Goal: Contribute content: Contribute content

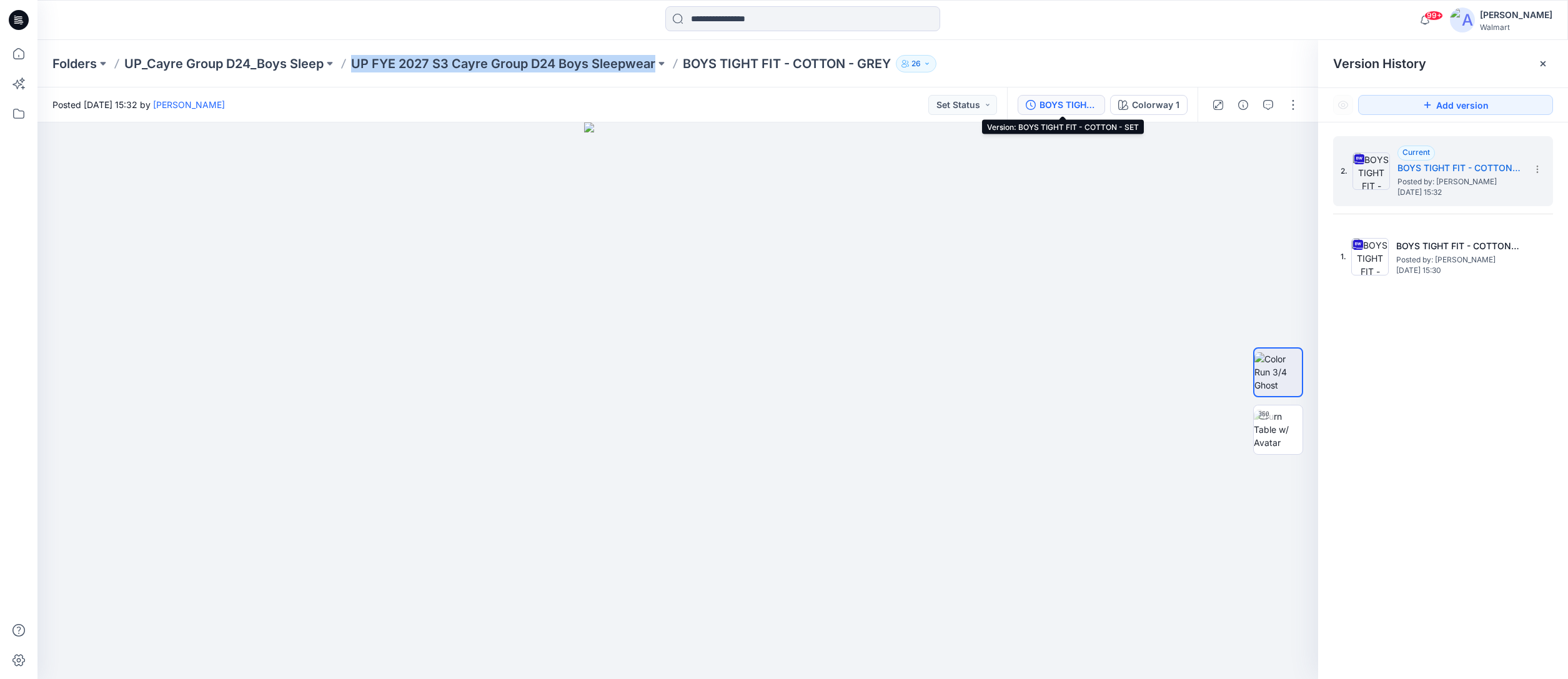
click at [1069, 104] on div "BOYS TIGHT FIT - COTTON - SET" at bounding box center [1068, 104] width 58 height 13
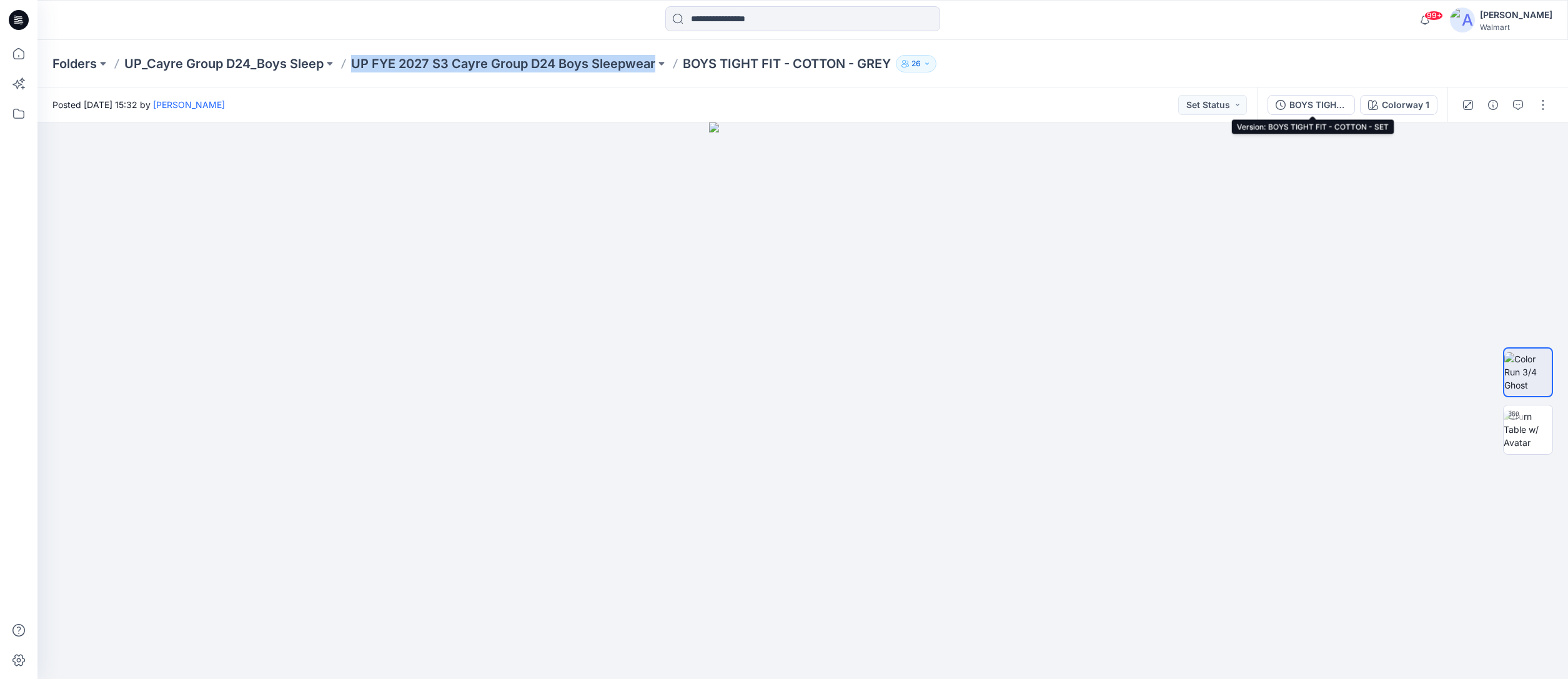
click at [1323, 107] on div "BOYS TIGHT FIT - COTTON - SET" at bounding box center [1318, 104] width 58 height 13
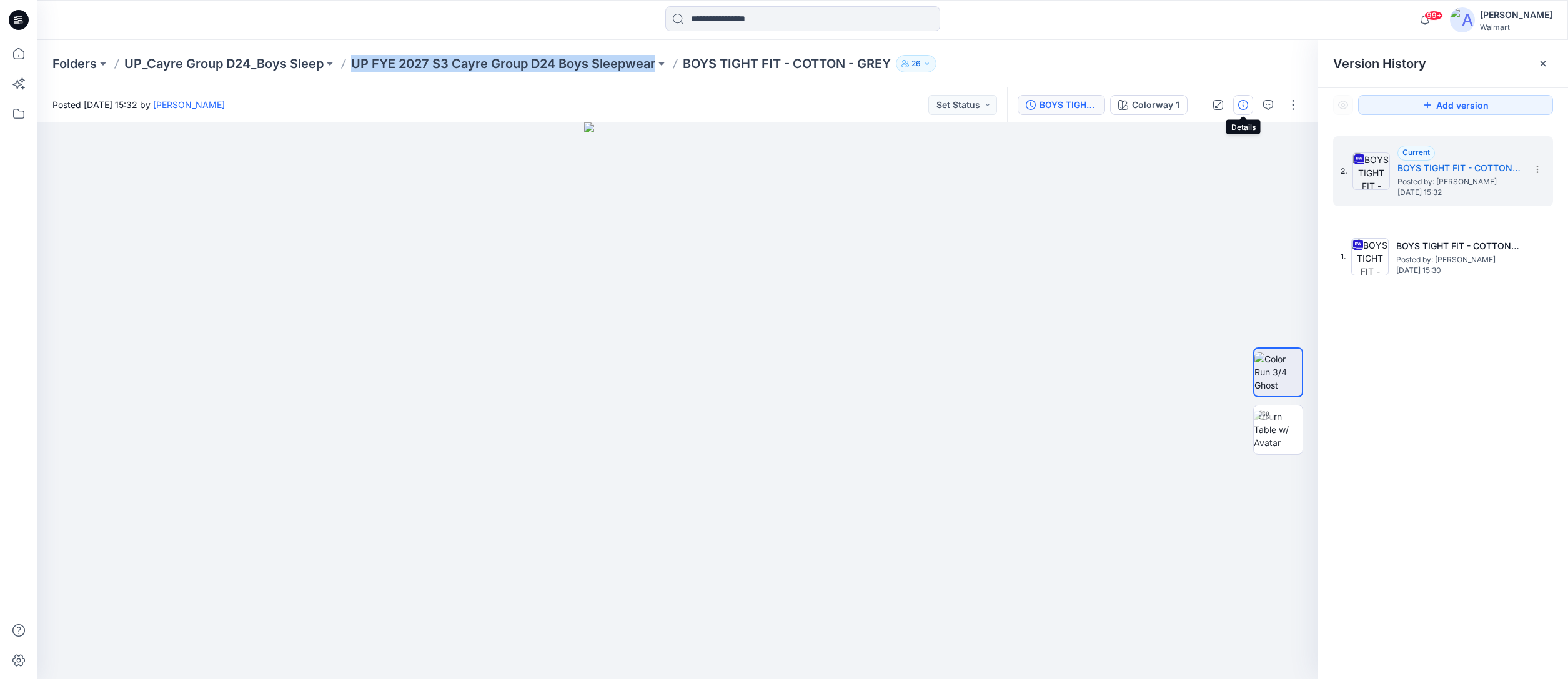
click at [1242, 105] on icon "button" at bounding box center [1243, 104] width 10 height 10
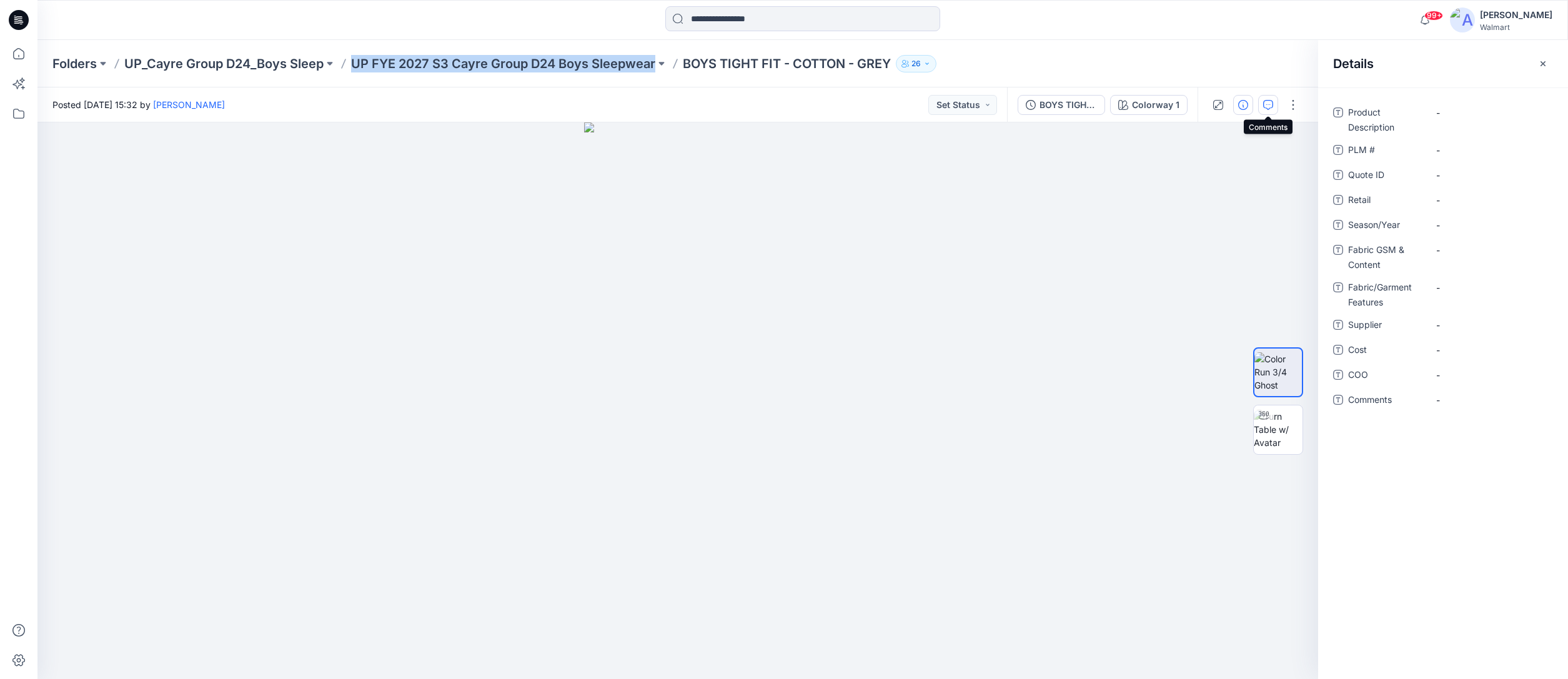
click at [1268, 106] on icon "button" at bounding box center [1268, 104] width 10 height 10
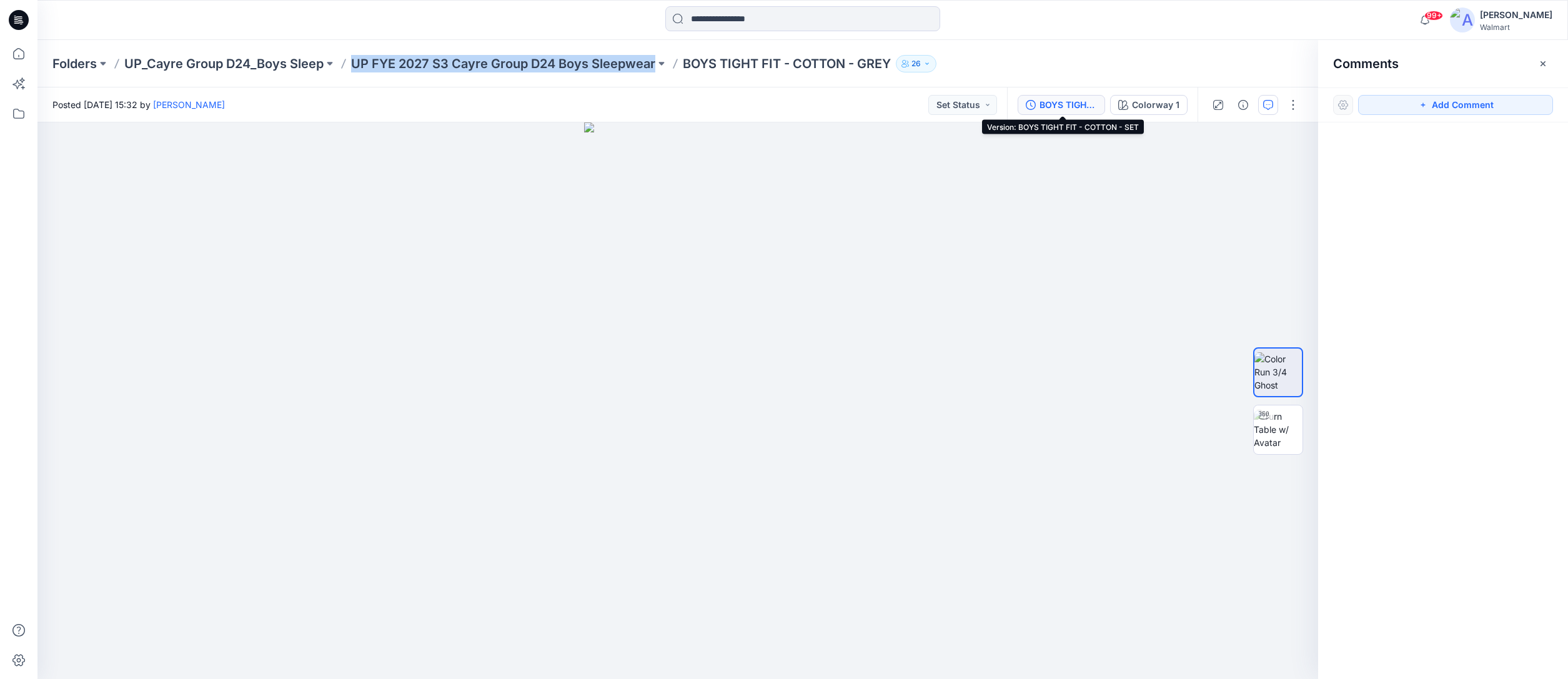
click at [1067, 103] on div "BOYS TIGHT FIT - COTTON - SET" at bounding box center [1068, 104] width 58 height 13
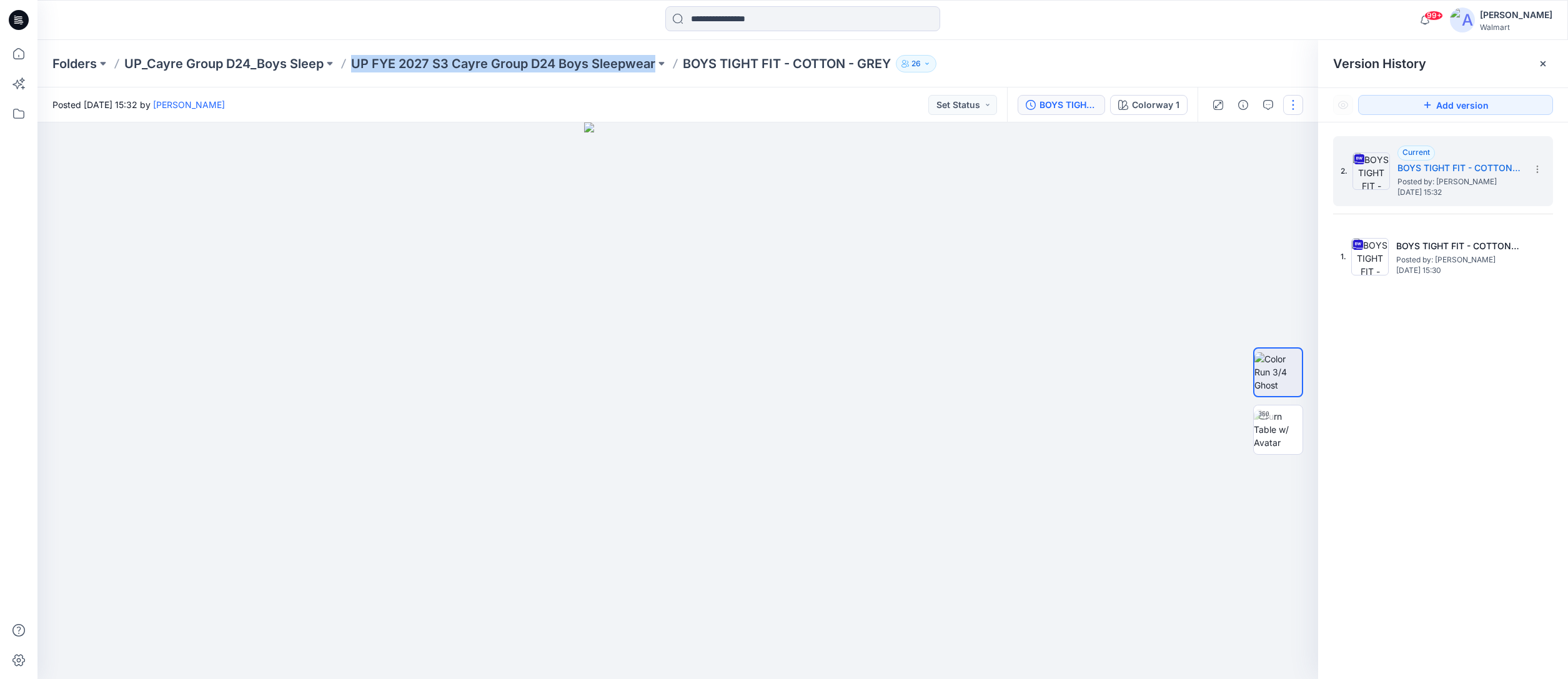
click at [1295, 103] on button "button" at bounding box center [1293, 104] width 20 height 20
drag, startPoint x: 1212, startPoint y: 194, endPoint x: 1222, endPoint y: 195, distance: 10.0
click at [1212, 194] on p "Edit" at bounding box center [1214, 197] width 16 height 13
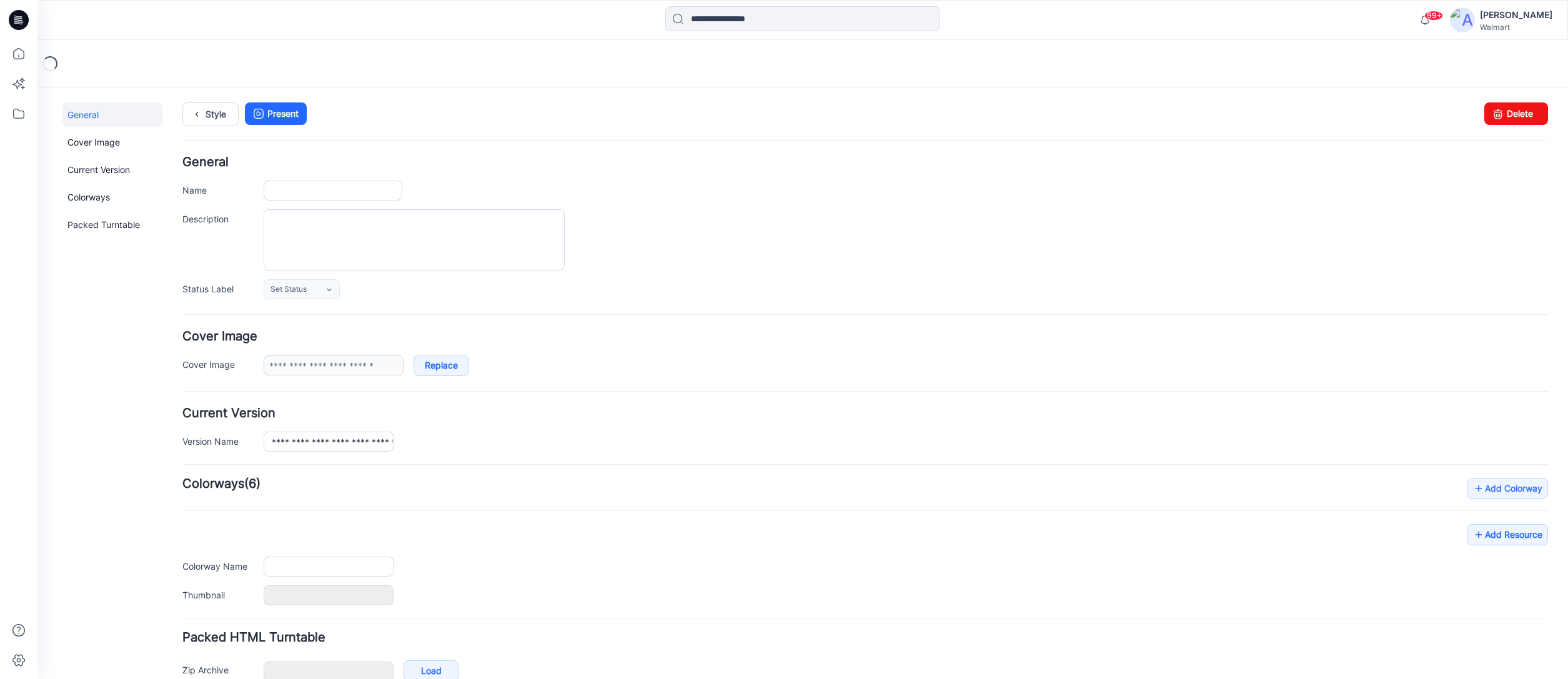
type input "**********"
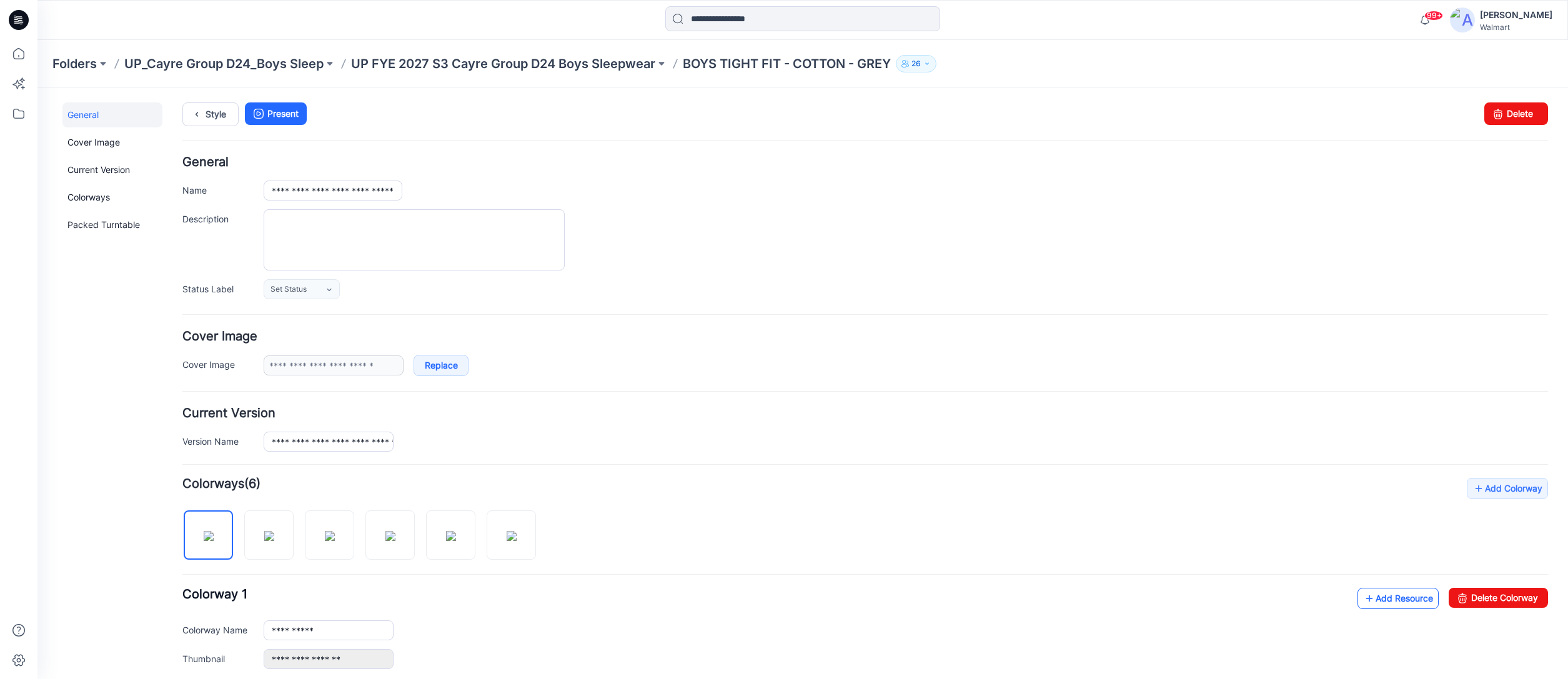
click at [1400, 598] on link "Add Resource" at bounding box center [1398, 598] width 81 height 21
click at [617, 62] on p "UP FYE 2027 S3 Cayre Group D24 Boys Sleepwear" at bounding box center [503, 64] width 304 height 17
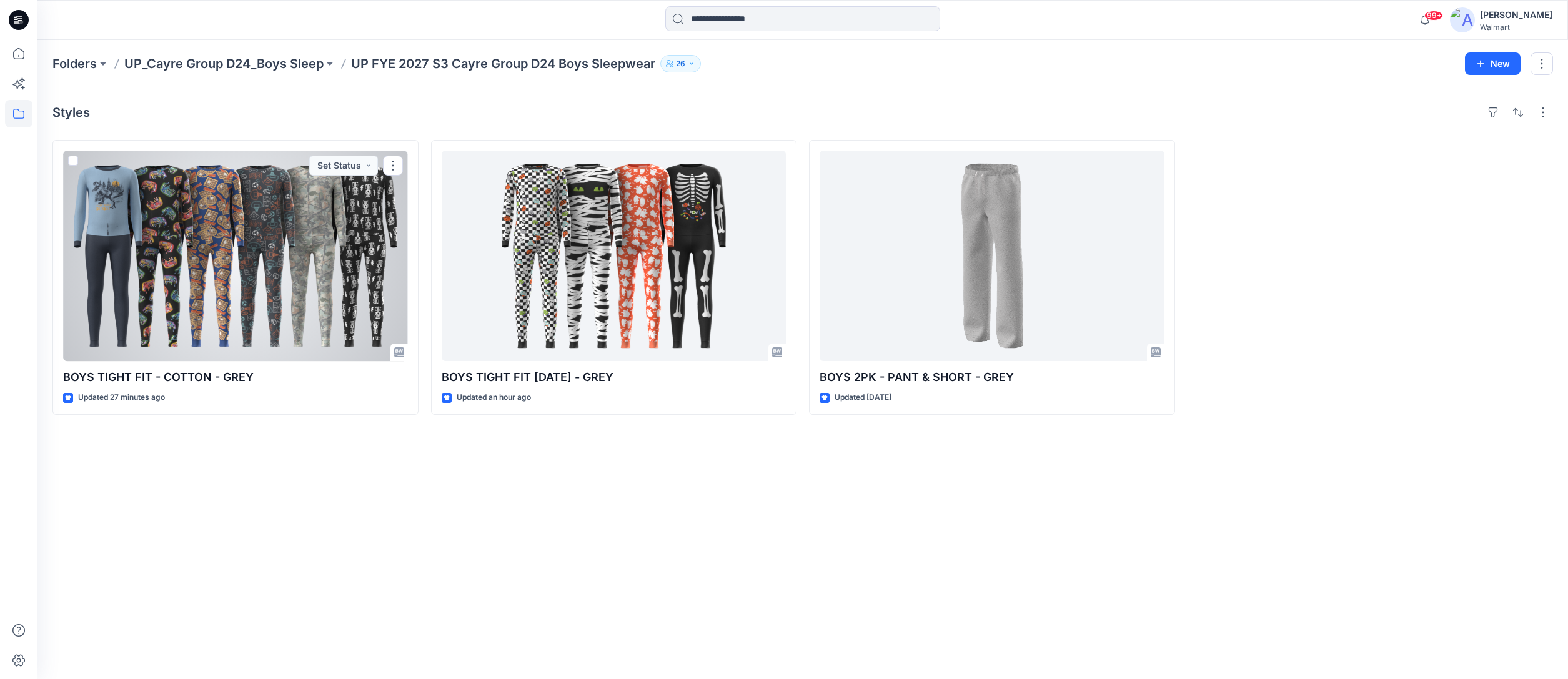
click at [302, 274] on div at bounding box center [236, 256] width 345 height 210
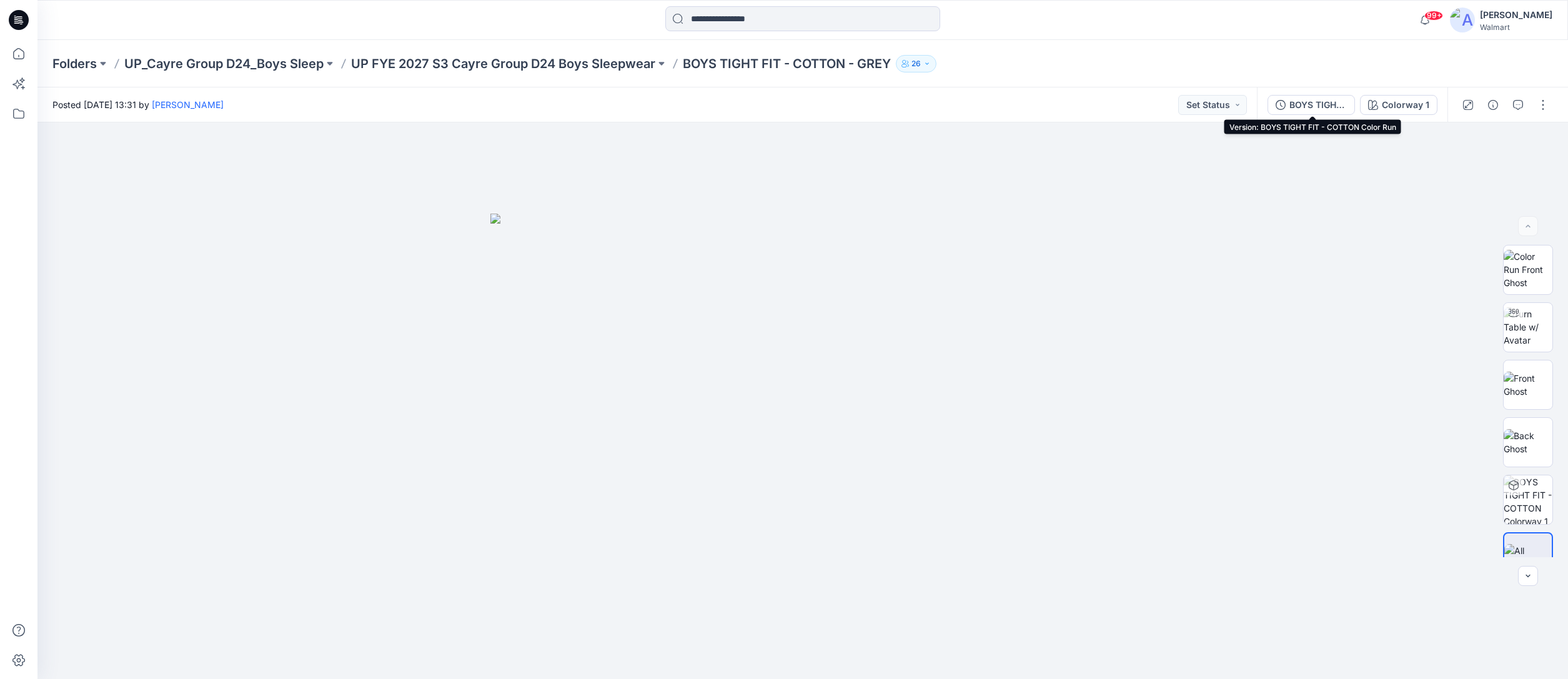
click at [1329, 104] on div "BOYS TIGHT FIT - COTTON Color Run" at bounding box center [1318, 104] width 58 height 13
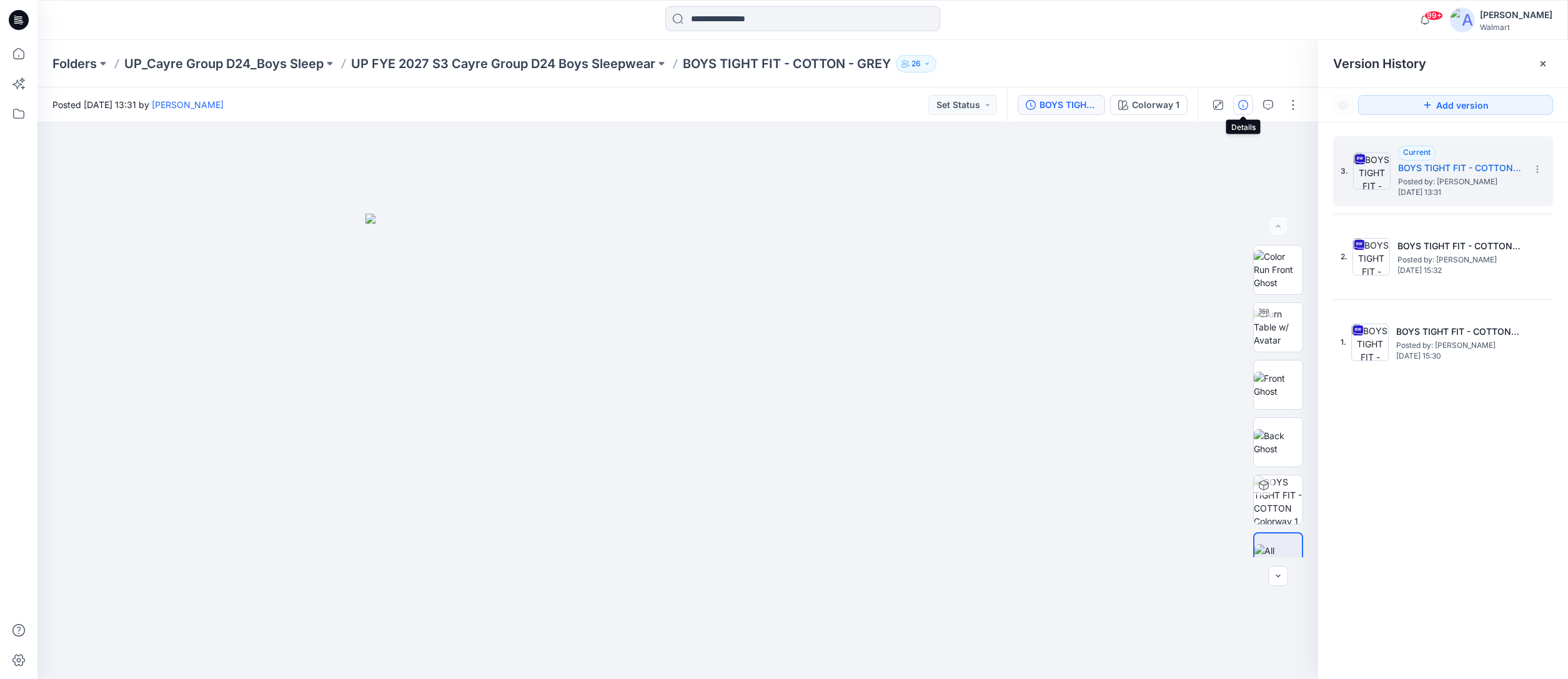
click at [1246, 106] on icon "button" at bounding box center [1243, 104] width 10 height 10
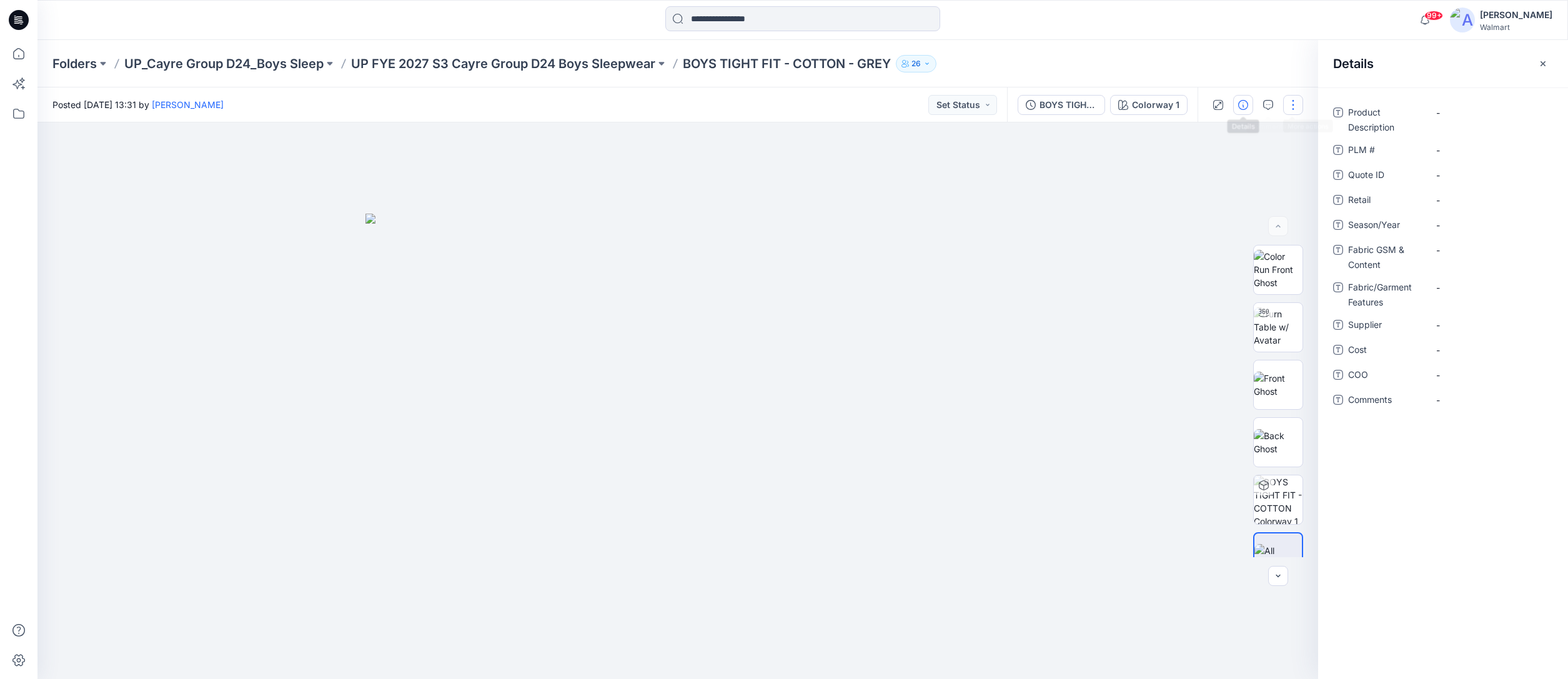
click at [1293, 107] on button "button" at bounding box center [1293, 104] width 20 height 20
click at [1216, 169] on p "Edit" at bounding box center [1214, 169] width 16 height 13
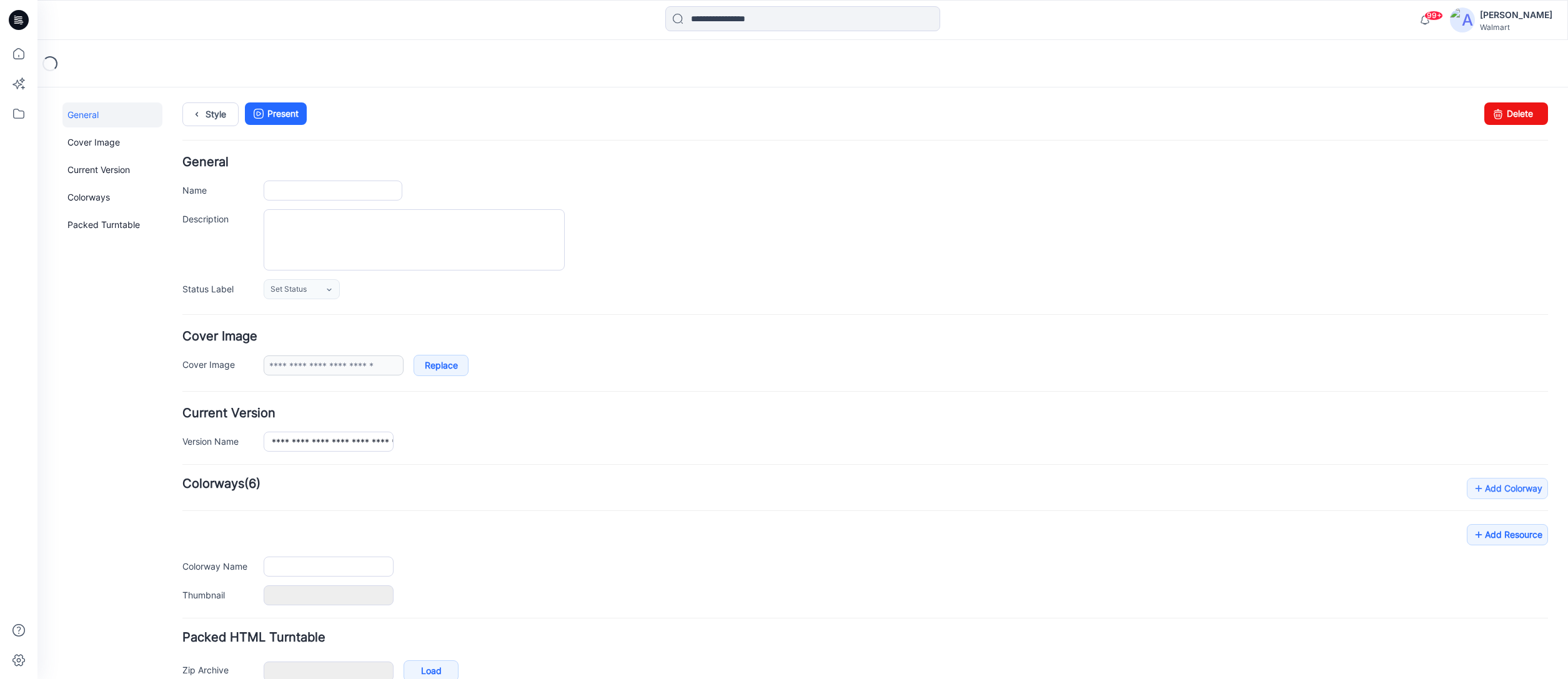
type input "**********"
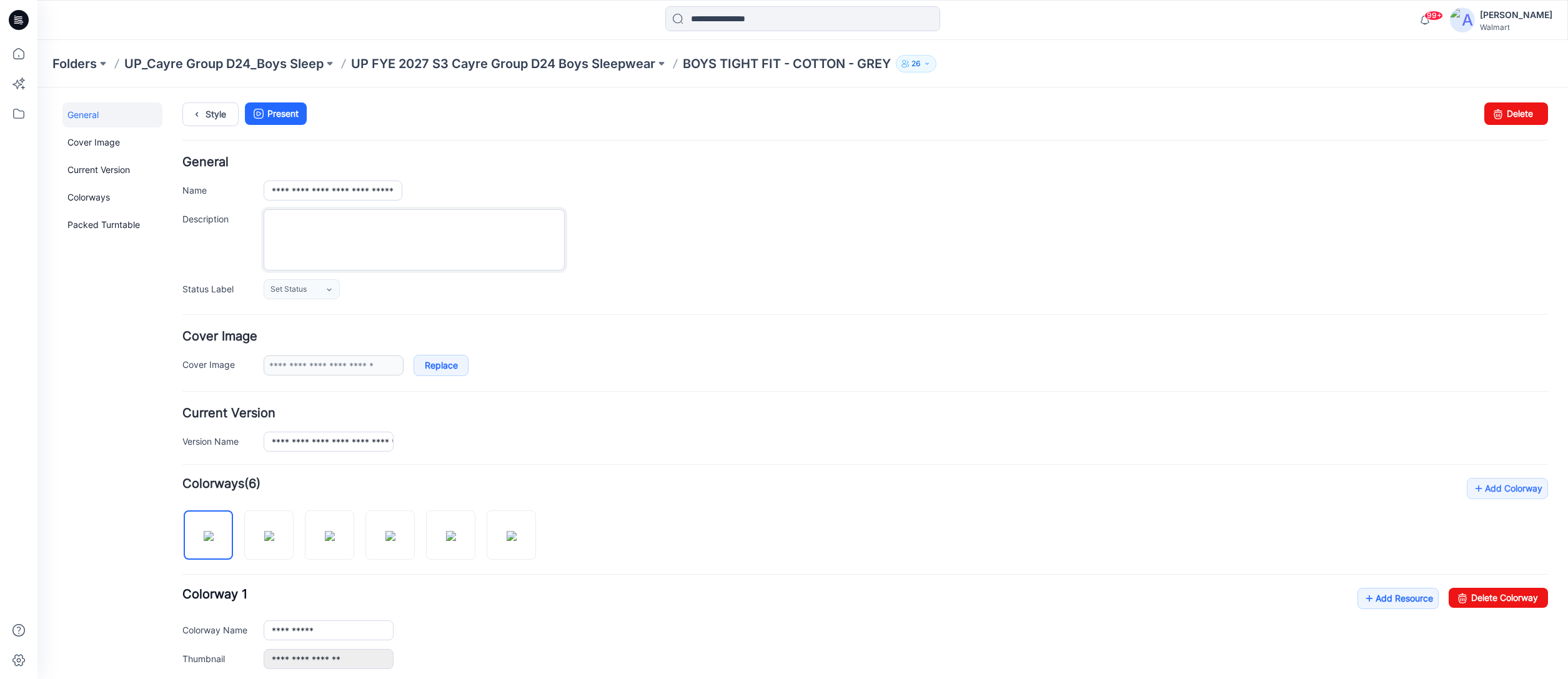
click at [277, 219] on textarea "Description" at bounding box center [414, 240] width 301 height 61
click at [323, 220] on textarea "****" at bounding box center [414, 240] width 301 height 61
type textarea "**********"
click at [215, 113] on link "Style" at bounding box center [210, 115] width 56 height 24
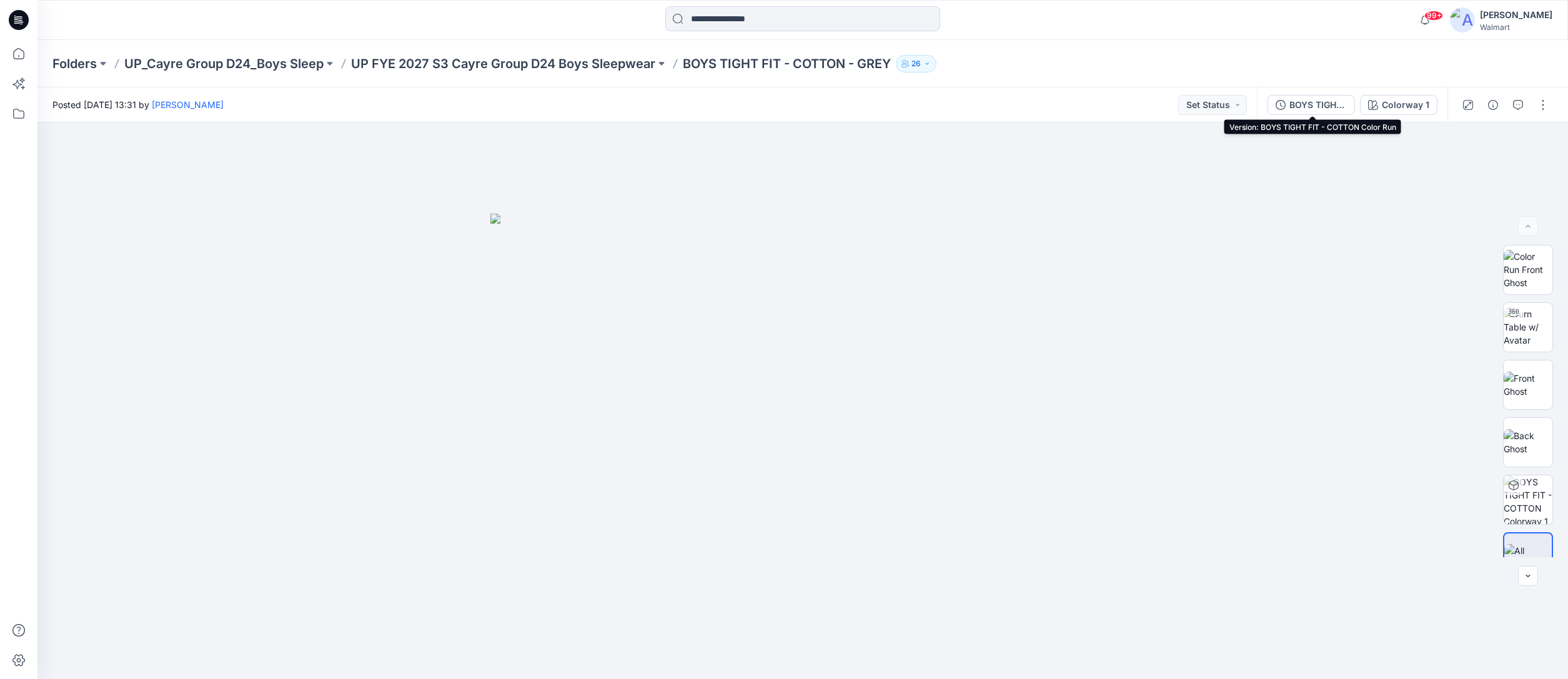
click at [1338, 106] on div "BOYS TIGHT FIT - COTTON Color Run" at bounding box center [1318, 104] width 58 height 13
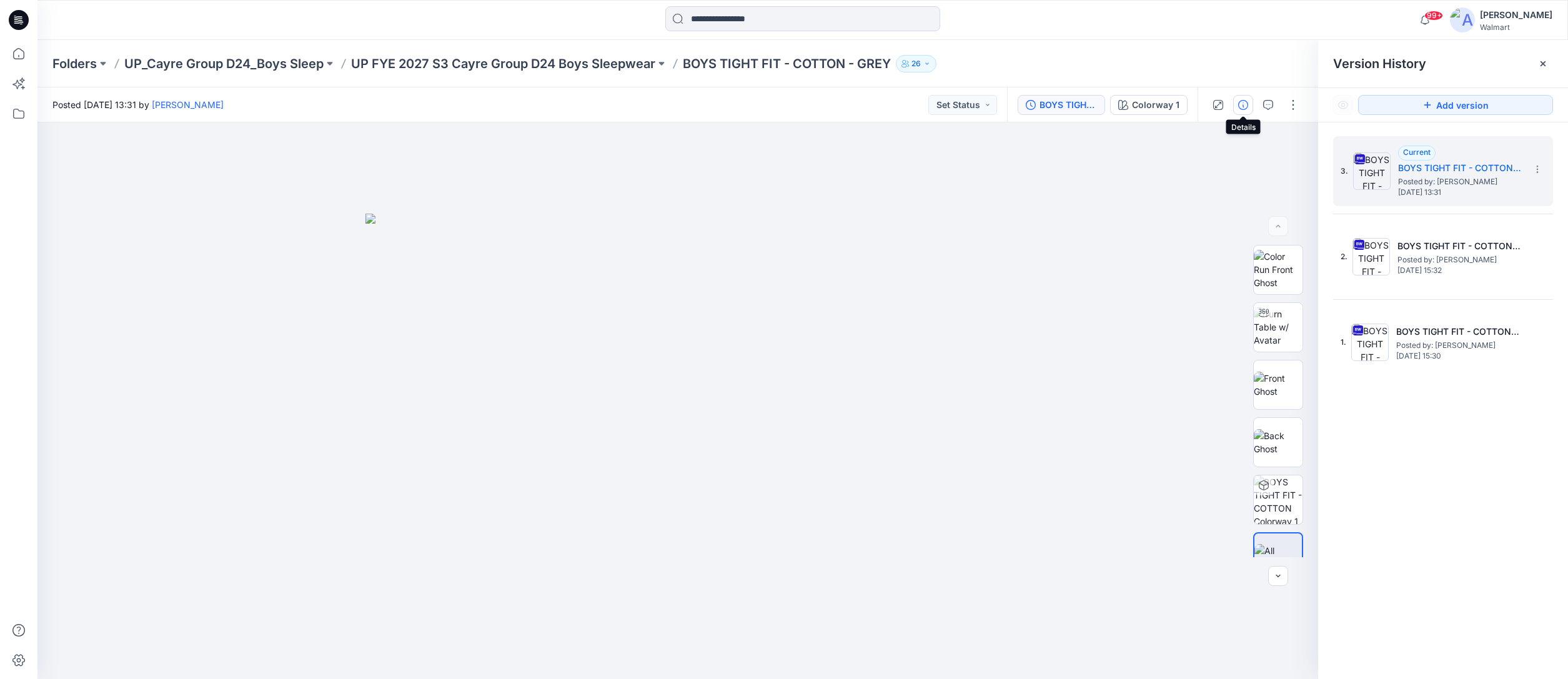
click at [1246, 104] on icon "button" at bounding box center [1243, 104] width 10 height 10
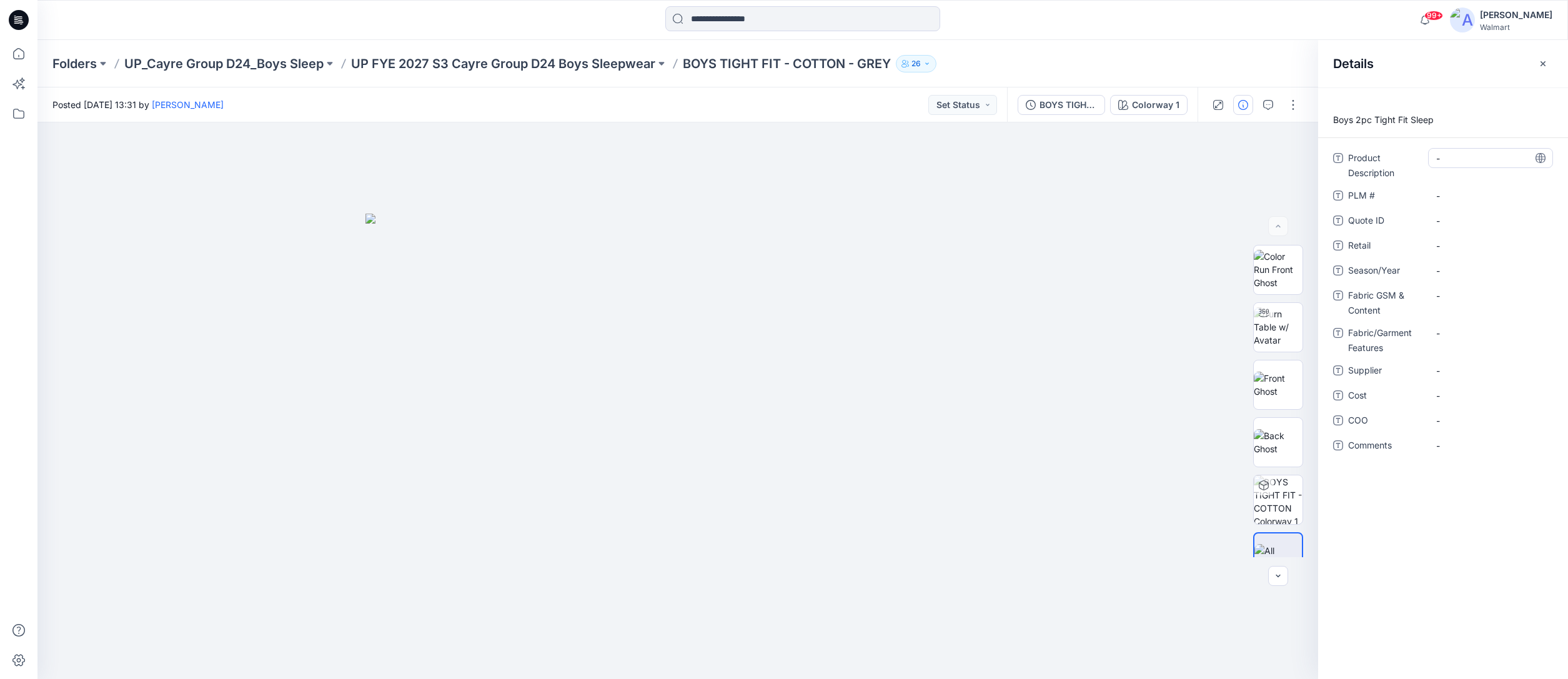
click at [1469, 160] on Description "-" at bounding box center [1491, 158] width 109 height 13
type textarea "**********"
click at [1458, 270] on span "-" at bounding box center [1491, 270] width 109 height 13
type textarea "*****"
click at [1455, 300] on Content "-" at bounding box center [1491, 296] width 109 height 13
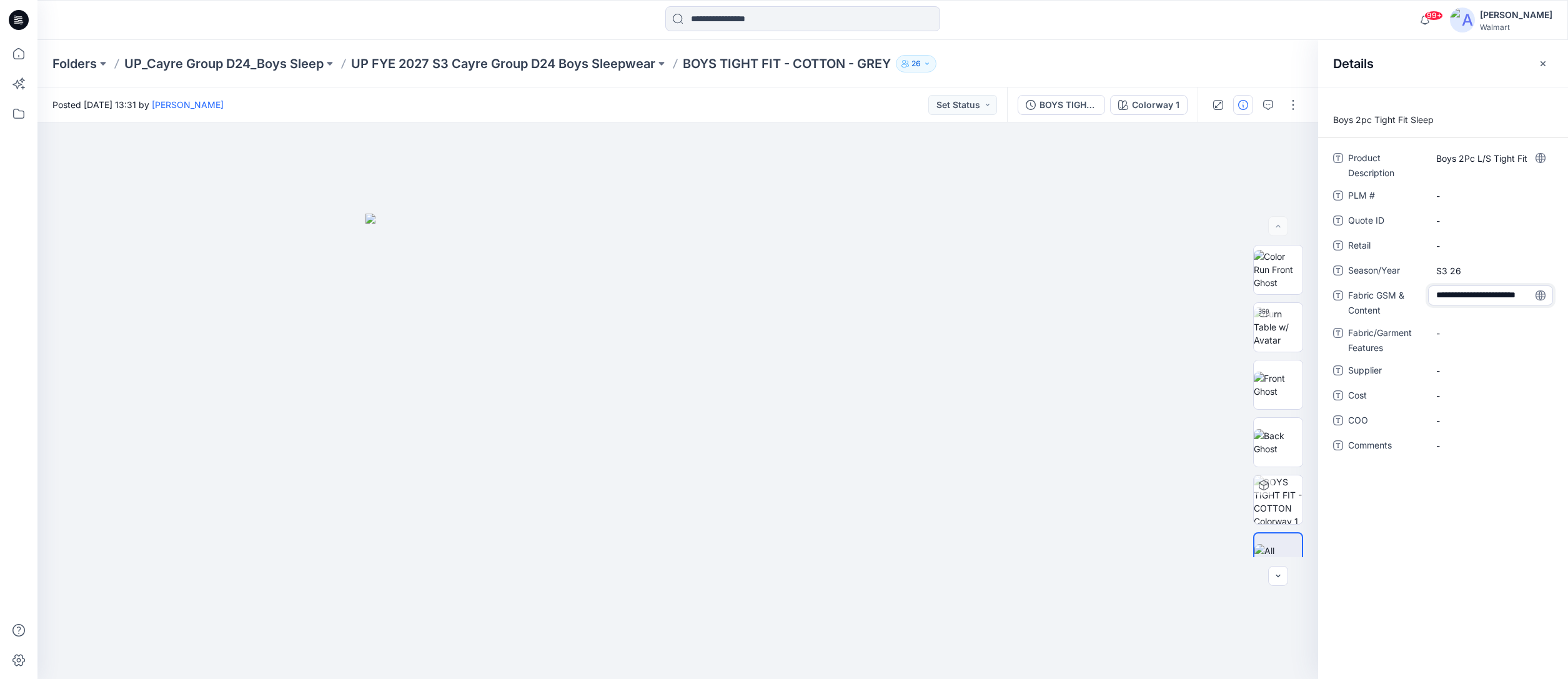
scroll to position [9, 0]
type textarea "**********"
click at [1462, 369] on span "-" at bounding box center [1491, 371] width 109 height 13
type textarea "**********"
click at [1383, 519] on div "**********" at bounding box center [1443, 383] width 250 height 592
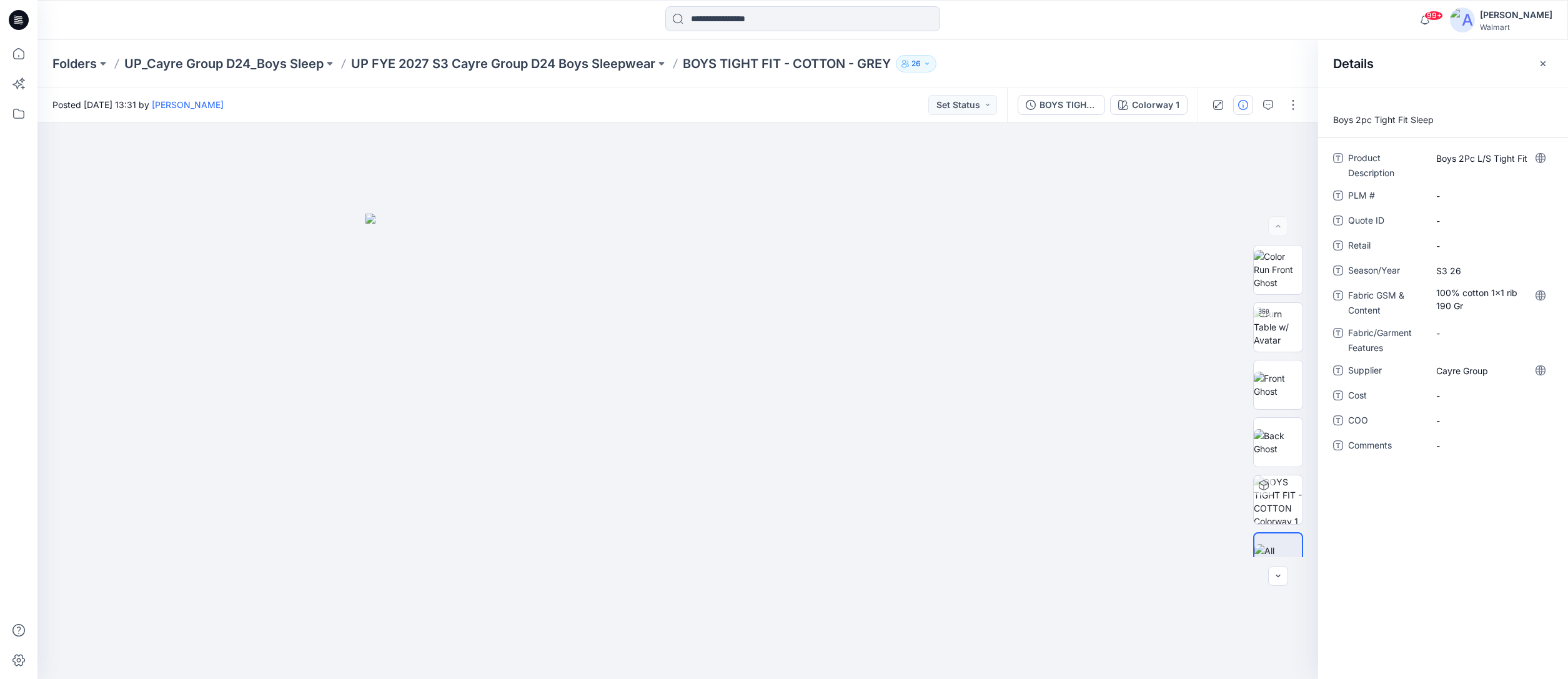
click at [607, 64] on p "UP FYE 2027 S3 Cayre Group D24 Boys Sleepwear" at bounding box center [503, 64] width 304 height 17
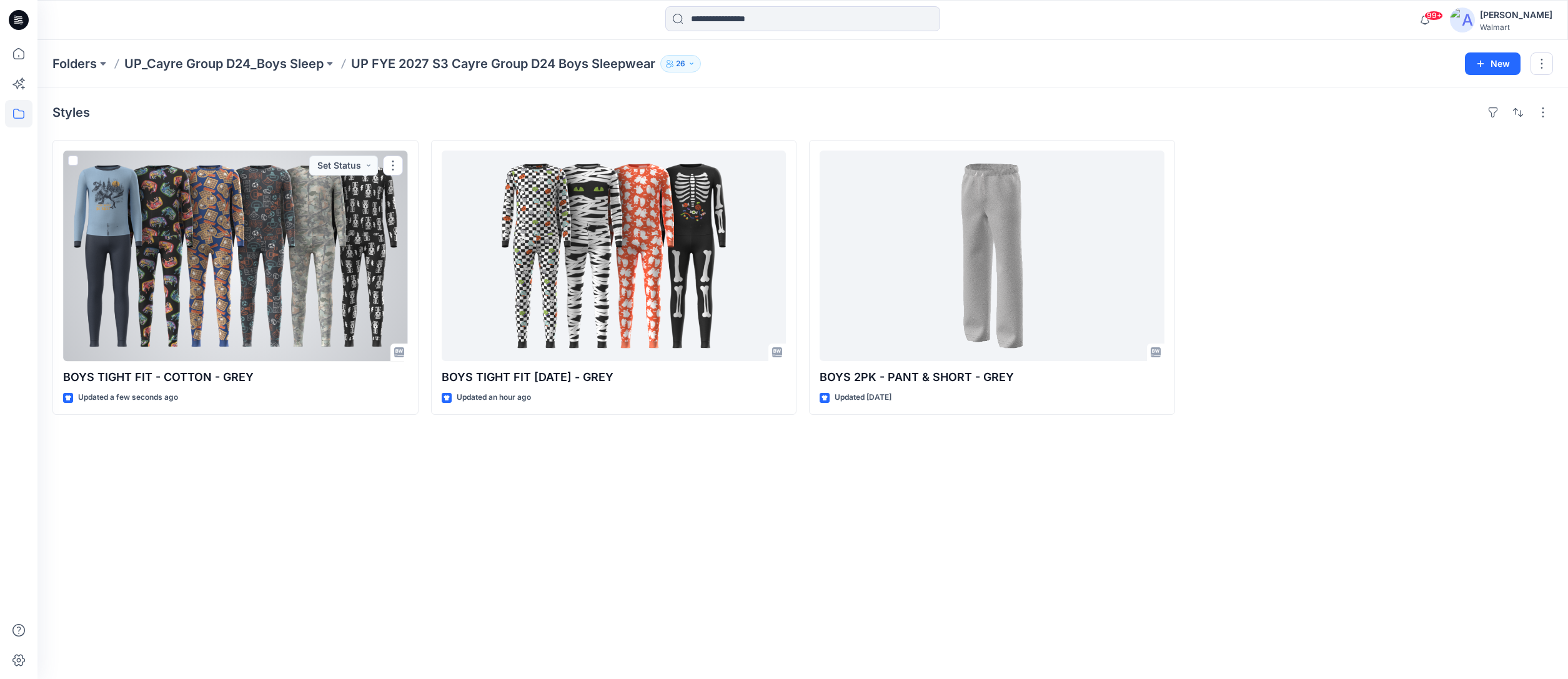
click at [331, 222] on div at bounding box center [236, 256] width 345 height 210
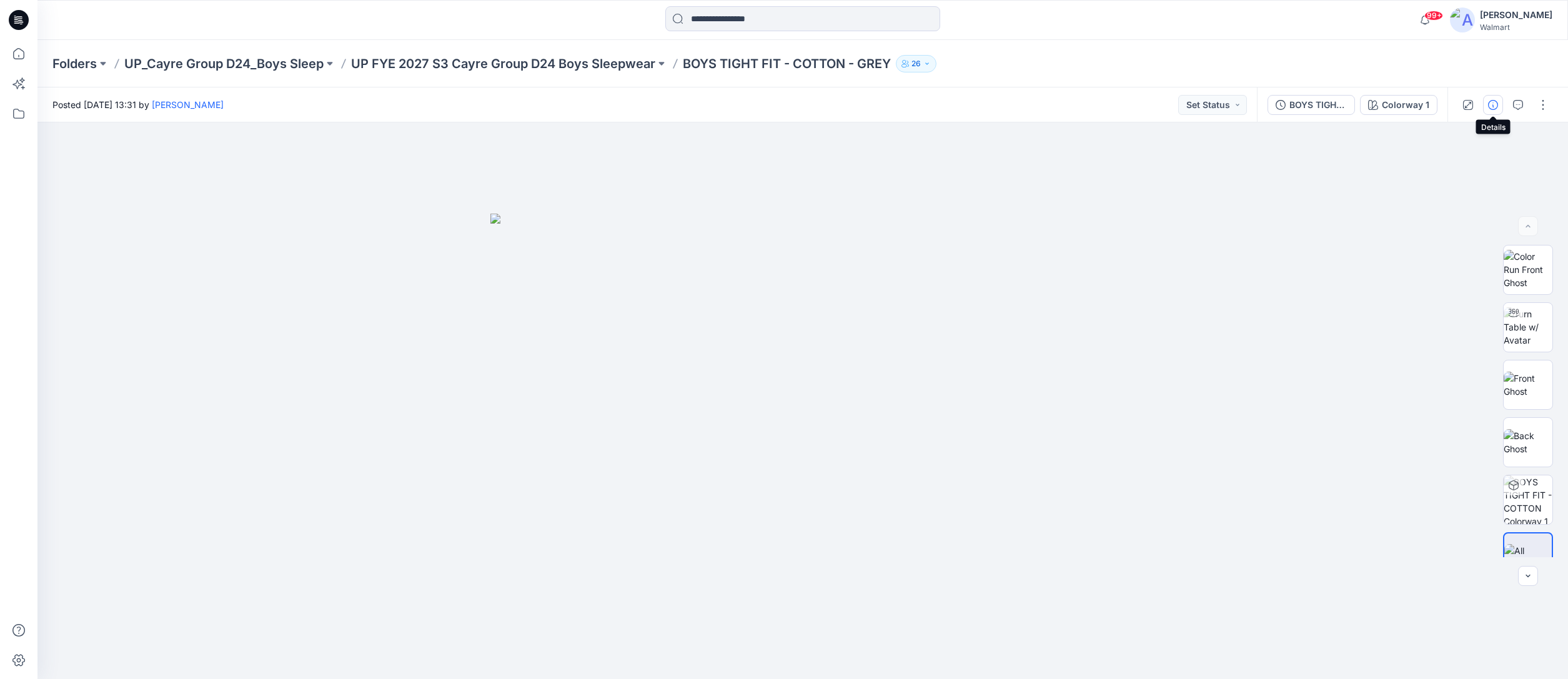
click at [1495, 106] on icon "button" at bounding box center [1493, 104] width 10 height 10
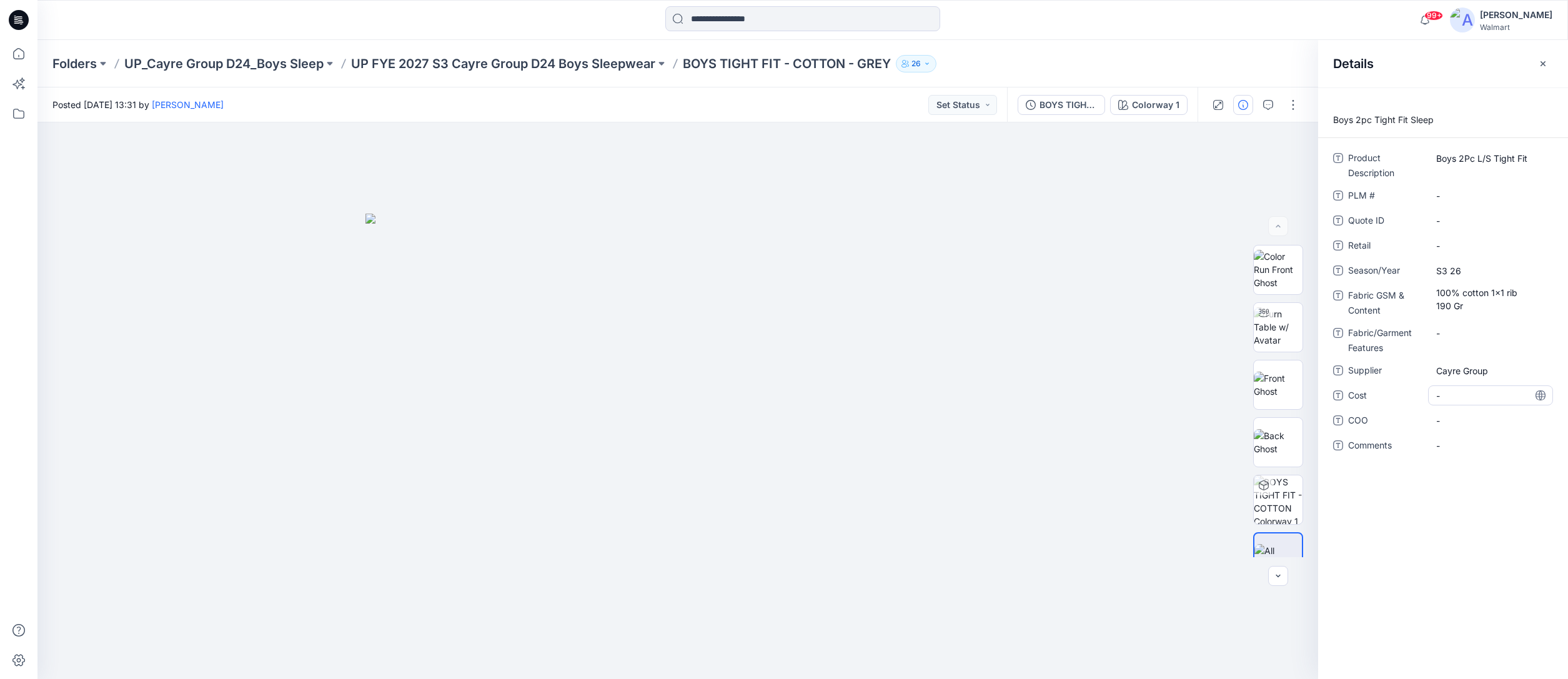
click at [1461, 394] on span "-" at bounding box center [1491, 396] width 109 height 13
type textarea "*****"
click at [1386, 630] on div "Boys 2pc Tight Fit Sleep Product Description Boys 2Pc L/S Tight Fit PLM # - Quo…" at bounding box center [1443, 383] width 250 height 592
click at [589, 63] on p "UP FYE 2027 S3 Cayre Group D24 Boys Sleepwear" at bounding box center [503, 64] width 304 height 17
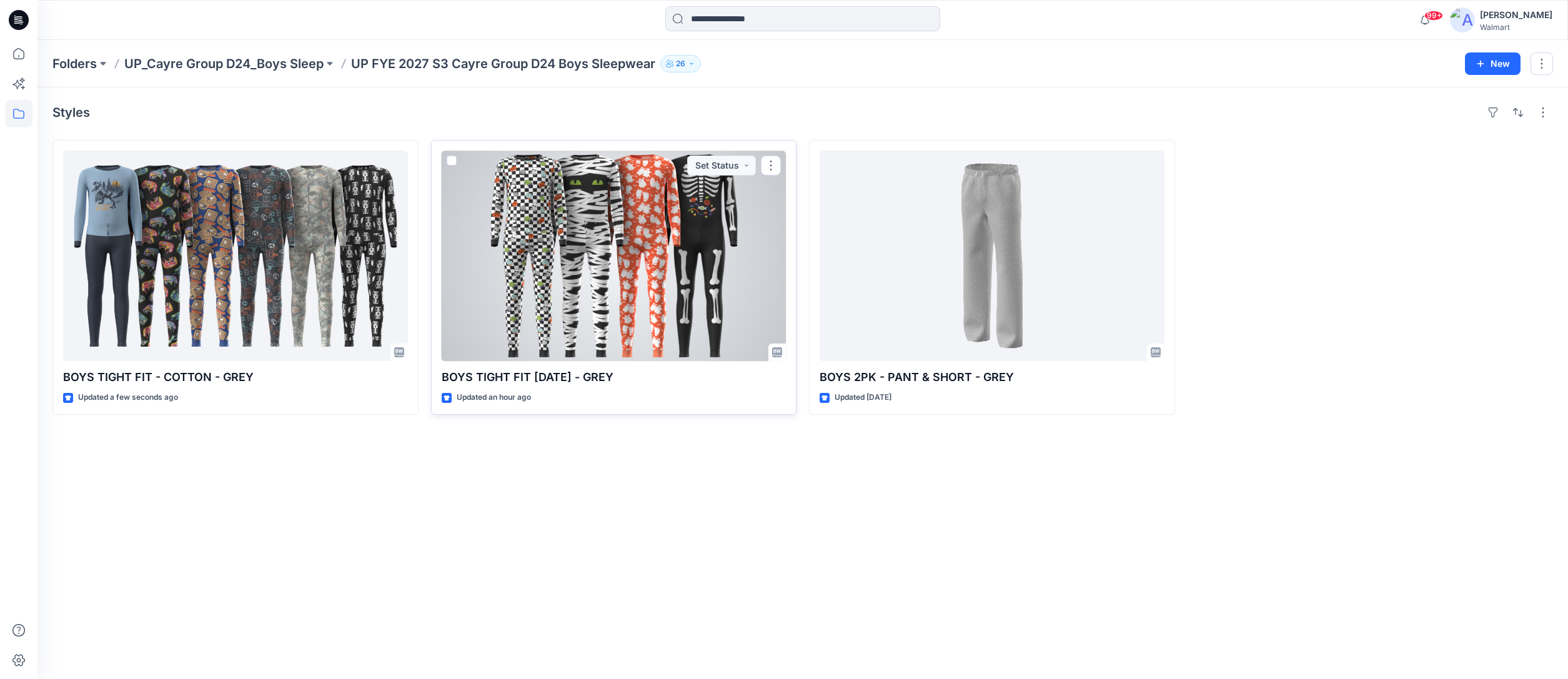
click at [752, 264] on div at bounding box center [614, 256] width 345 height 210
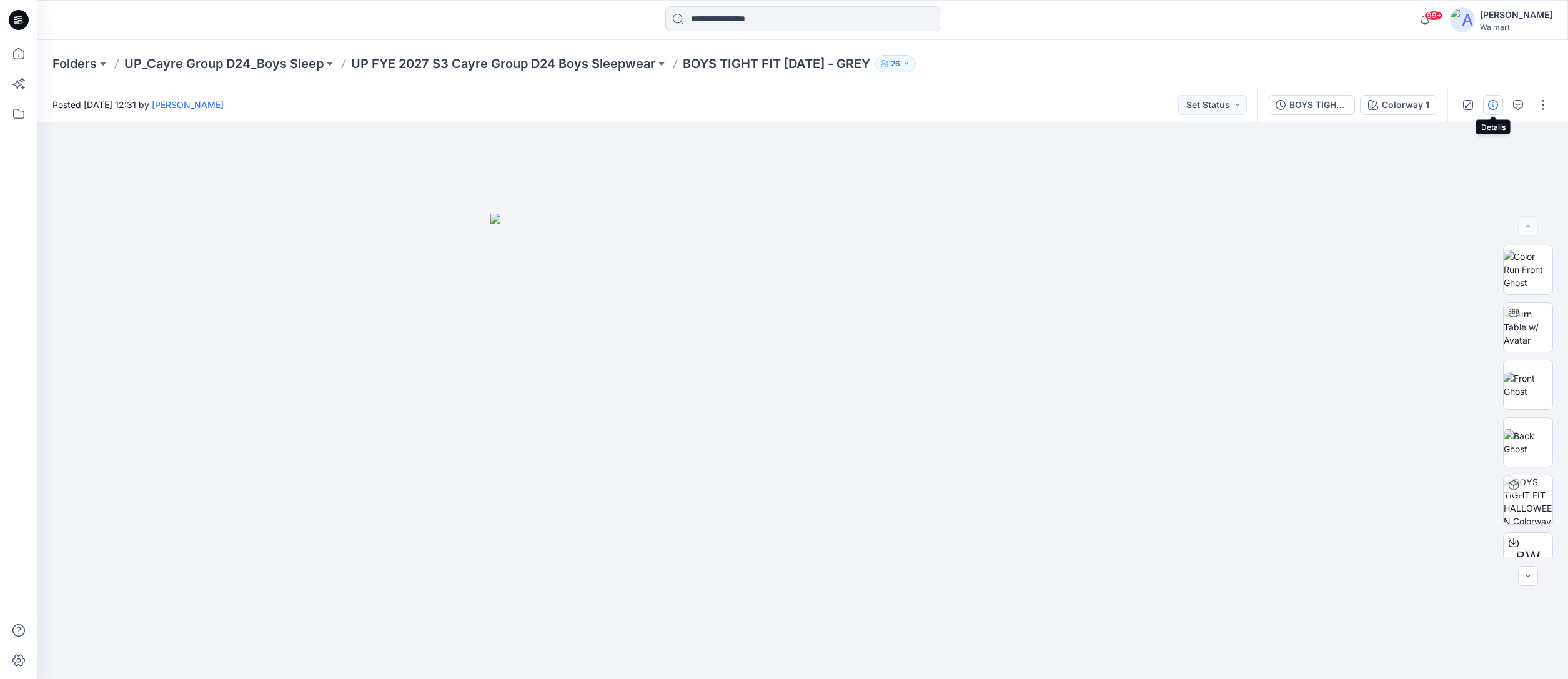
click at [1492, 101] on icon "button" at bounding box center [1493, 104] width 10 height 10
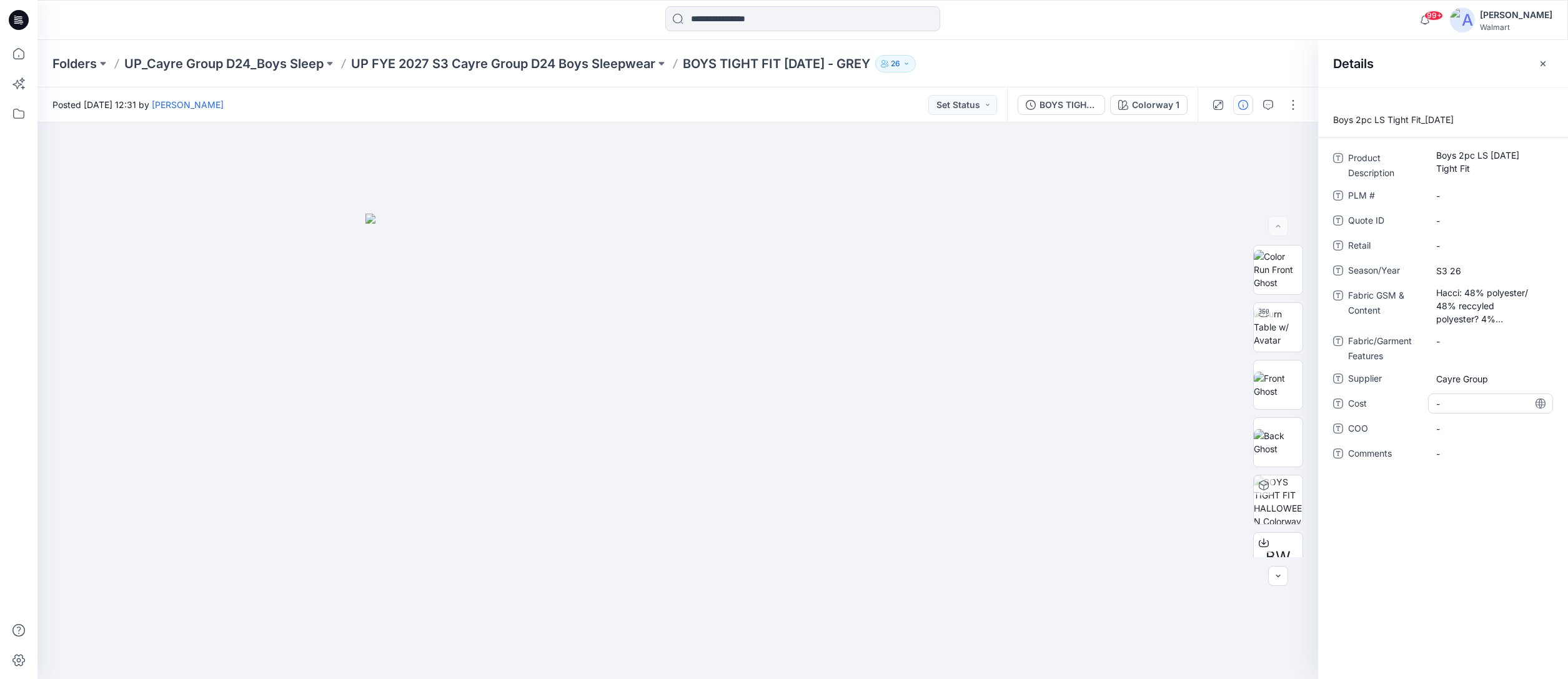
click at [1457, 404] on span "-" at bounding box center [1491, 404] width 109 height 13
type textarea "**********"
click at [1412, 538] on div "**********" at bounding box center [1443, 383] width 250 height 592
click at [1078, 102] on div "BOYS TIGHT FIT [DATE] Color Run" at bounding box center [1068, 104] width 58 height 13
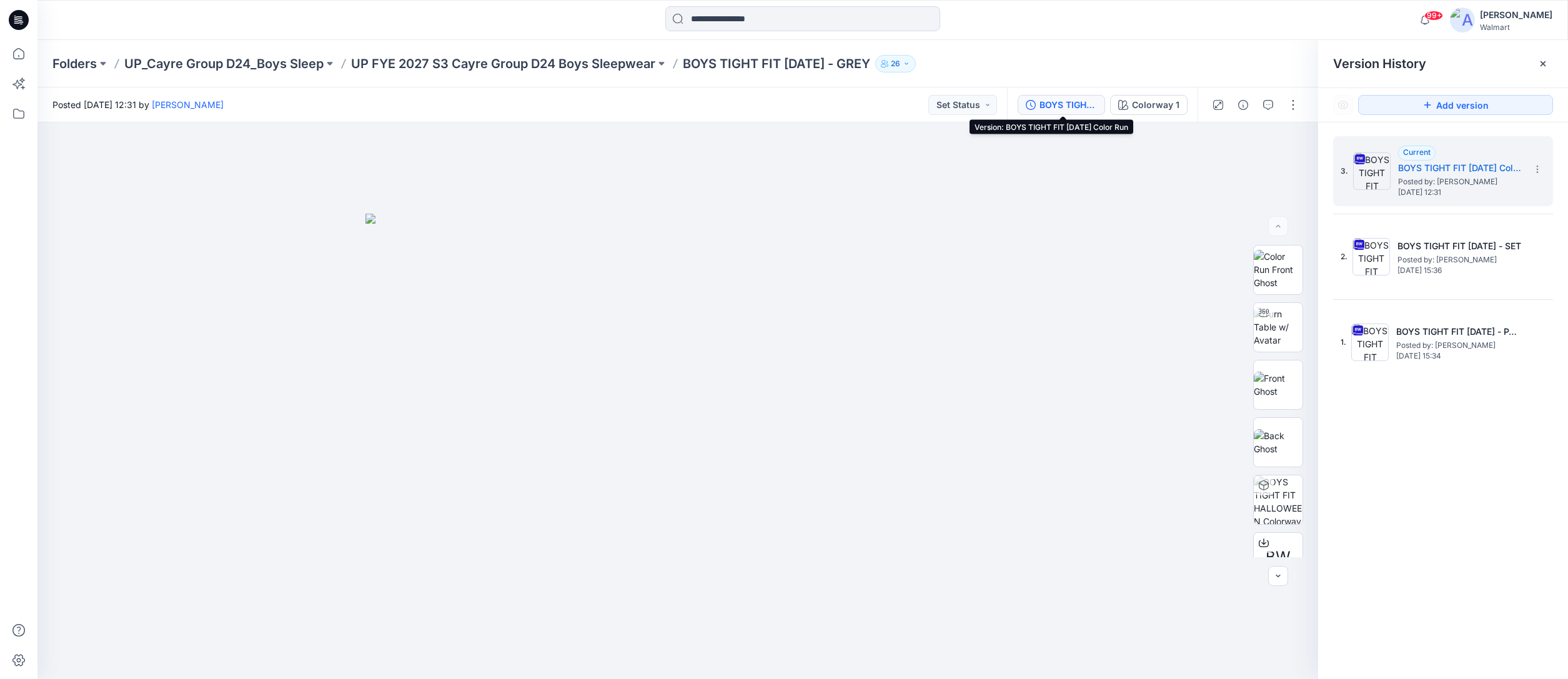
click at [1074, 107] on div "BOYS TIGHT FIT [DATE] Color Run" at bounding box center [1068, 104] width 58 height 13
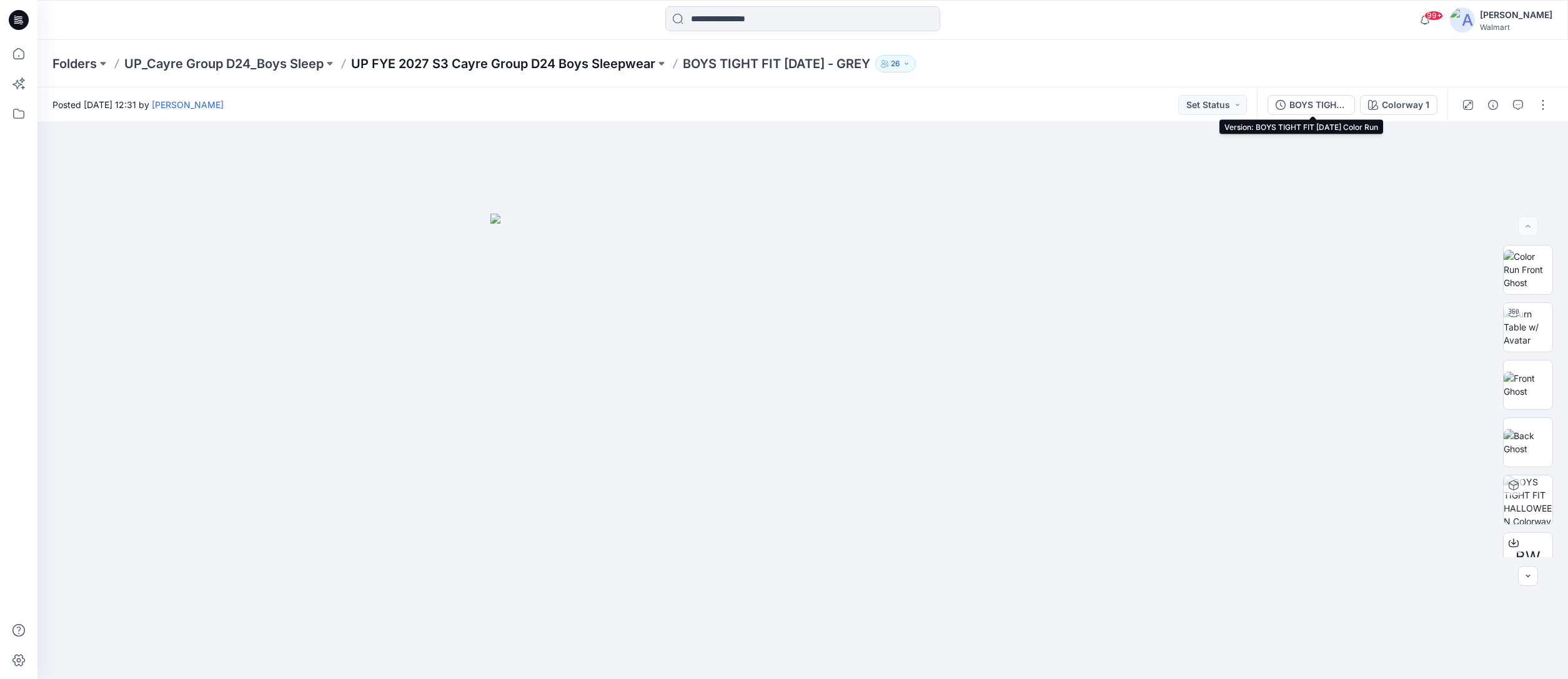
click at [491, 61] on p "UP FYE 2027 S3 Cayre Group D24 Boys Sleepwear" at bounding box center [503, 64] width 304 height 17
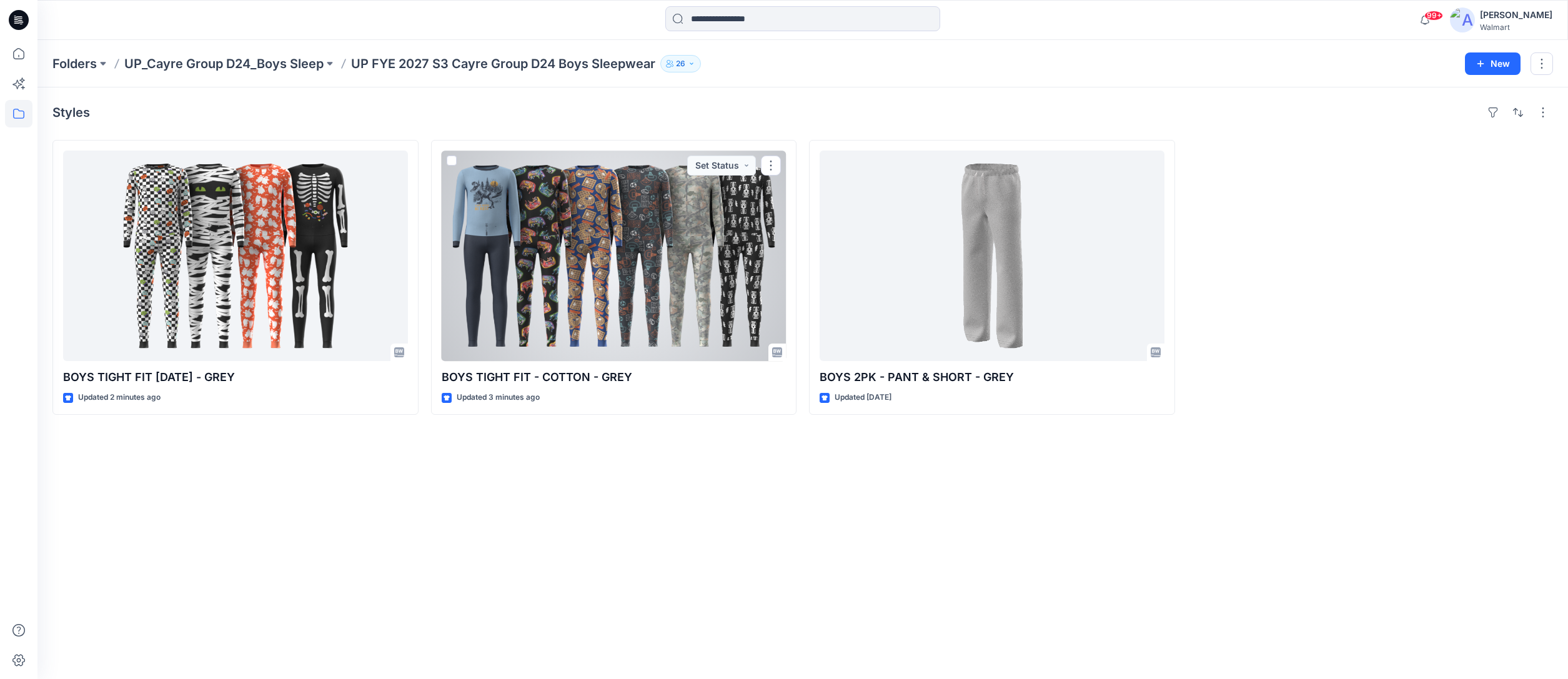
click at [738, 275] on div at bounding box center [614, 256] width 345 height 210
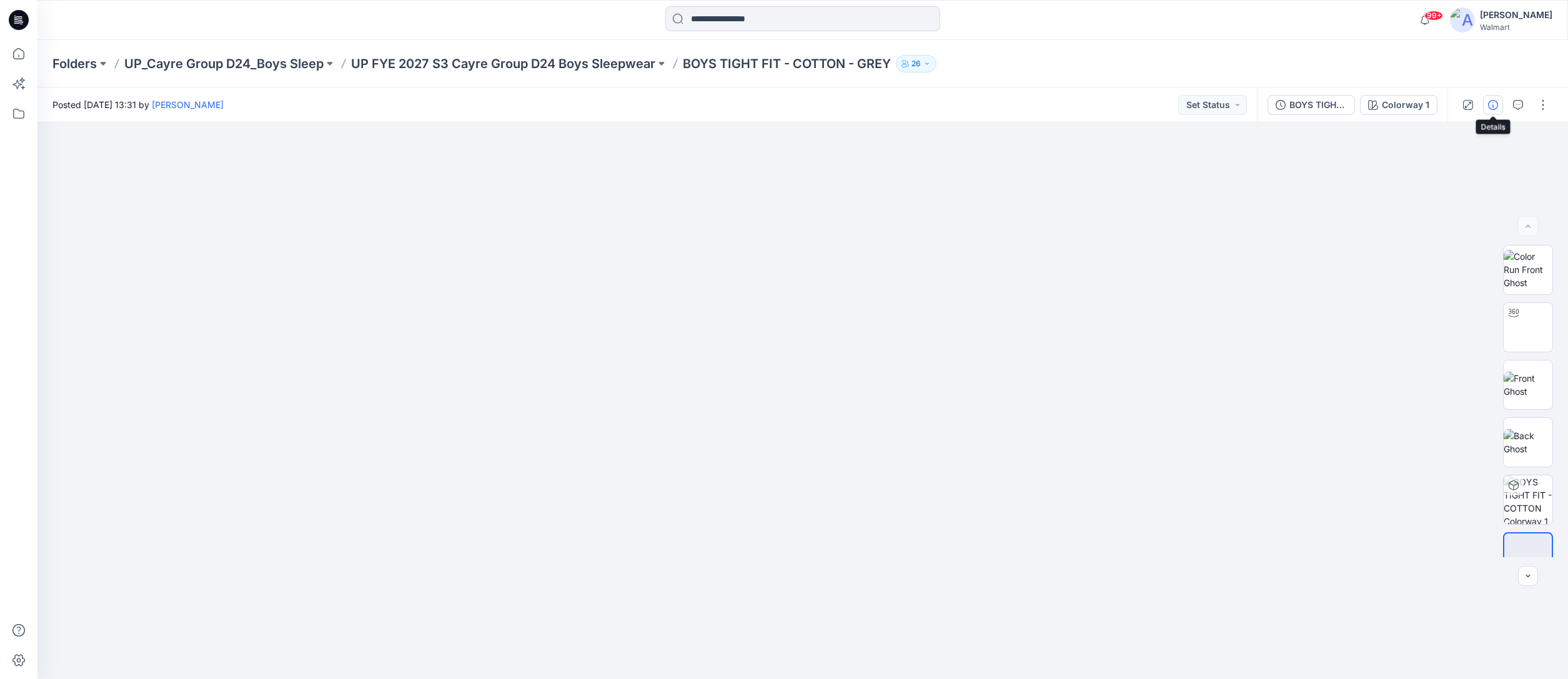
click at [1493, 104] on icon "button" at bounding box center [1493, 104] width 10 height 10
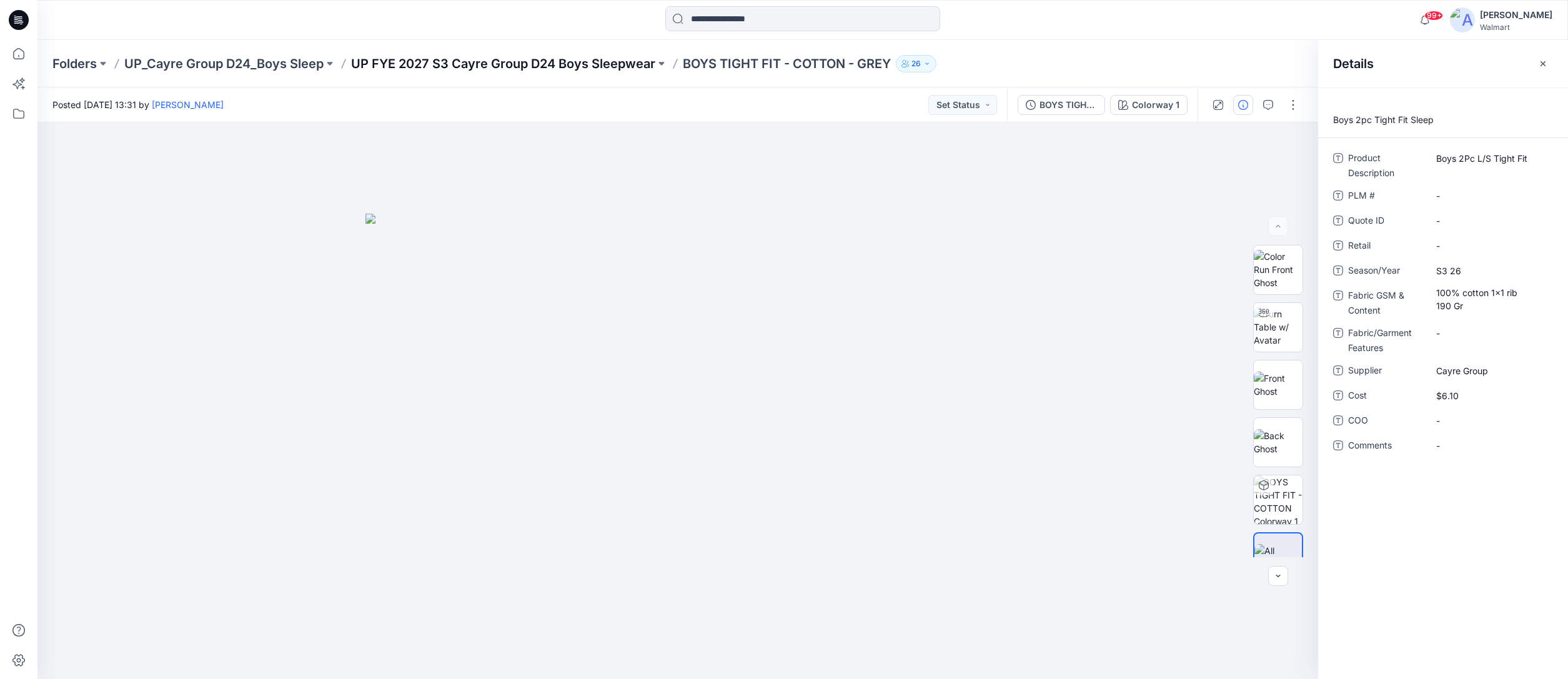
click at [560, 63] on p "UP FYE 2027 S3 Cayre Group D24 Boys Sleepwear" at bounding box center [503, 64] width 304 height 17
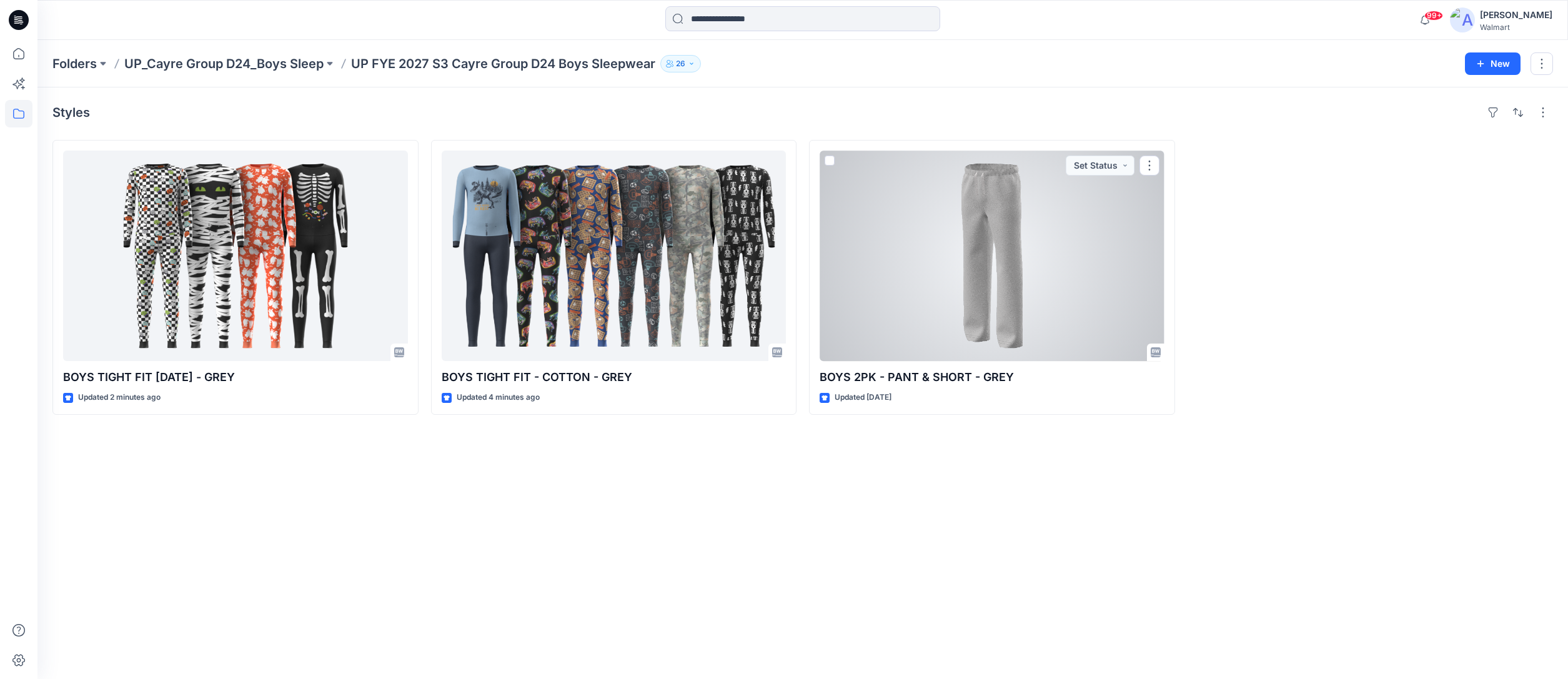
click at [1019, 304] on div at bounding box center [992, 256] width 345 height 210
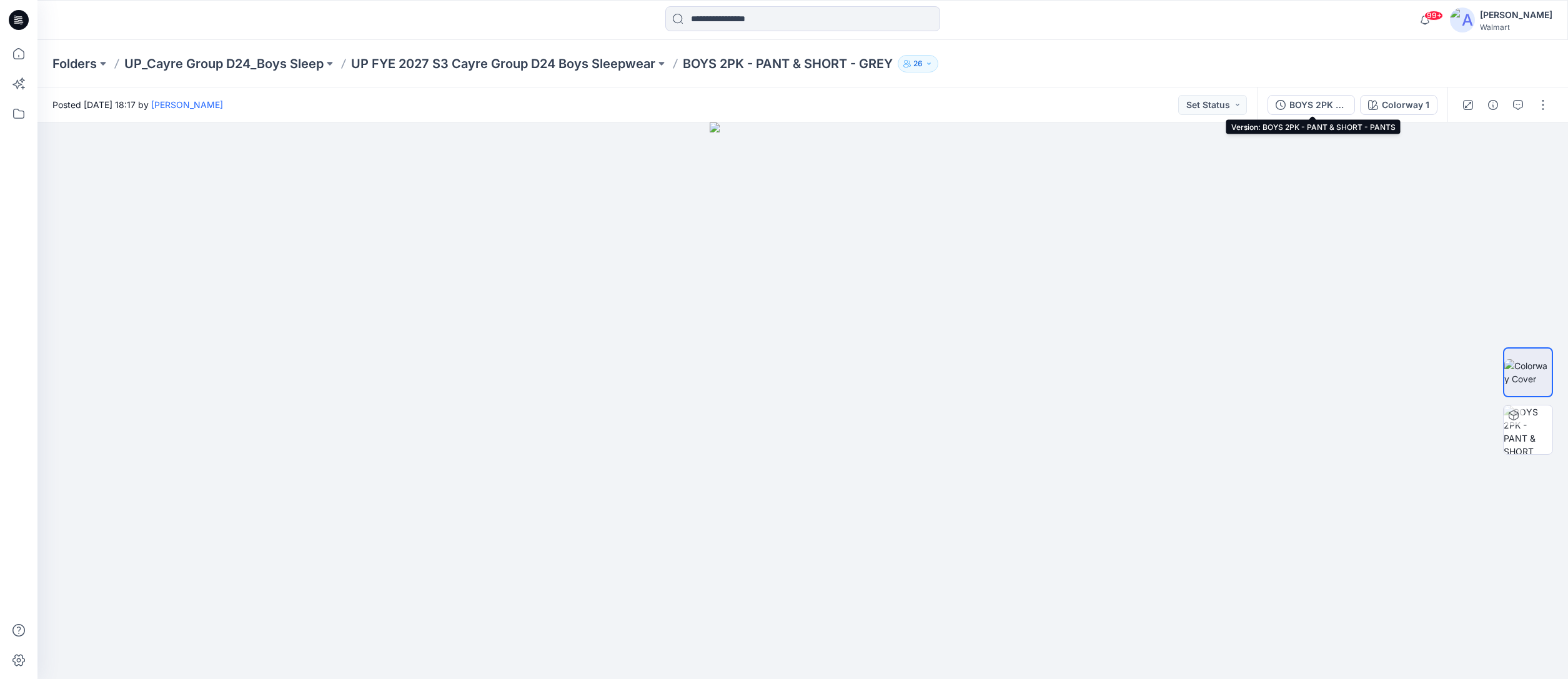
click at [1326, 106] on div "BOYS 2PK - PANT & SHORT - PANTS" at bounding box center [1318, 104] width 58 height 13
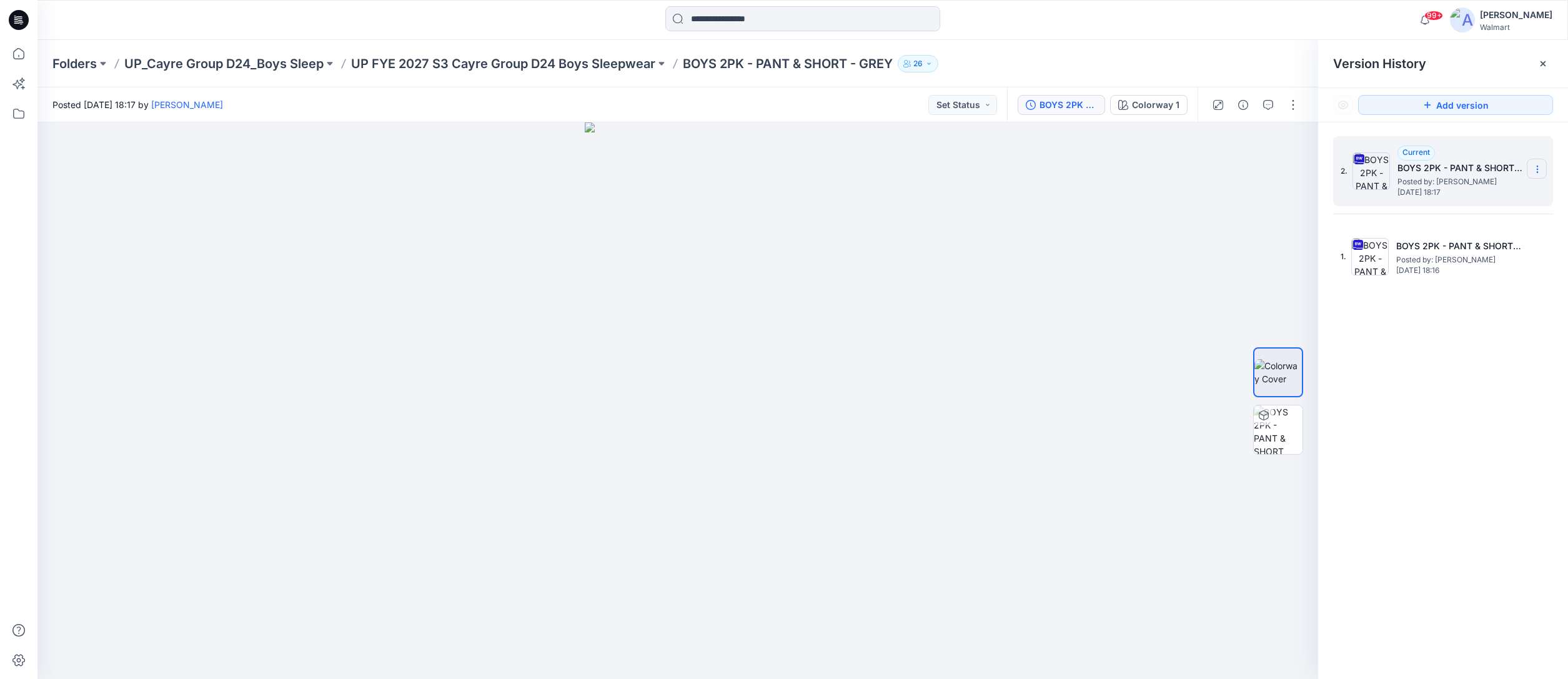
click at [1539, 168] on icon at bounding box center [1537, 169] width 10 height 10
click at [1467, 194] on span "Download Source BW File" at bounding box center [1474, 194] width 105 height 15
drag, startPoint x: 350, startPoint y: 63, endPoint x: 657, endPoint y: 62, distance: 307.0
click at [657, 62] on div "Folders UP_Cayre Group D24_Boys Sleep UP FYE 2027 S3 Cayre Group D24 Boys Sleep…" at bounding box center [754, 64] width 1404 height 17
copy div "UP FYE 2027 S3 Cayre Group D24 Boys Sleepwear"
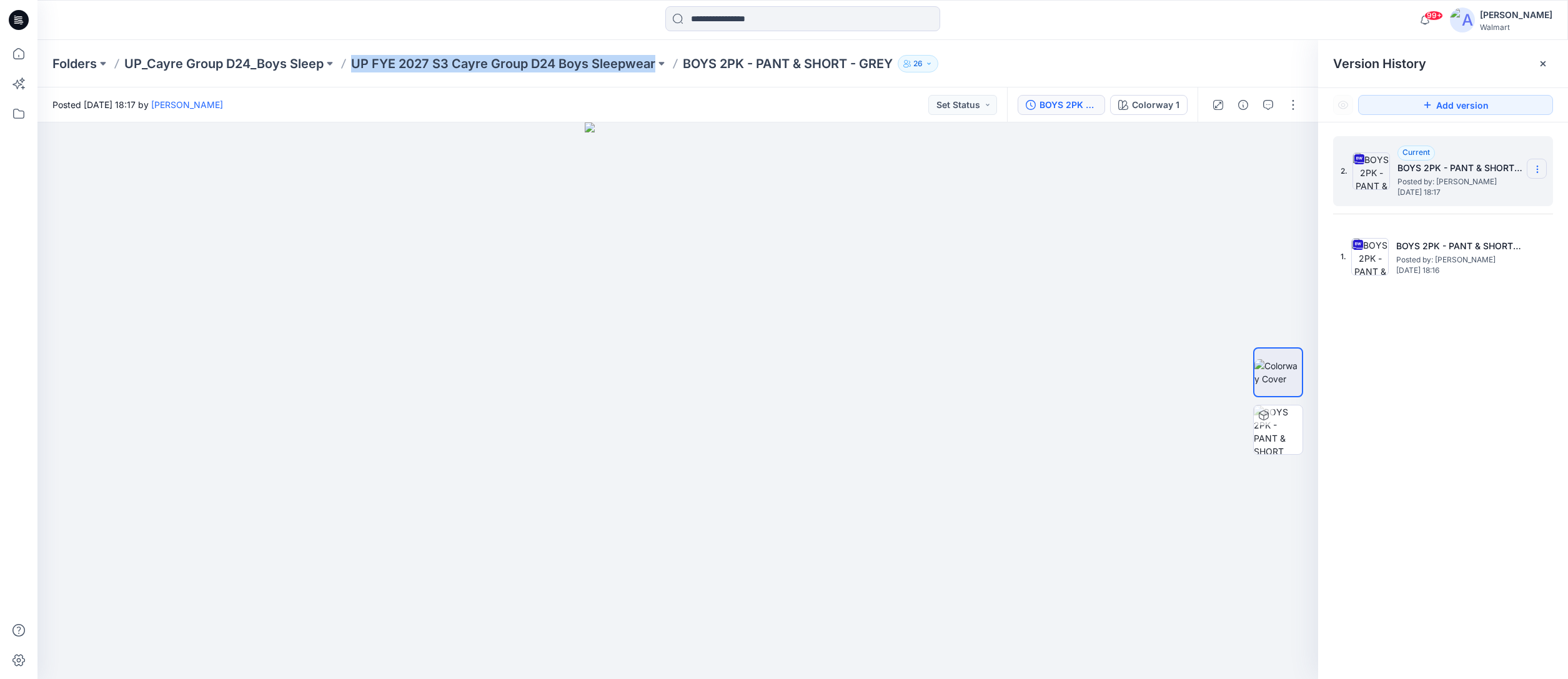
click at [1536, 168] on icon at bounding box center [1537, 169] width 10 height 10
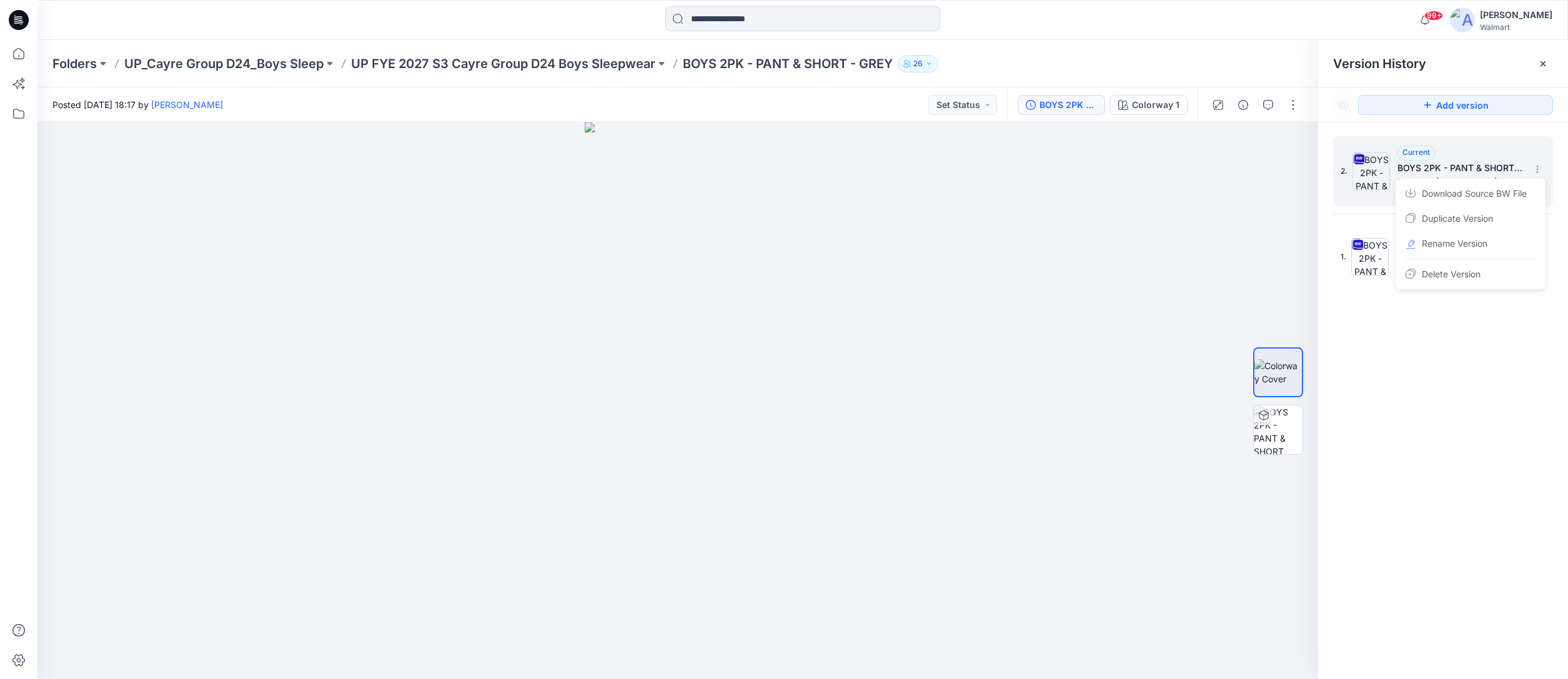
click at [1472, 196] on span "Download Source BW File" at bounding box center [1474, 194] width 105 height 15
click at [601, 66] on p "UP FYE 2027 S3 Cayre Group D24 Boys Sleepwear" at bounding box center [503, 64] width 304 height 17
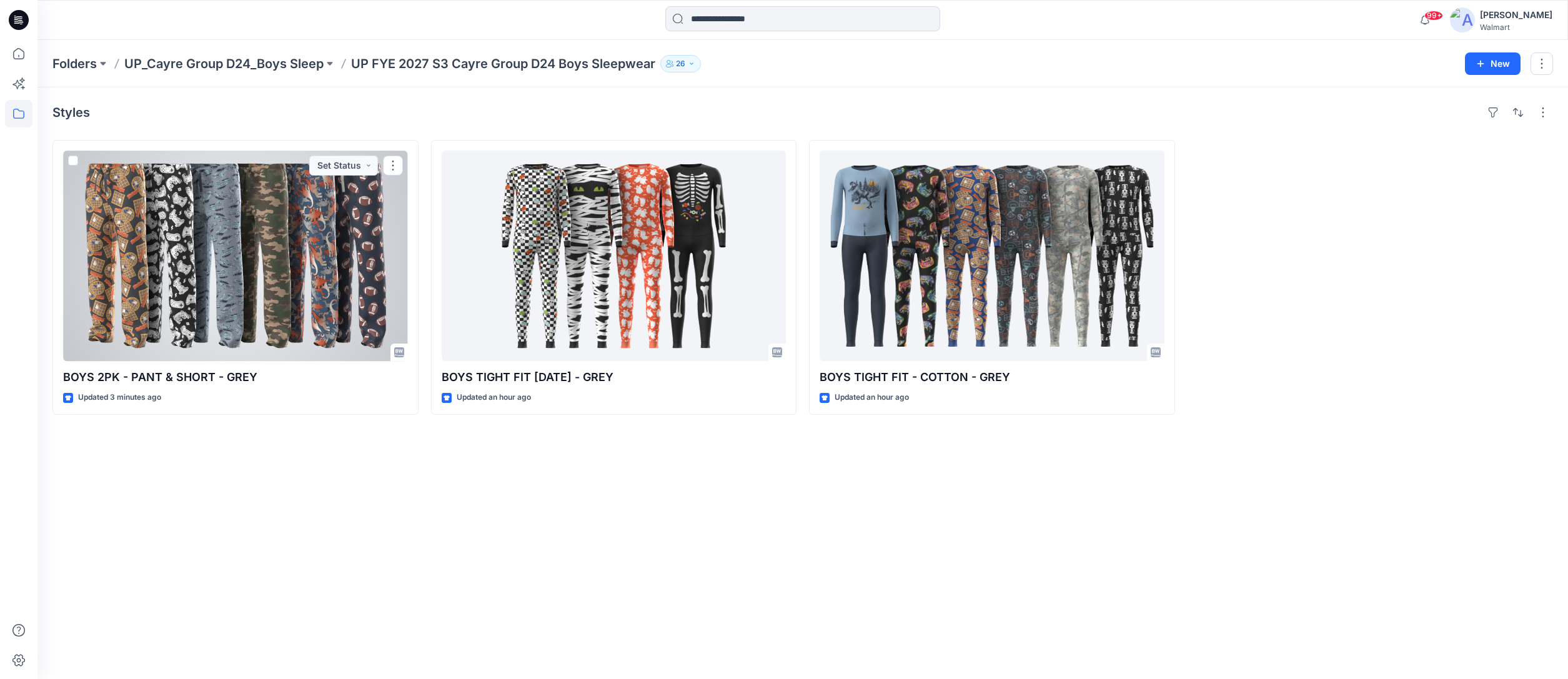
click at [341, 250] on div at bounding box center [236, 256] width 345 height 210
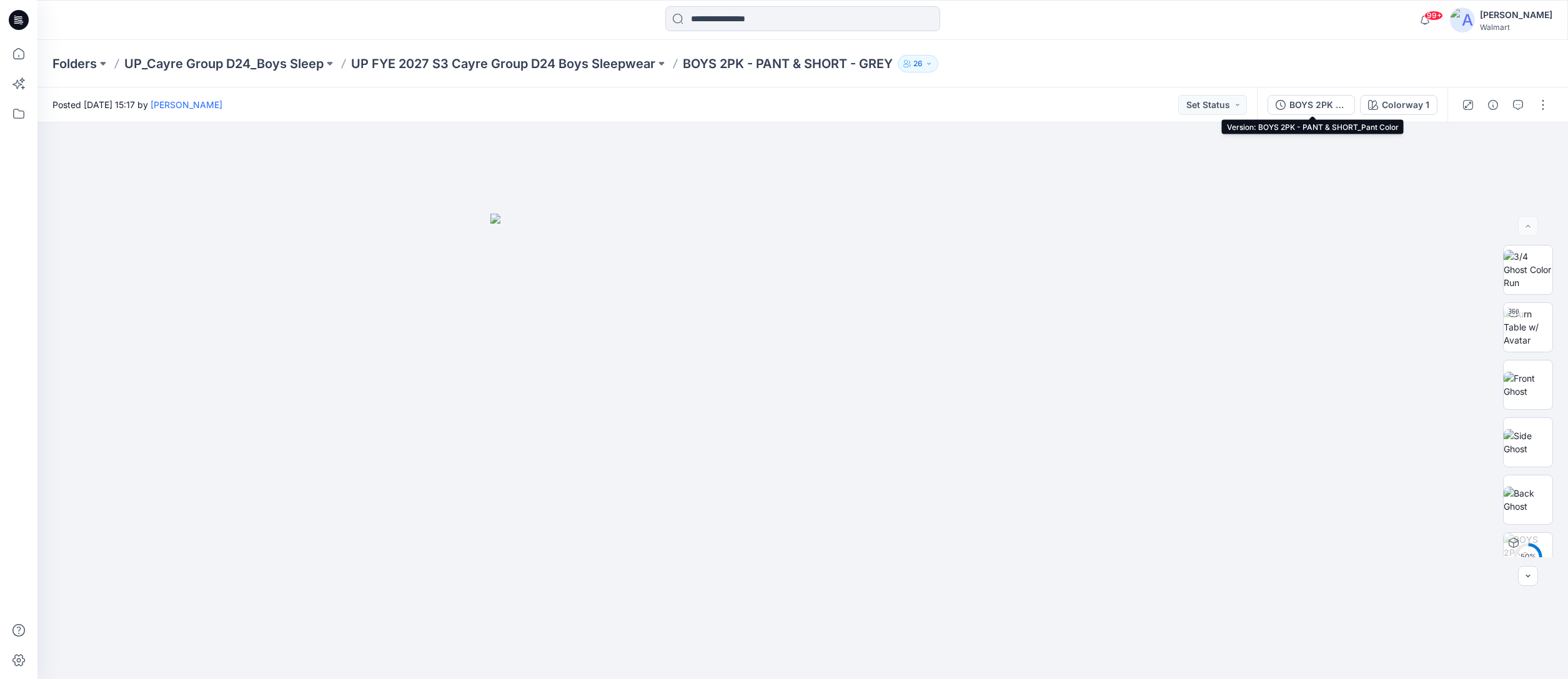
click at [1333, 104] on div "BOYS 2PK - PANT & SHORT_Pant Color" at bounding box center [1318, 104] width 58 height 13
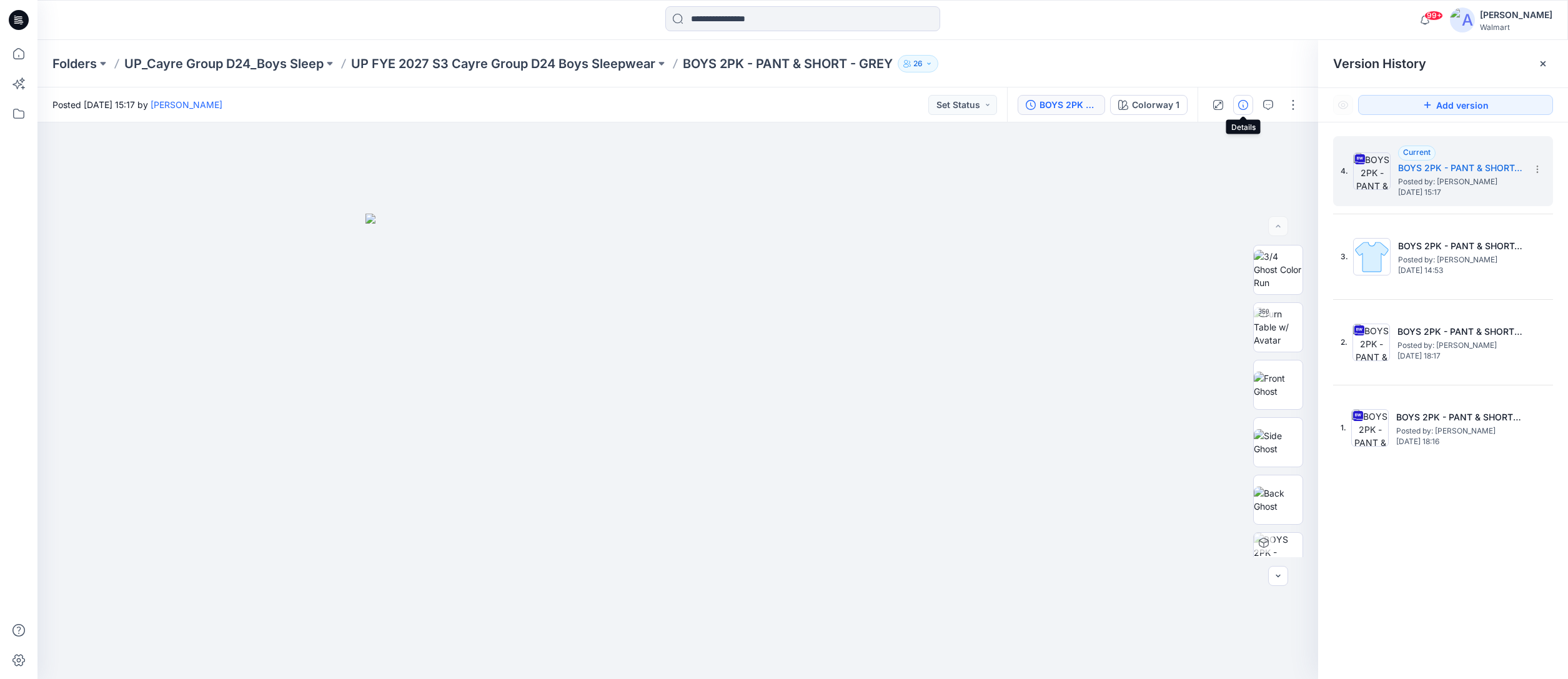
click at [1241, 105] on icon "button" at bounding box center [1243, 104] width 10 height 10
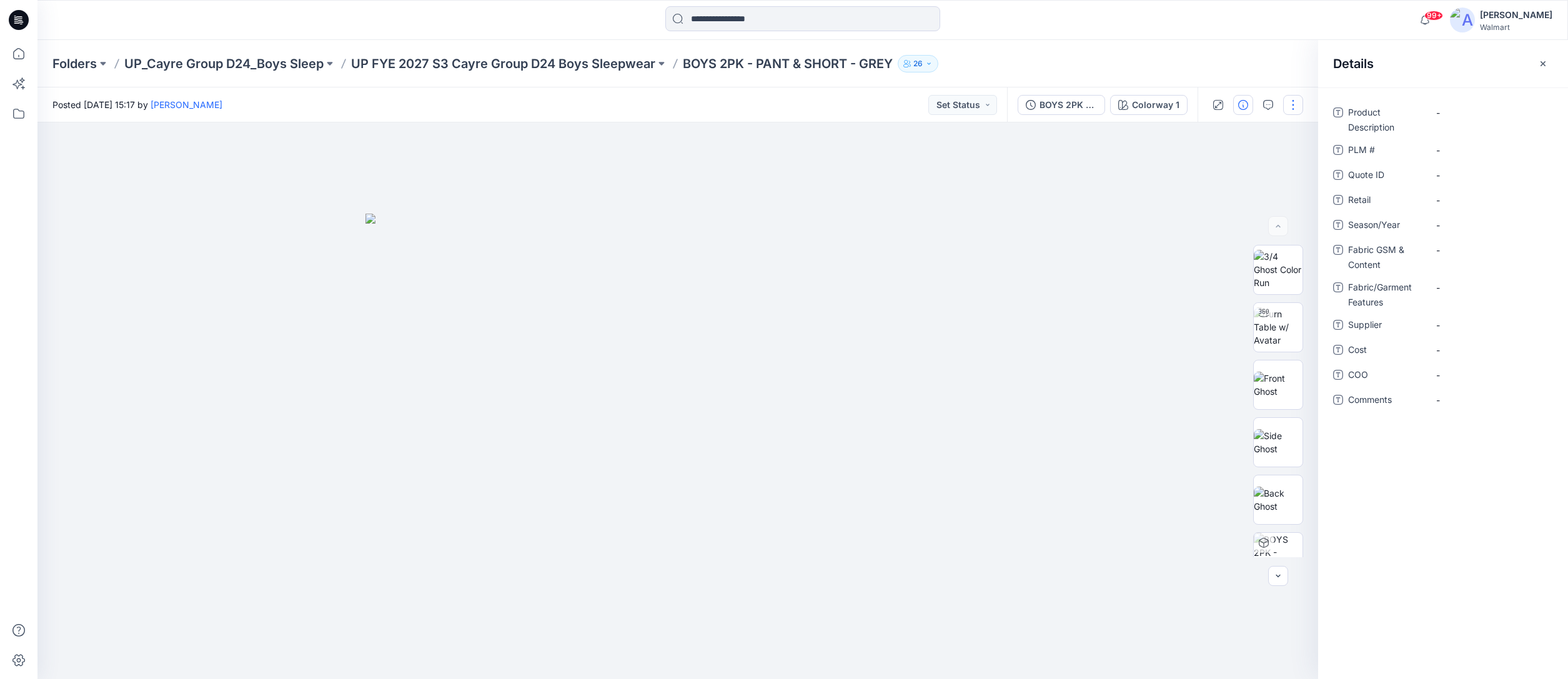
click at [1295, 102] on button "button" at bounding box center [1293, 104] width 20 height 20
click at [1234, 170] on button "Edit" at bounding box center [1240, 168] width 115 height 23
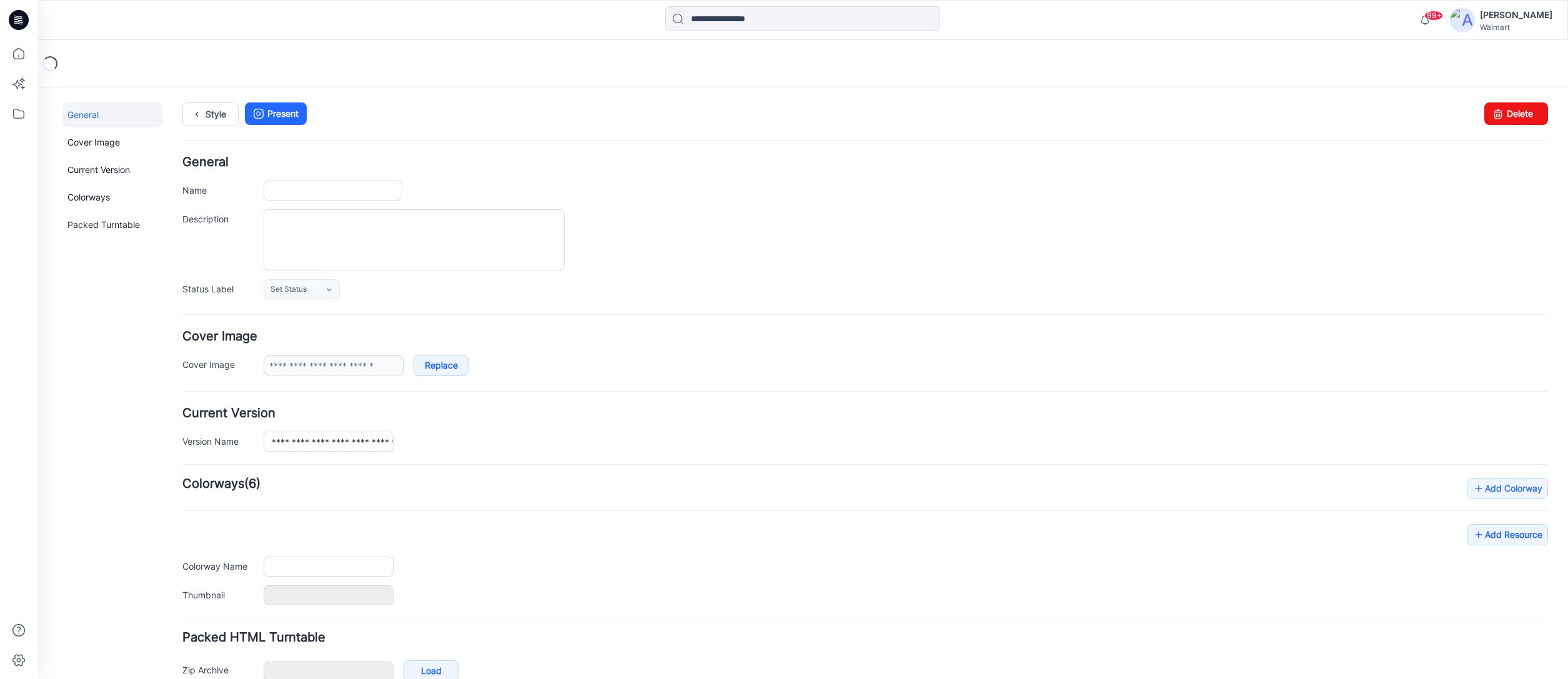
type input "**********"
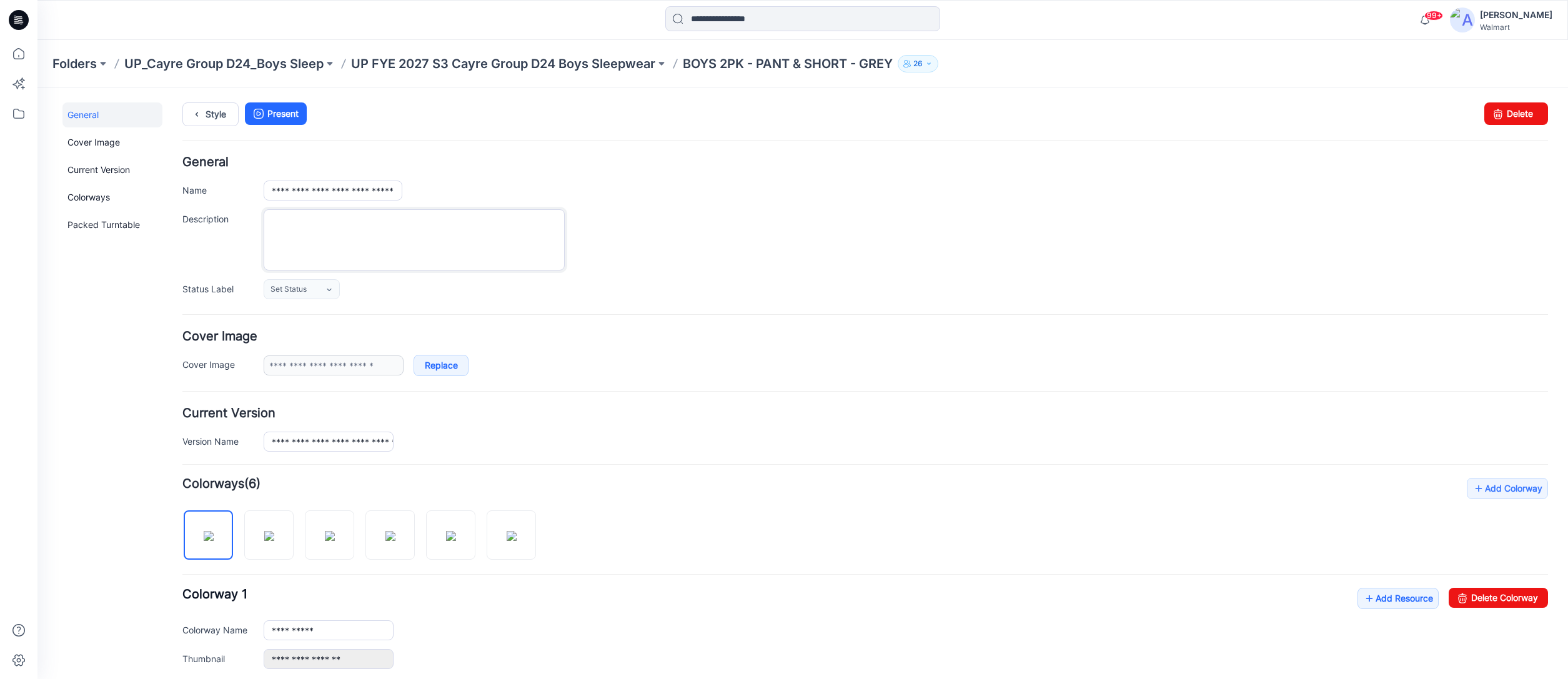
click at [276, 219] on textarea "Description" at bounding box center [414, 240] width 301 height 61
type textarea "**********"
click at [205, 118] on icon at bounding box center [197, 114] width 17 height 22
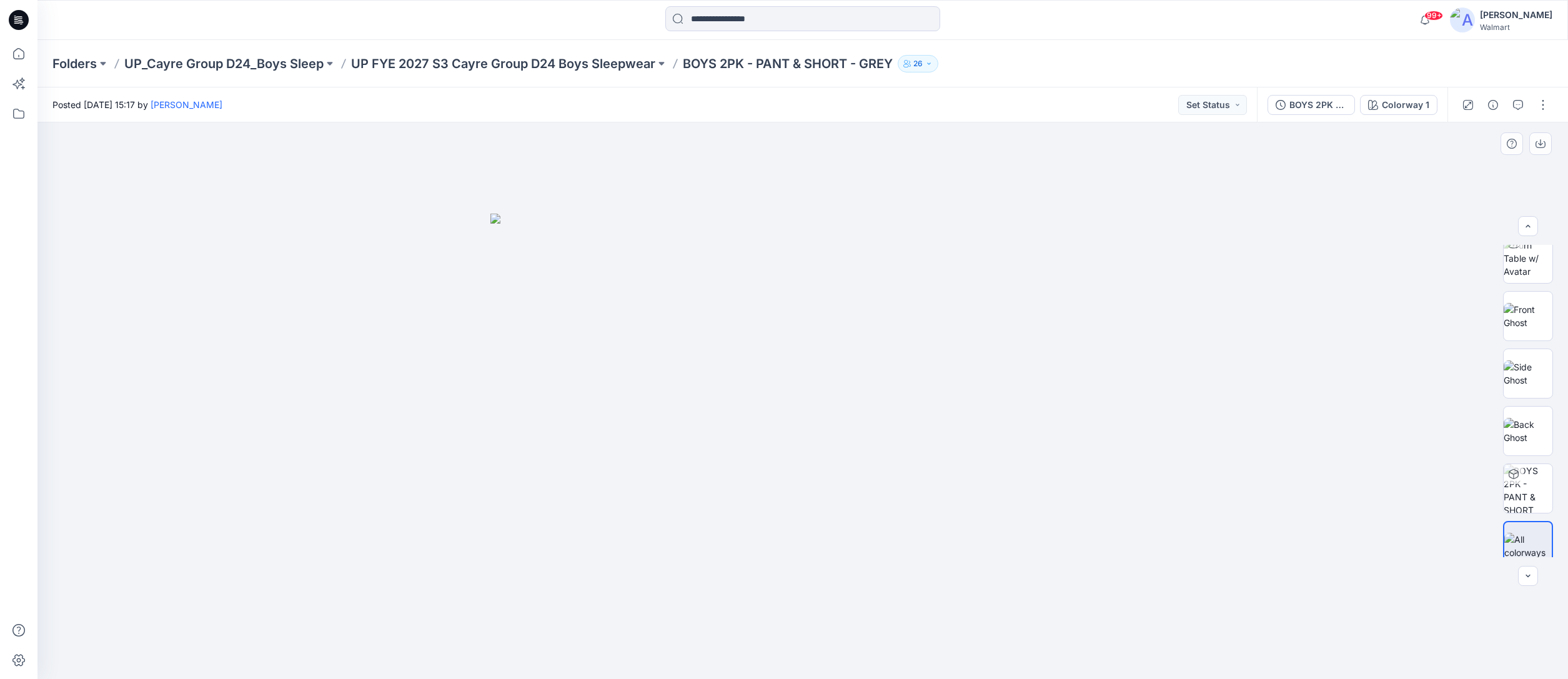
scroll to position [82, 0]
click at [1332, 104] on div "BOYS 2PK - PANT & SHORT_Pant Color" at bounding box center [1318, 104] width 58 height 13
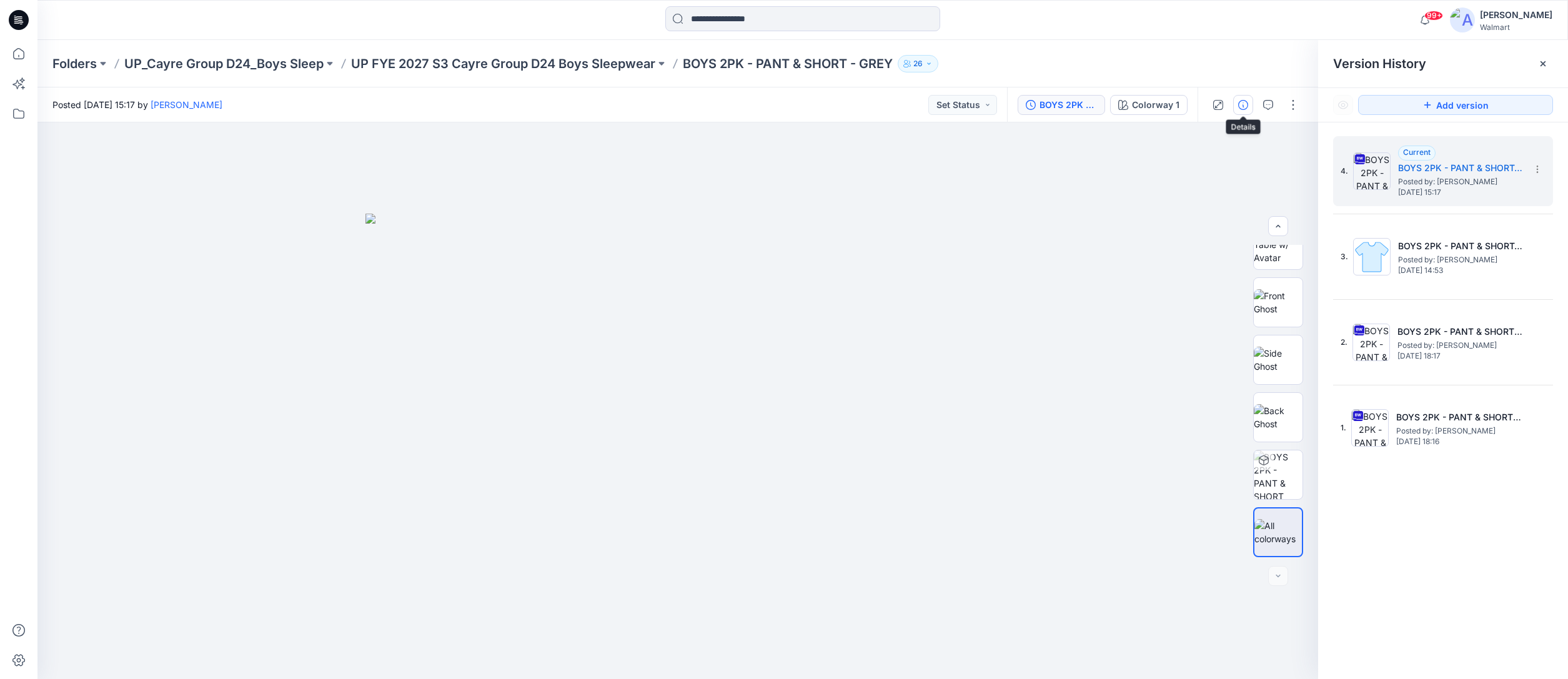
click at [1242, 106] on icon "button" at bounding box center [1243, 104] width 10 height 10
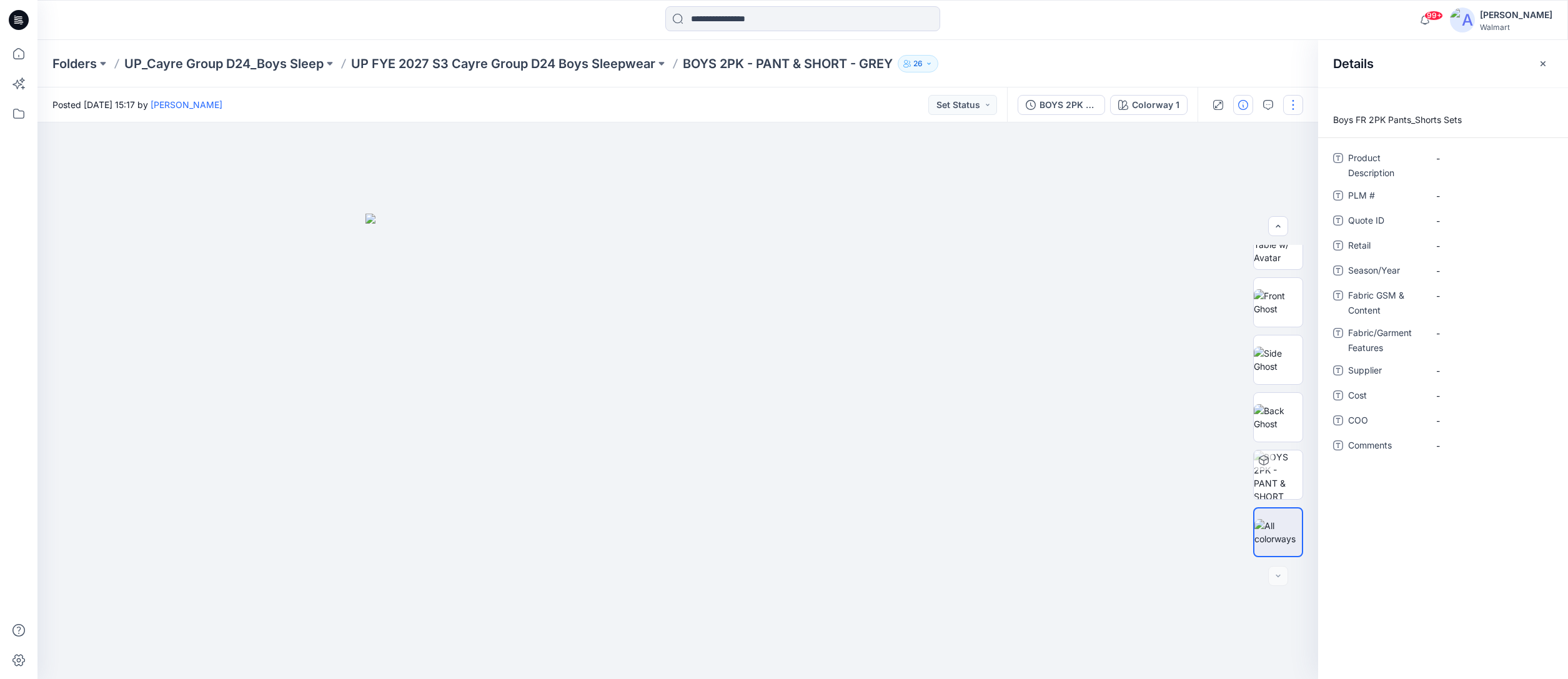
click at [1294, 106] on button "button" at bounding box center [1293, 104] width 20 height 20
click at [1224, 165] on button "Edit" at bounding box center [1240, 168] width 115 height 23
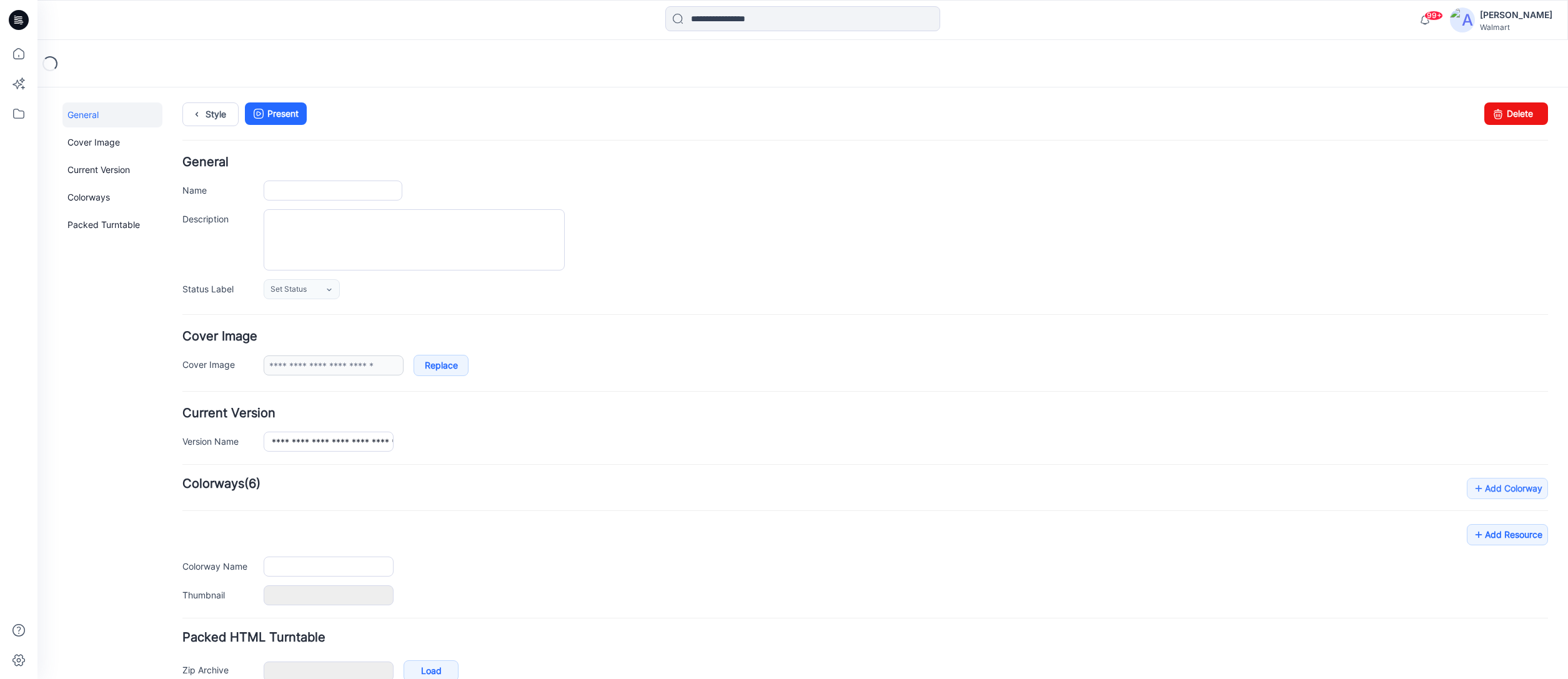
type input "**********"
type textarea "**********"
type input "**********"
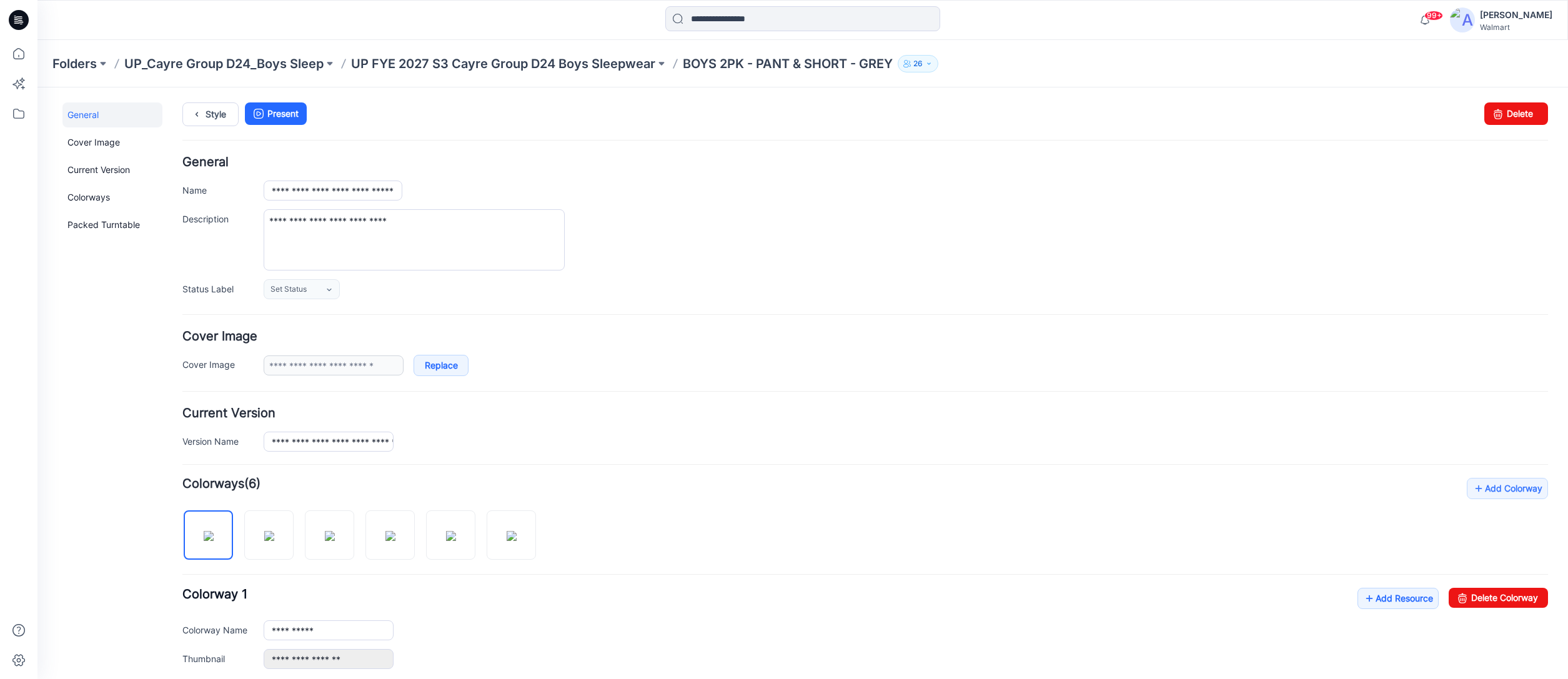
drag, startPoint x: 1565, startPoint y: 267, endPoint x: 1502, endPoint y: 165, distance: 119.9
click at [589, 68] on p "UP FYE 2027 S3 Cayre Group D24 Boys Sleepwear" at bounding box center [503, 64] width 304 height 17
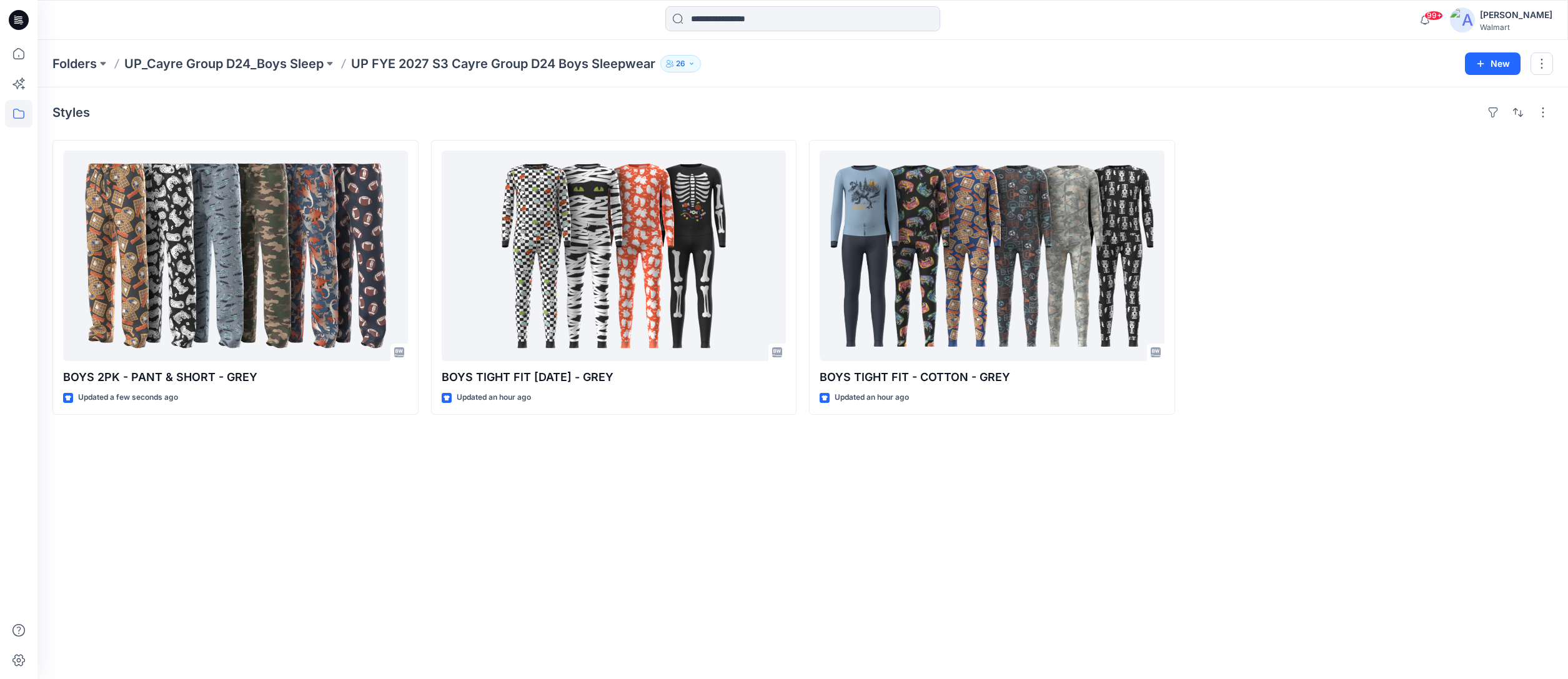
drag, startPoint x: 422, startPoint y: 62, endPoint x: 433, endPoint y: 66, distance: 11.7
click at [422, 62] on p "UP FYE 2027 S3 Cayre Group D24 Boys Sleepwear" at bounding box center [503, 64] width 304 height 17
click at [455, 62] on p "UP FYE 2027 S3 Cayre Group D24 Boys Sleepwear" at bounding box center [503, 64] width 304 height 17
click at [513, 65] on p "UP FYE 2027 S3 Cayre Group D24 Boys Sleepwear" at bounding box center [503, 64] width 304 height 17
click at [595, 65] on p "UP FYE 2027 S3 Cayre Group D24 Boys Sleepwear" at bounding box center [503, 64] width 304 height 17
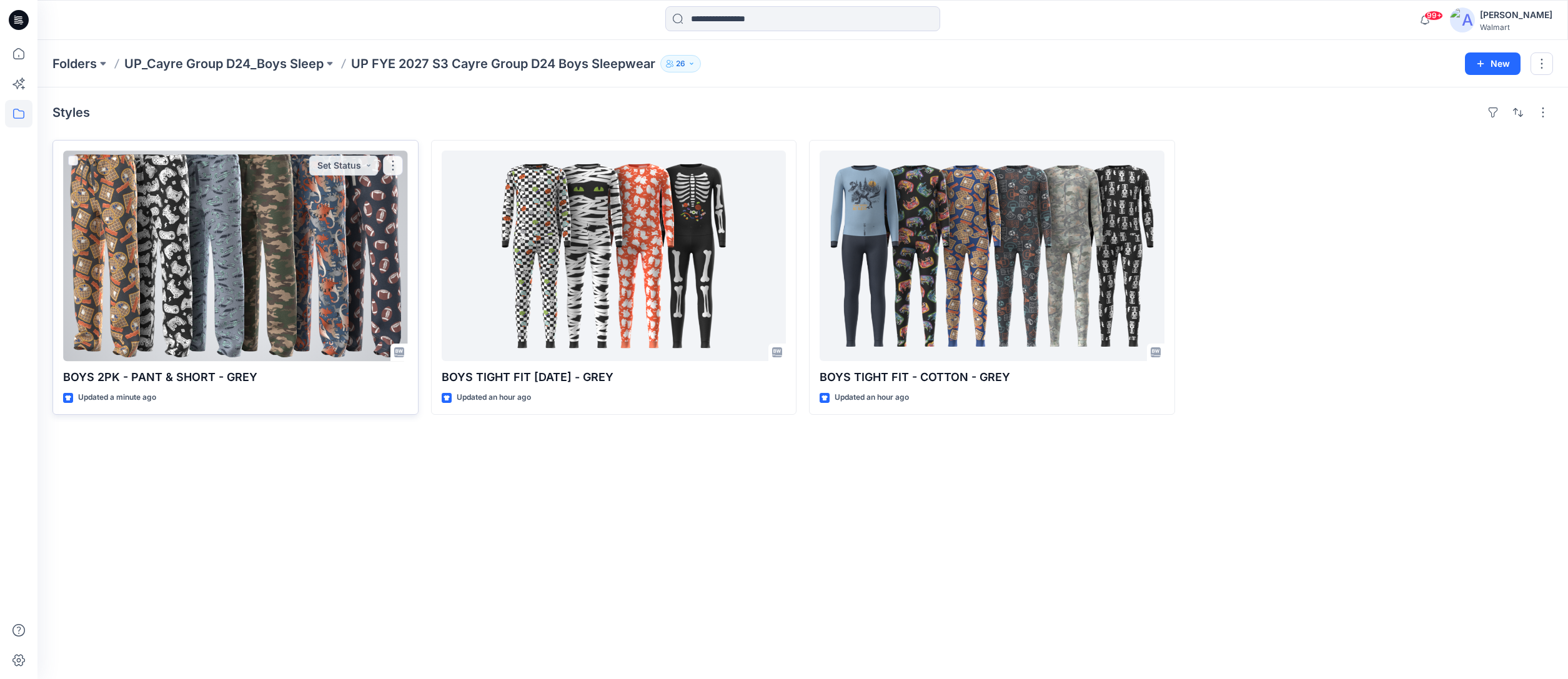
click at [336, 268] on div at bounding box center [236, 256] width 345 height 210
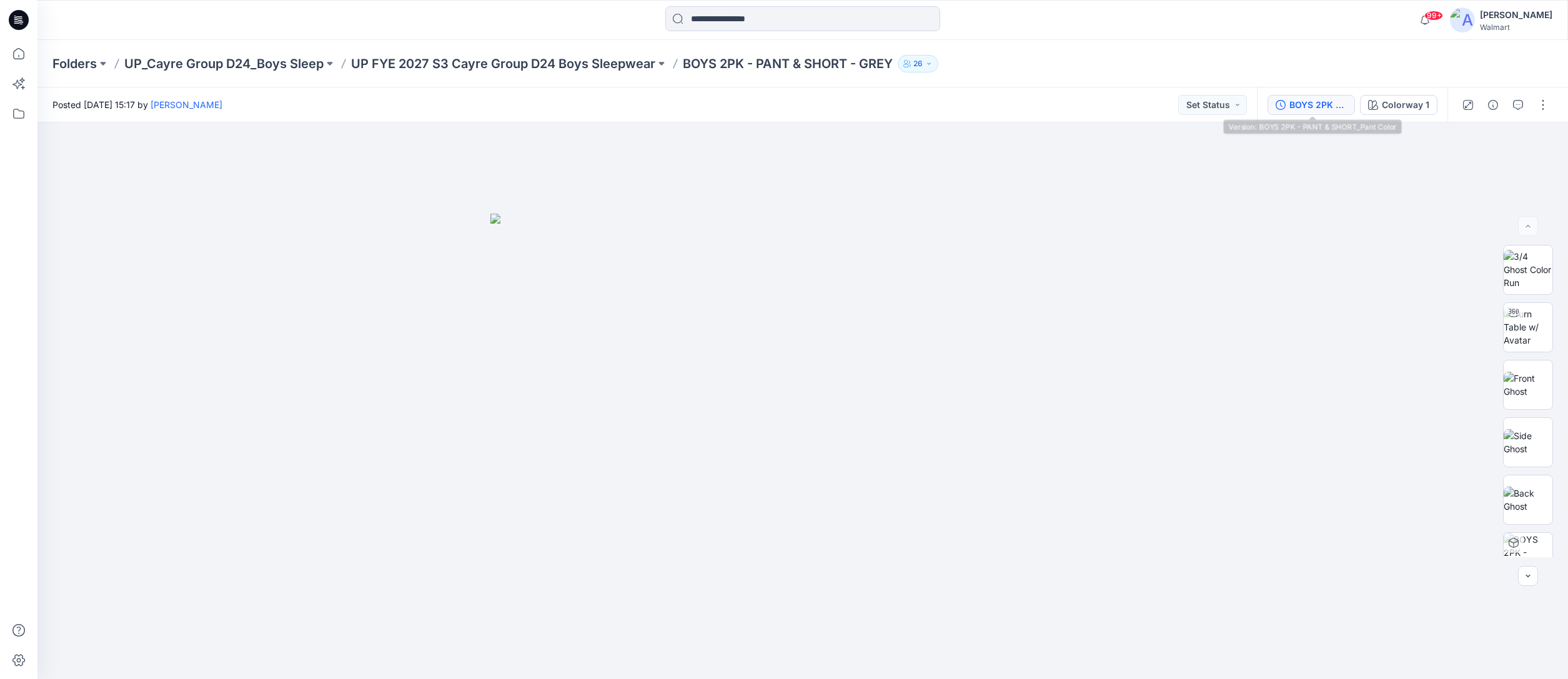
click at [1333, 106] on div "BOYS 2PK - PANT & SHORT_Pant Color" at bounding box center [1318, 104] width 58 height 13
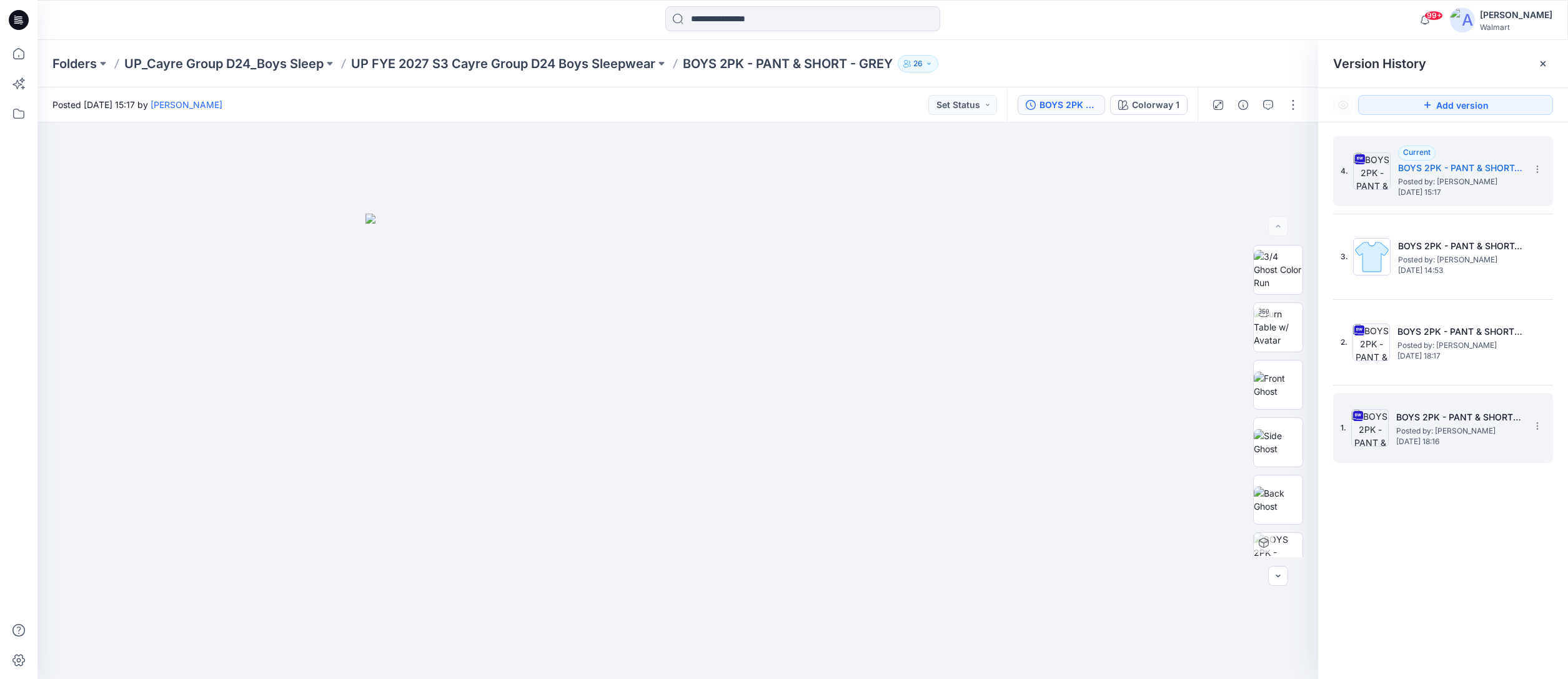
click at [1470, 438] on span "Thursday, September 18, 2025 18:16" at bounding box center [1459, 441] width 125 height 9
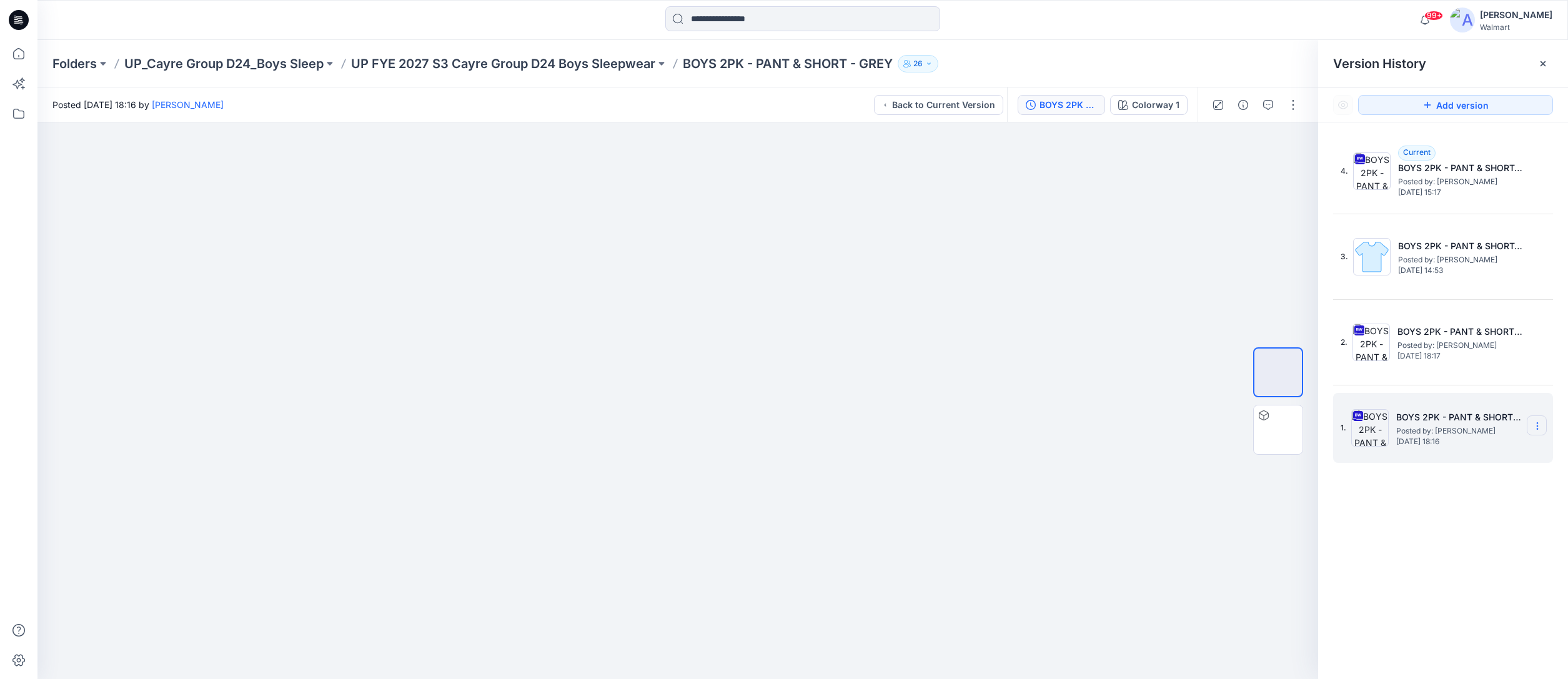
click at [1538, 426] on icon at bounding box center [1537, 426] width 1 height 1
click at [1490, 451] on span "Download Source BW File" at bounding box center [1474, 450] width 105 height 15
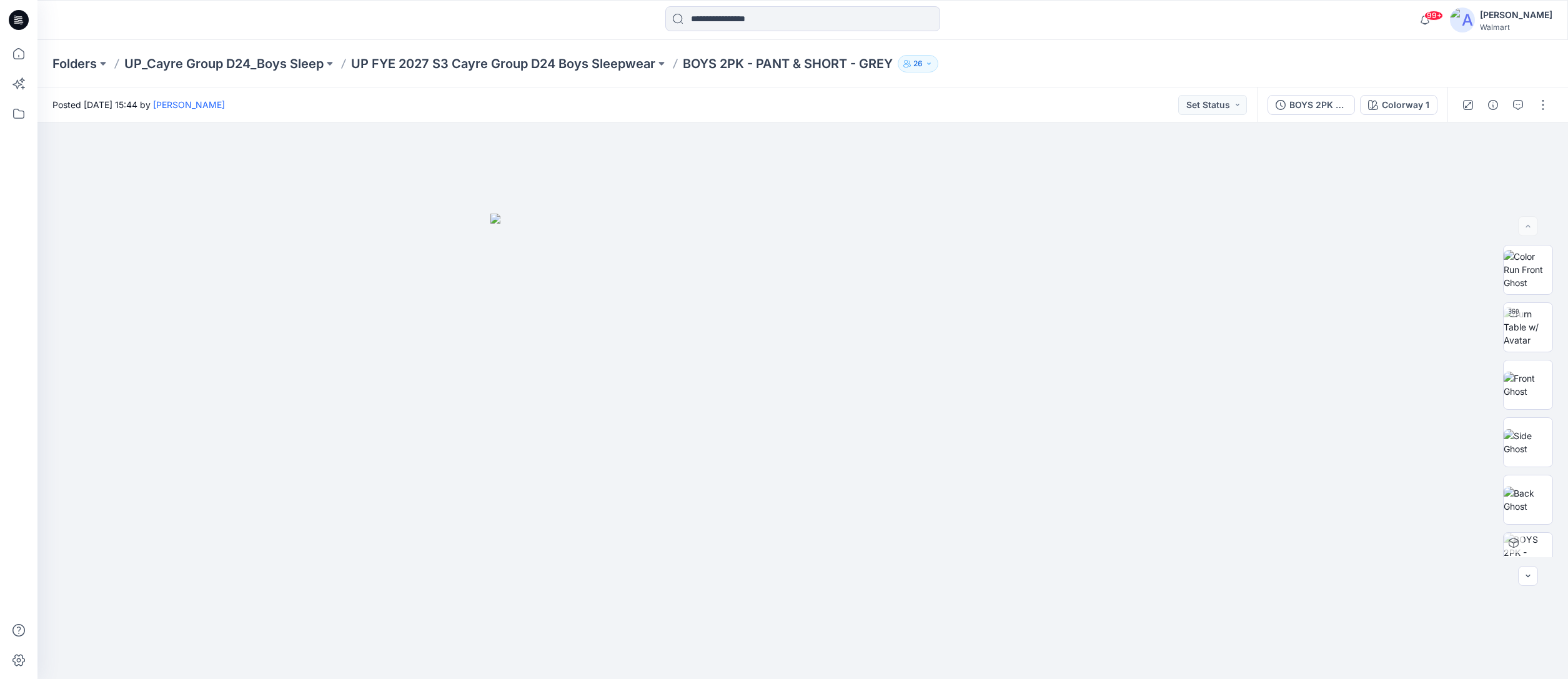
click at [498, 61] on p "UP FYE 2027 S3 Cayre Group D24 Boys Sleepwear" at bounding box center [503, 64] width 304 height 17
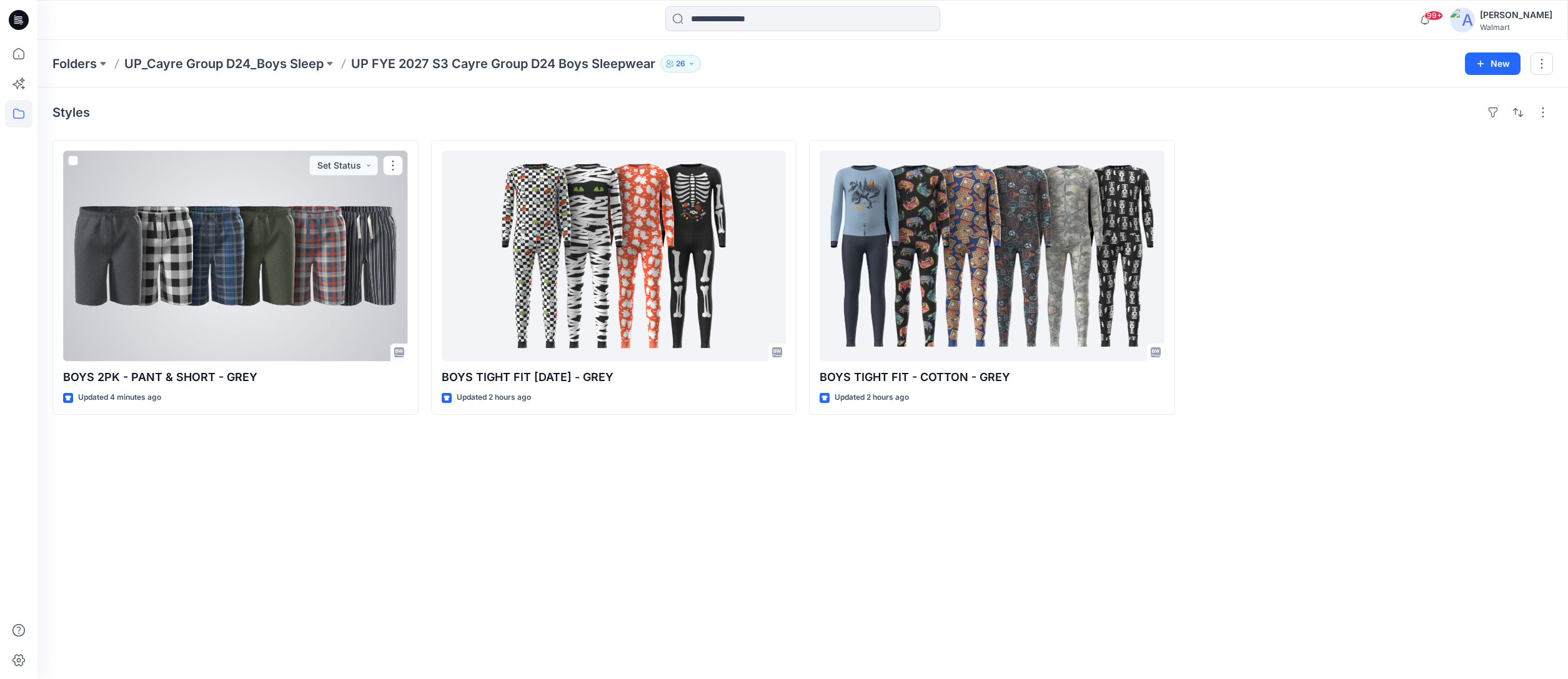
click at [288, 261] on div at bounding box center [236, 256] width 345 height 210
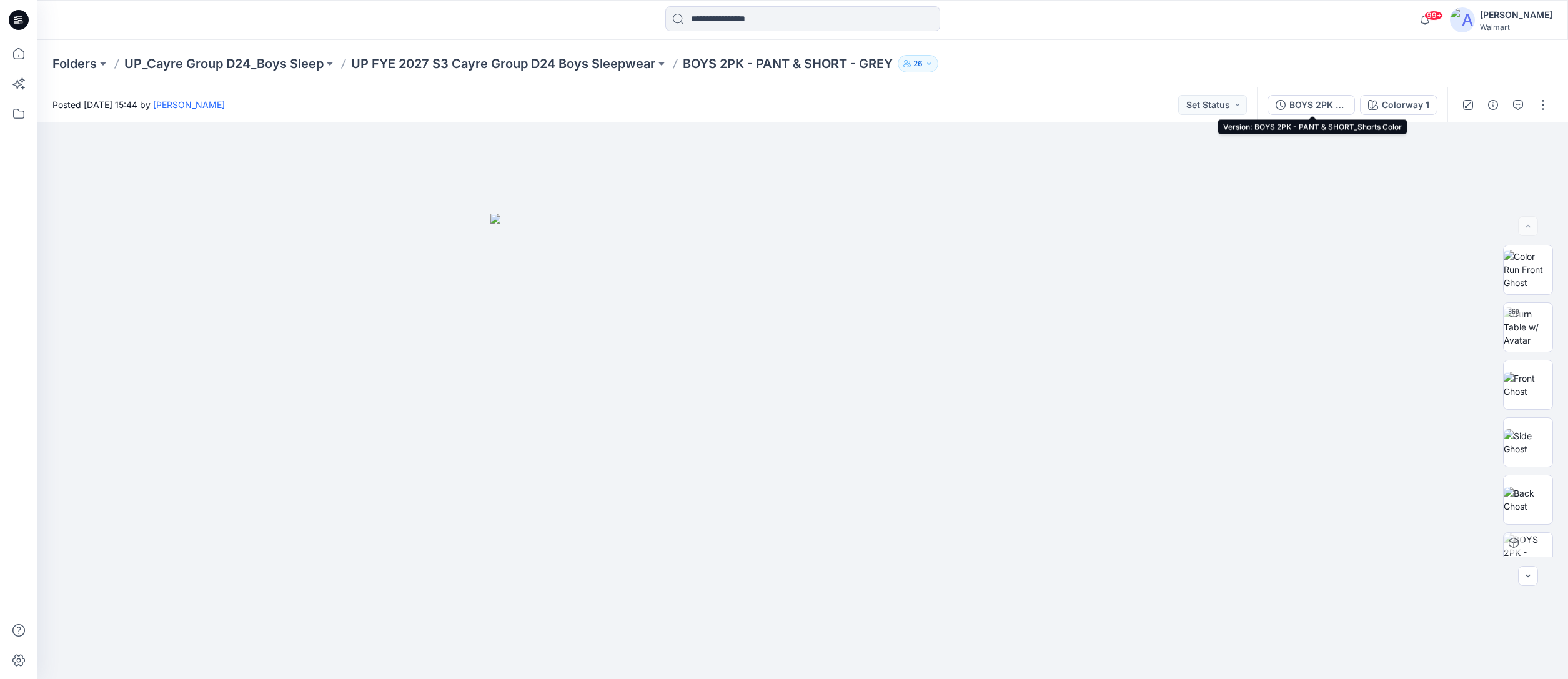
click at [1315, 103] on div "BOYS 2PK - PANT & SHORT_Shorts Color" at bounding box center [1318, 104] width 58 height 13
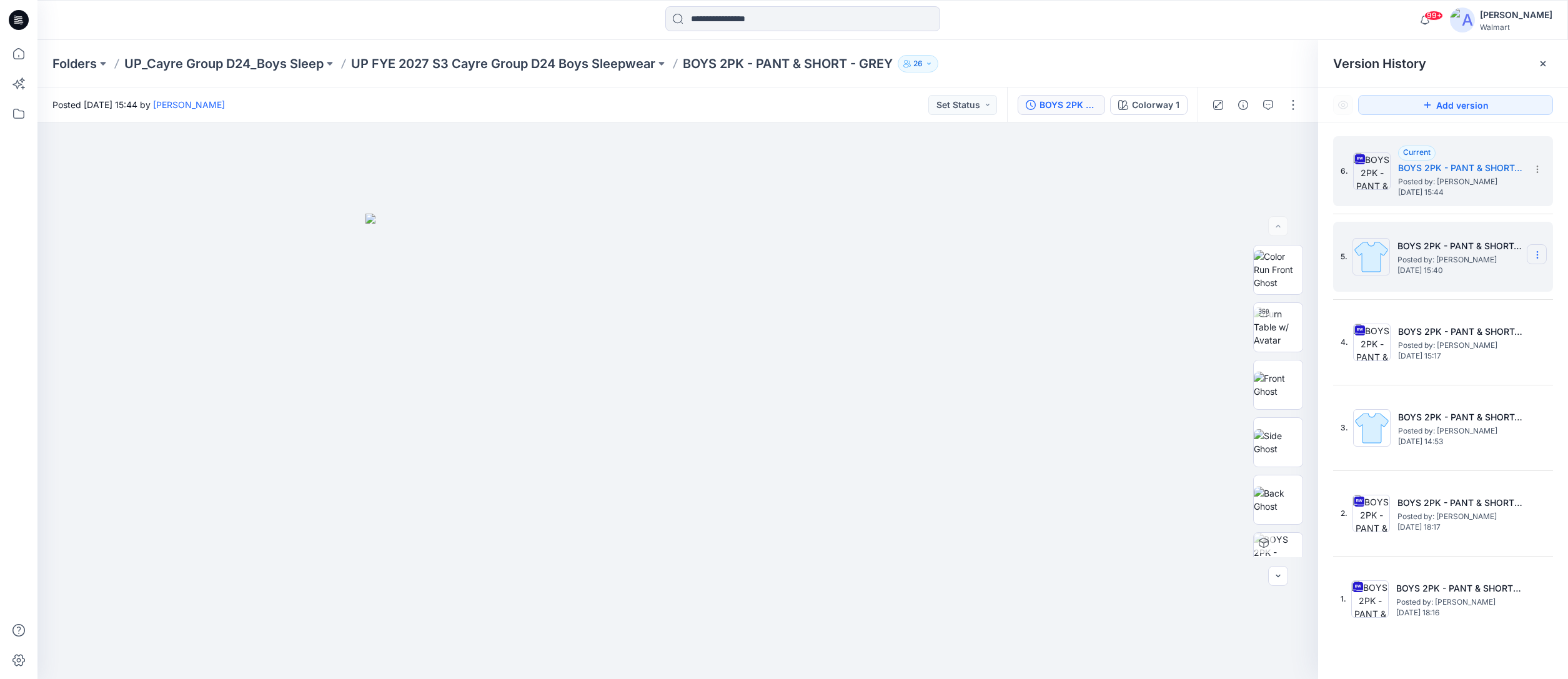
click at [1538, 254] on icon at bounding box center [1537, 255] width 10 height 10
click at [1463, 362] on span "Delete Version" at bounding box center [1451, 360] width 58 height 15
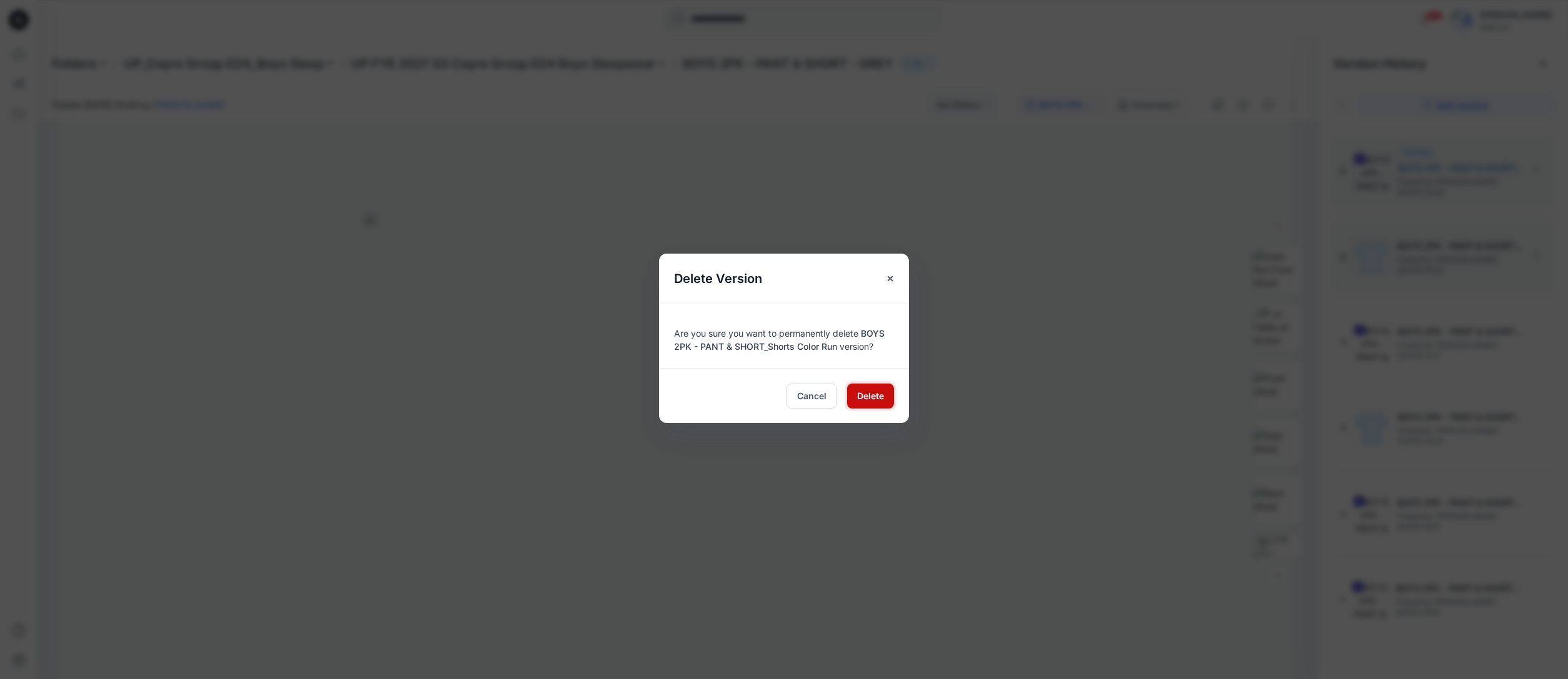
click at [871, 394] on span "Delete" at bounding box center [871, 396] width 27 height 13
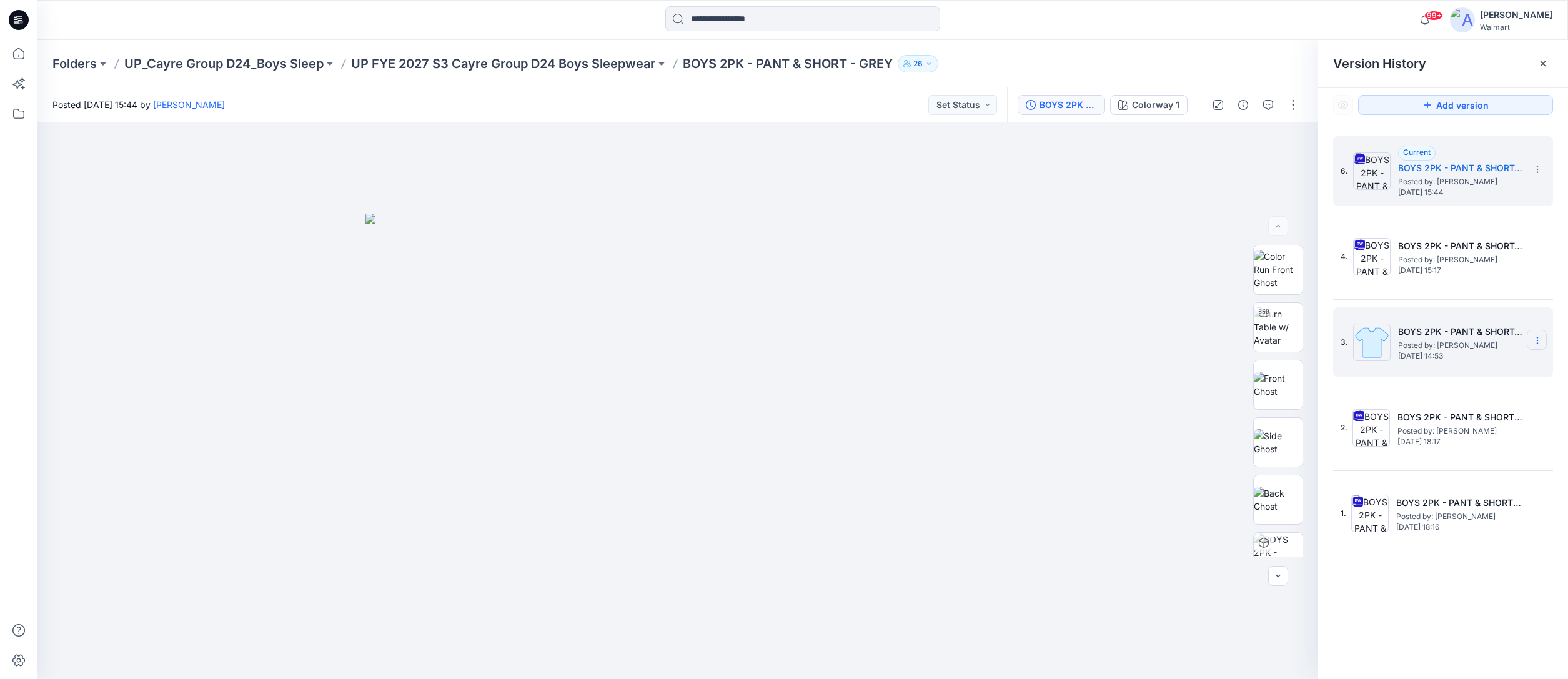
click at [1537, 341] on icon at bounding box center [1537, 341] width 10 height 10
click at [1451, 446] on span "Delete Version" at bounding box center [1451, 445] width 58 height 15
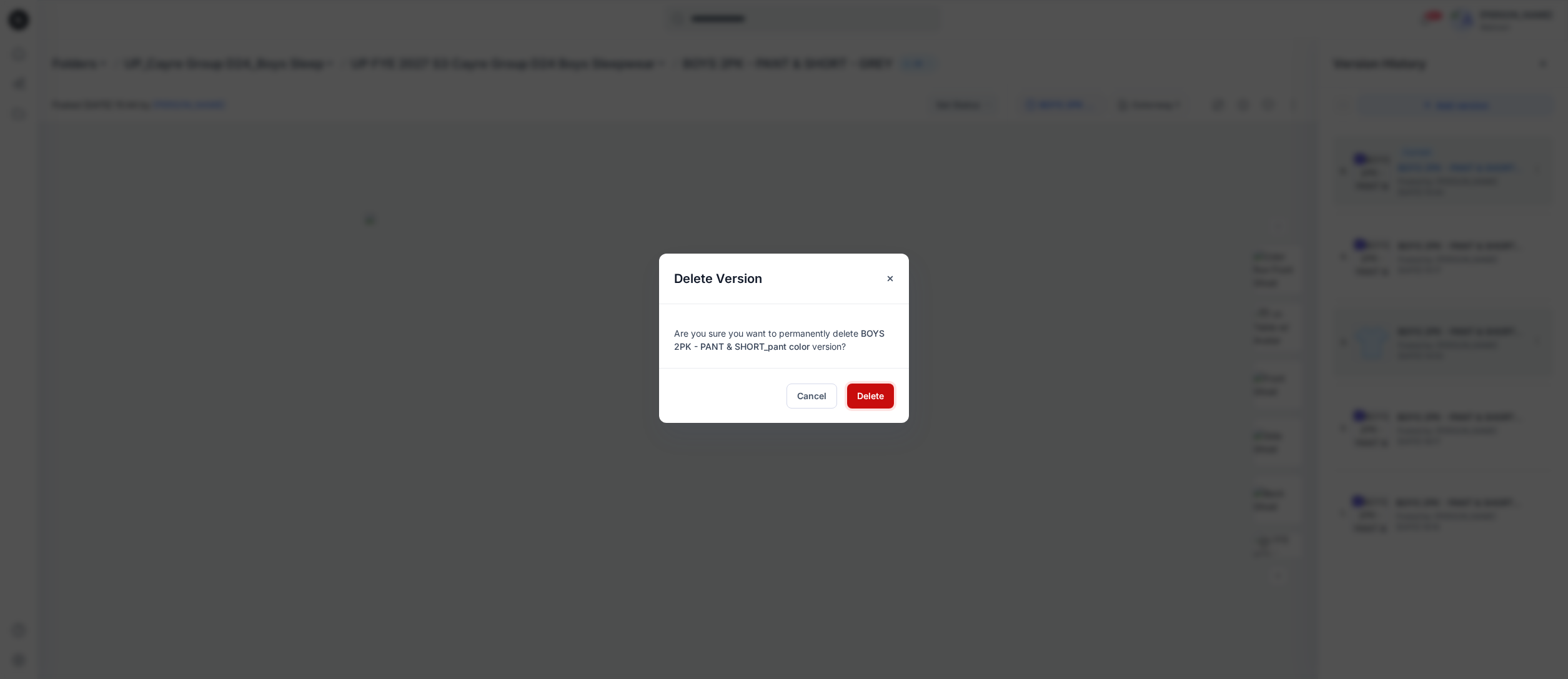
click at [880, 396] on span "Delete" at bounding box center [871, 396] width 27 height 13
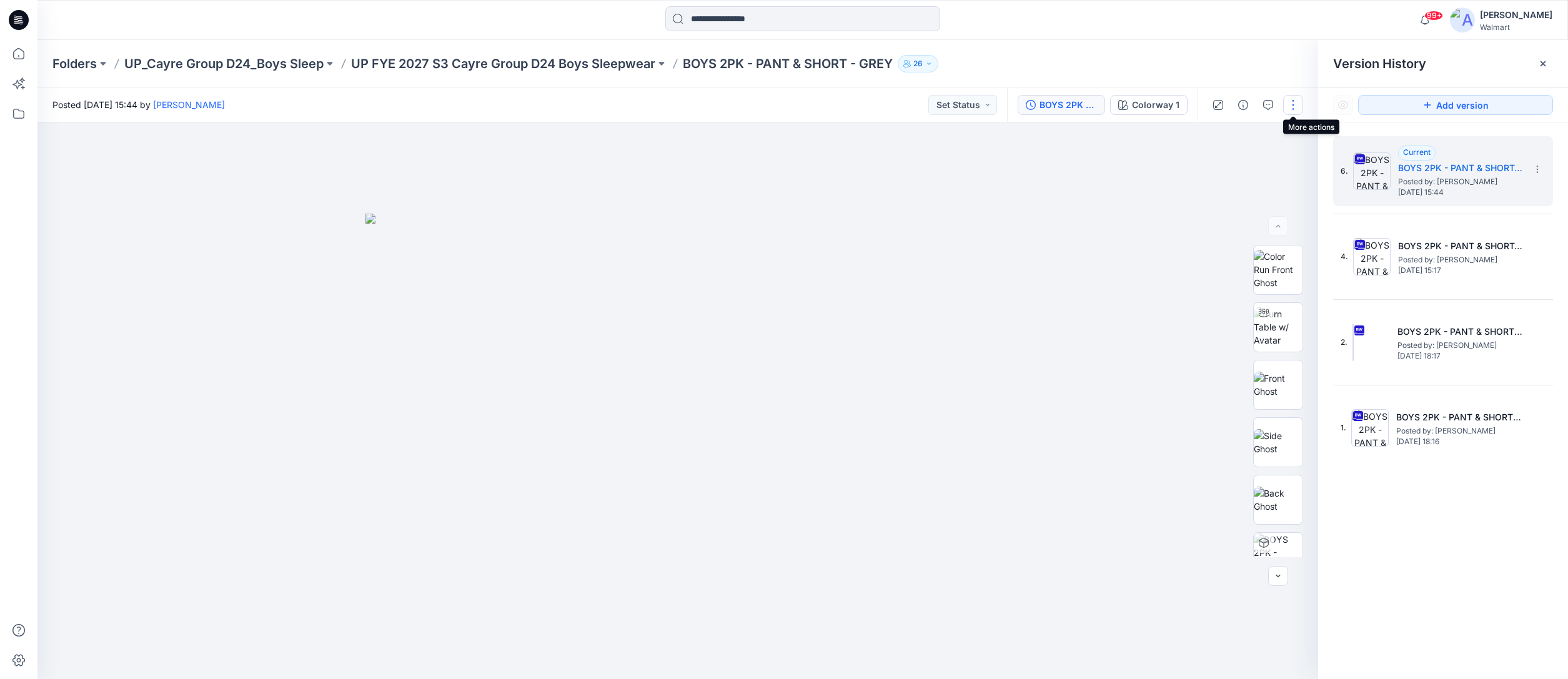
click at [1296, 107] on button "button" at bounding box center [1293, 104] width 20 height 20
click at [1212, 175] on p "Edit" at bounding box center [1214, 169] width 16 height 13
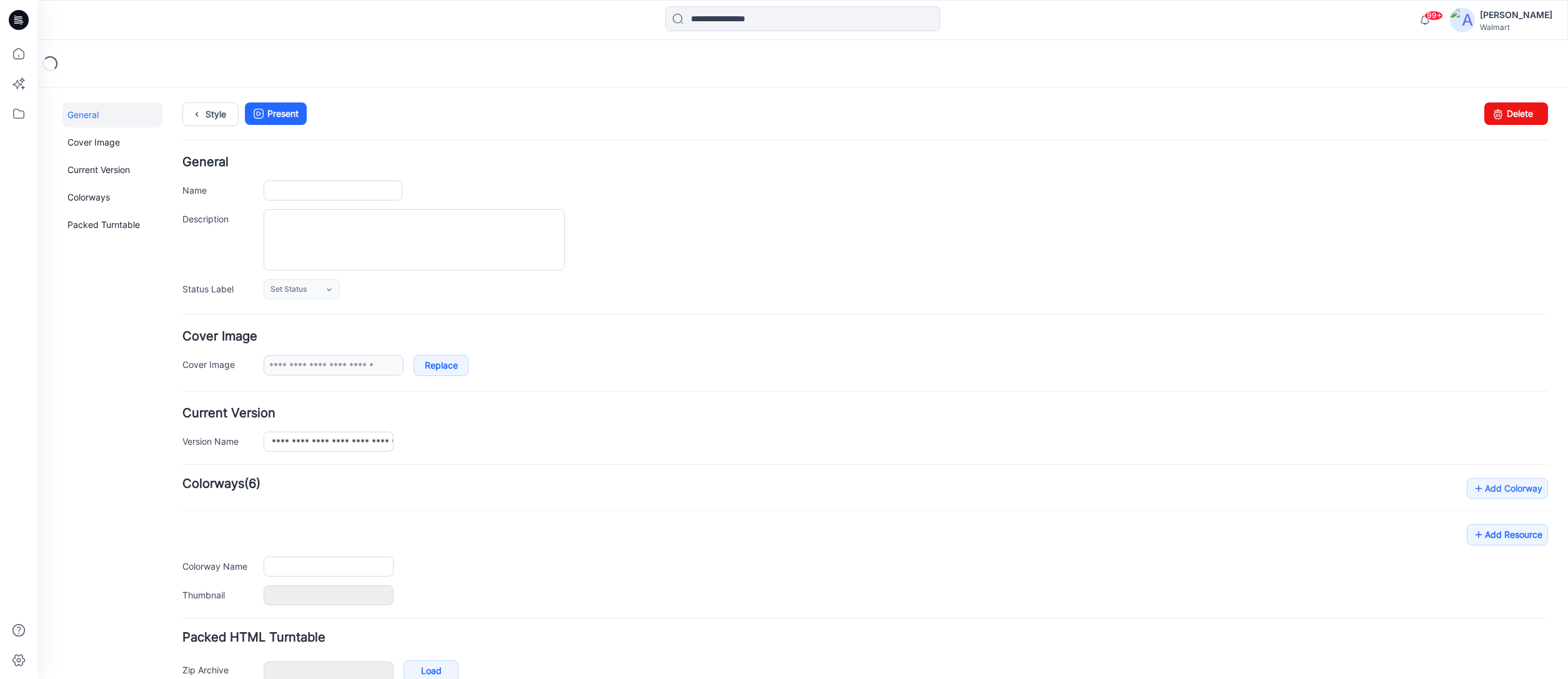
type input "**********"
type textarea "**********"
type input "**********"
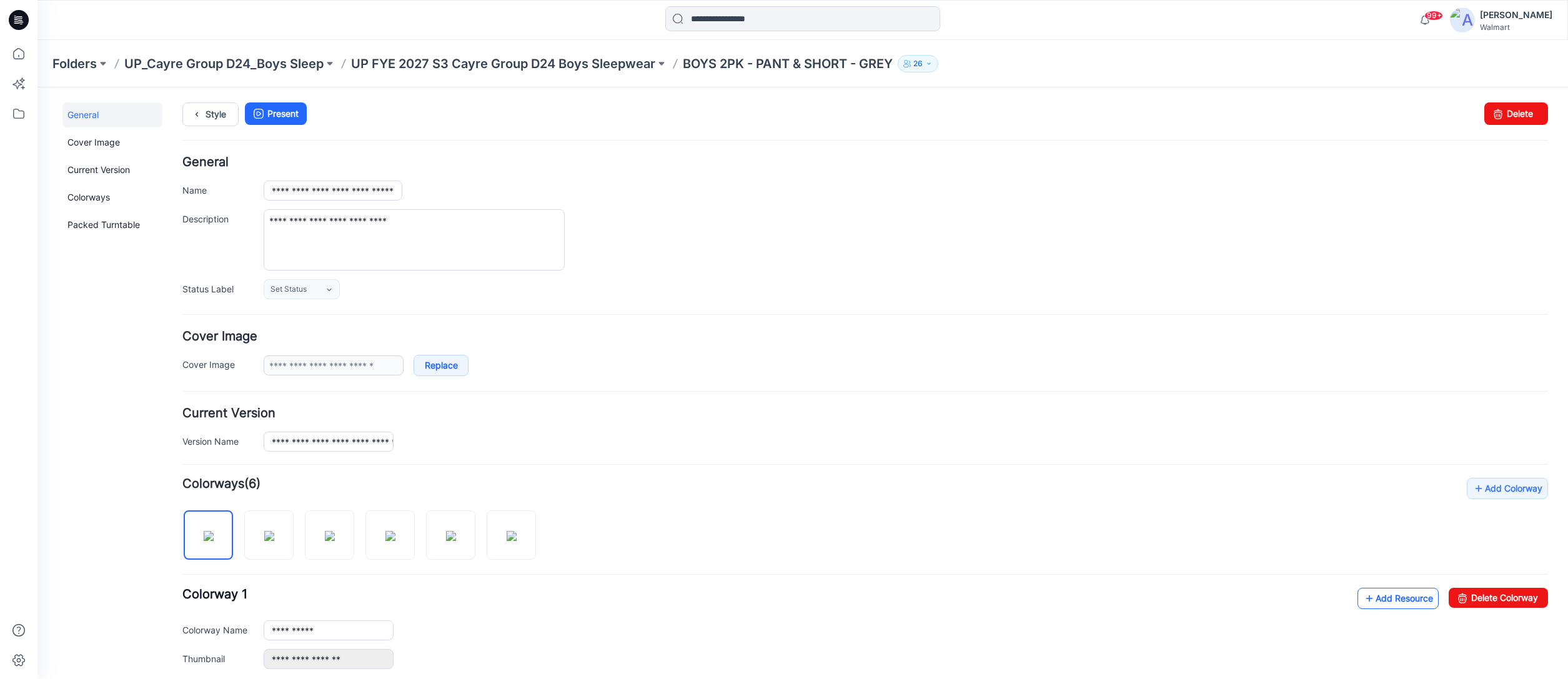
click at [1398, 601] on link "Add Resource" at bounding box center [1398, 598] width 81 height 21
click at [575, 64] on p "UP FYE 2027 S3 Cayre Group D24 Boys Sleepwear" at bounding box center [503, 64] width 304 height 17
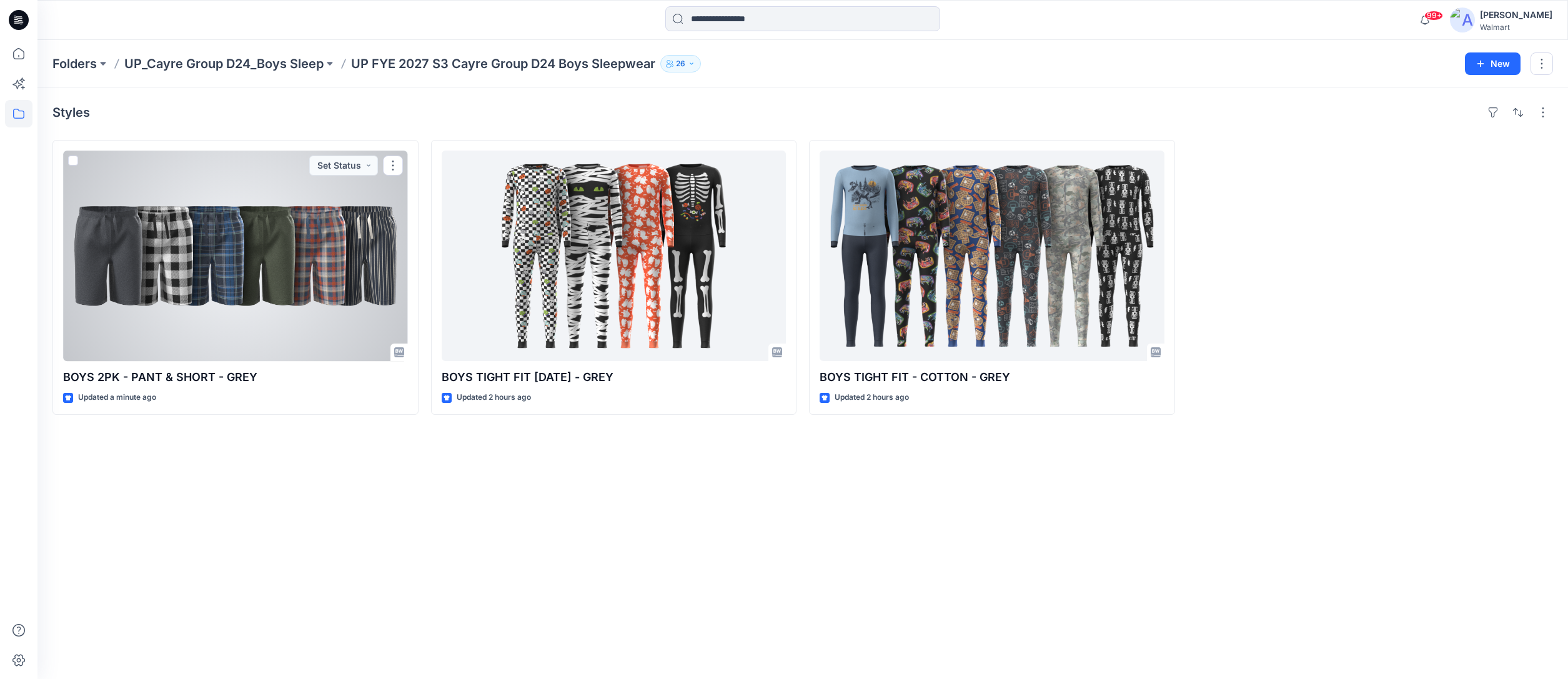
click at [321, 249] on div at bounding box center [236, 256] width 345 height 210
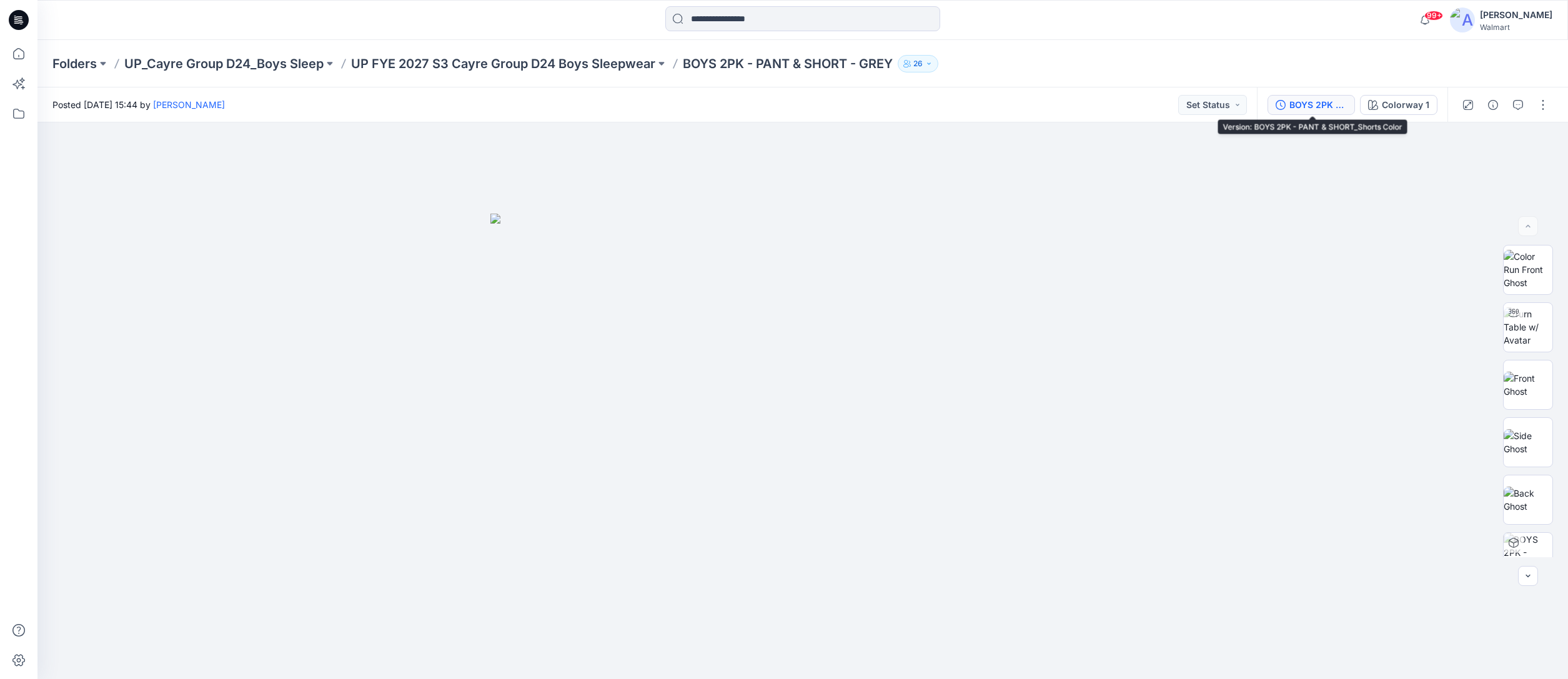
click at [1335, 100] on div "BOYS 2PK - PANT & SHORT_Shorts Color" at bounding box center [1318, 104] width 58 height 13
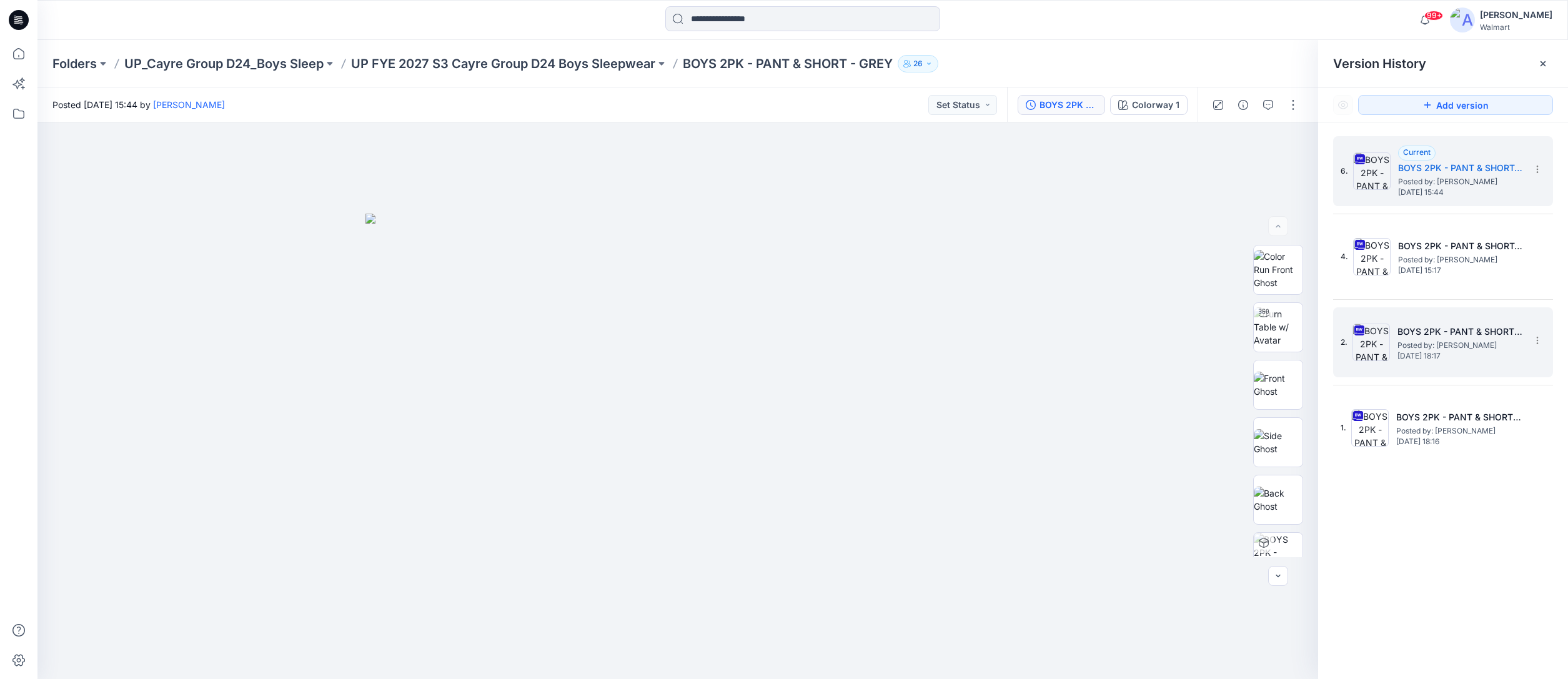
click at [1502, 330] on h5 "BOYS 2PK - PANT & SHORT - PANTS" at bounding box center [1460, 331] width 125 height 15
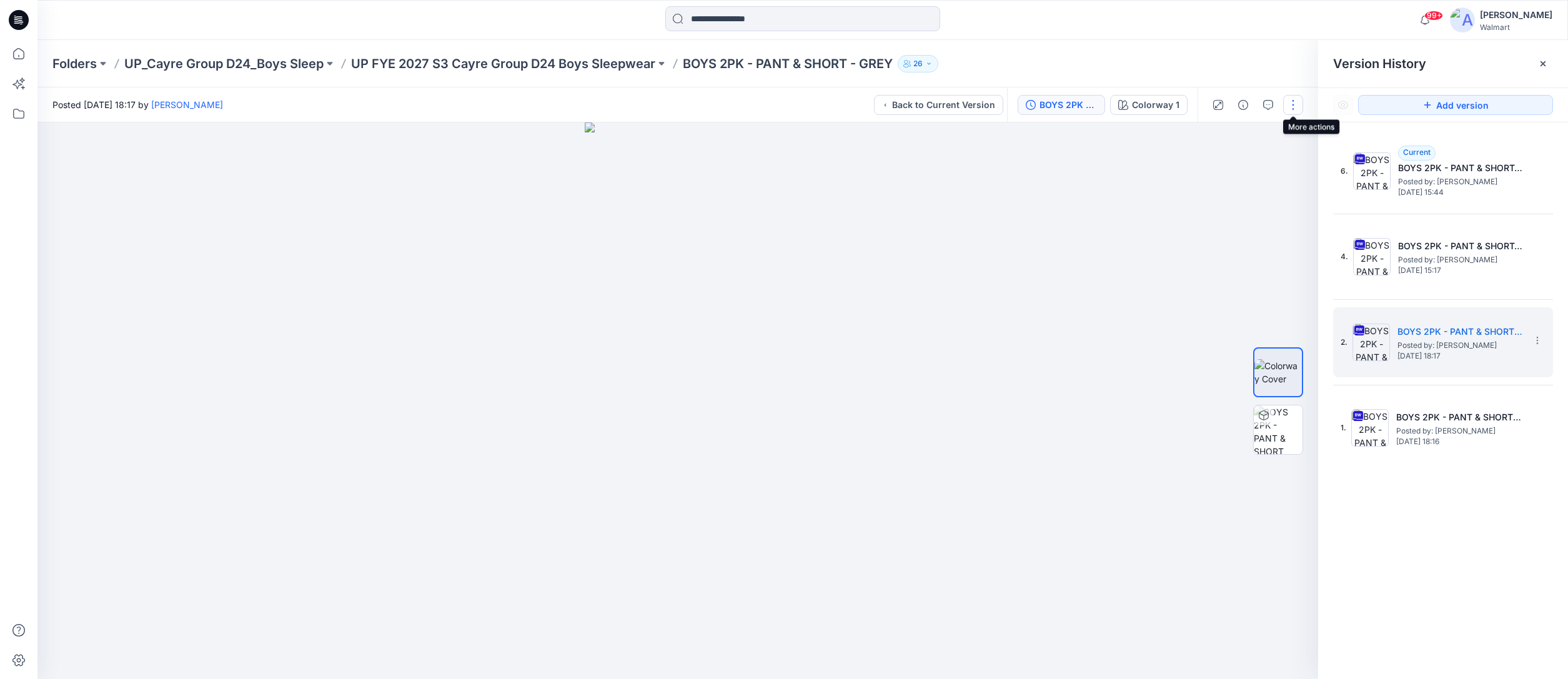
click at [1293, 103] on button "button" at bounding box center [1293, 104] width 20 height 20
click at [1223, 251] on div at bounding box center [677, 401] width 1281 height 556
click at [1535, 339] on icon at bounding box center [1537, 341] width 10 height 10
click at [1492, 363] on span "Download Source BW File" at bounding box center [1474, 364] width 105 height 15
click at [581, 65] on p "UP FYE 2027 S3 Cayre Group D24 Boys Sleepwear" at bounding box center [503, 64] width 304 height 17
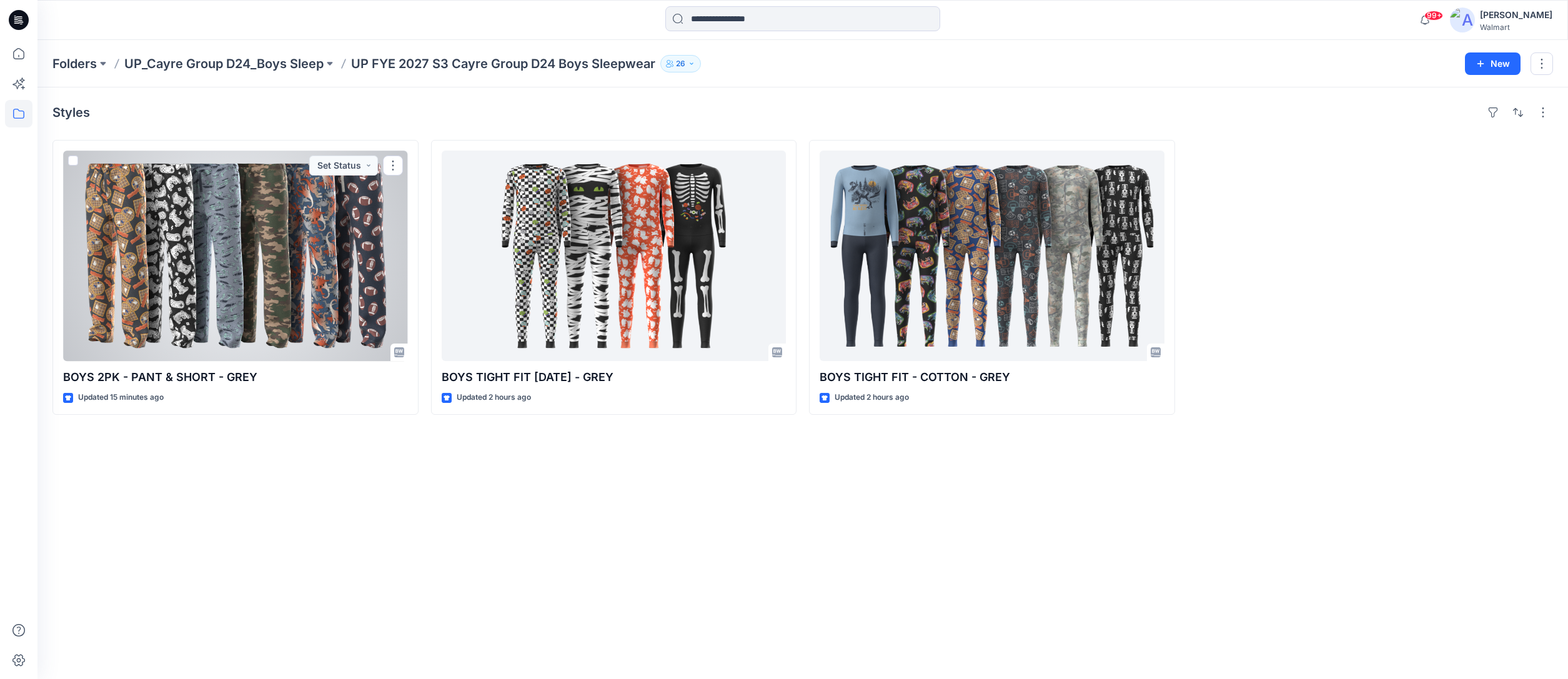
click at [324, 240] on div at bounding box center [236, 256] width 345 height 210
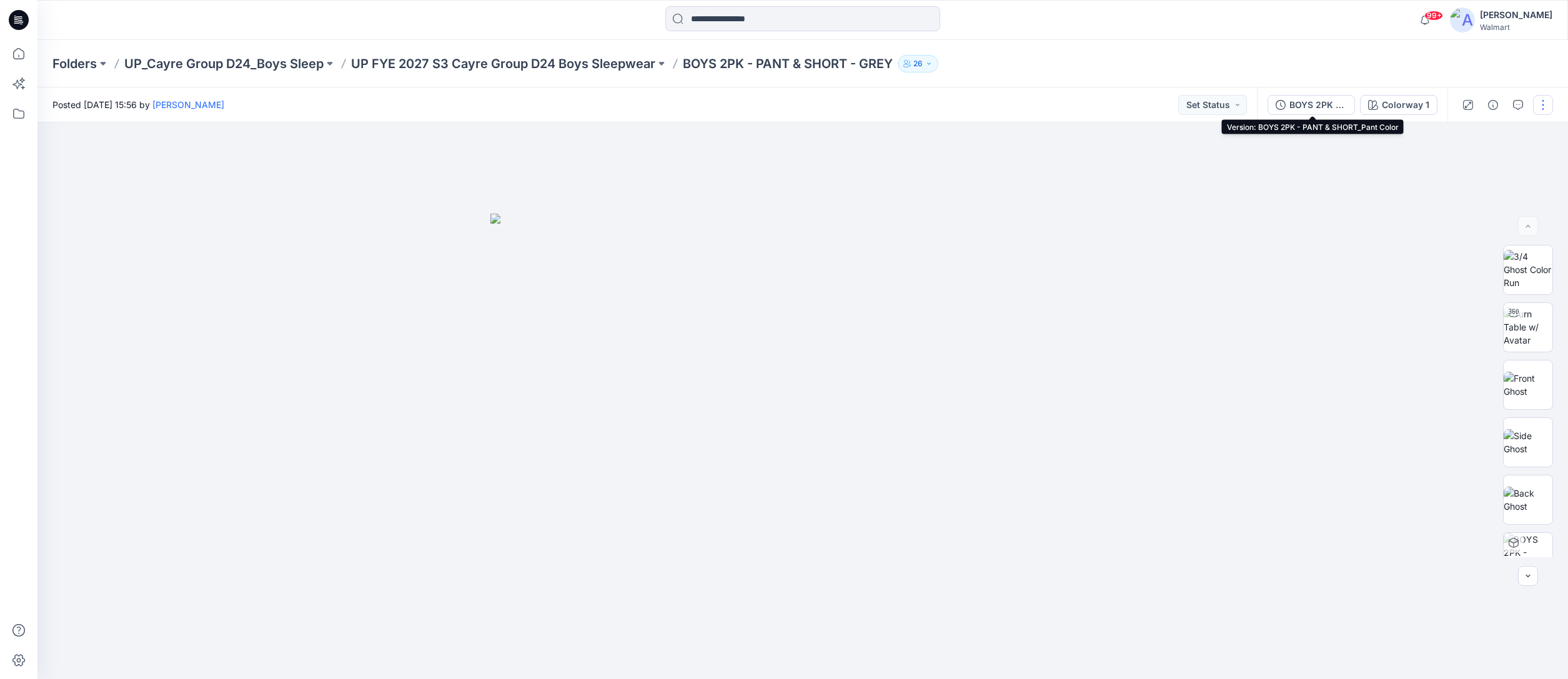
drag, startPoint x: 1293, startPoint y: 108, endPoint x: 1299, endPoint y: 109, distance: 6.1
click at [1293, 108] on div "BOYS 2PK - PANT & SHORT_Pant Color" at bounding box center [1318, 104] width 58 height 13
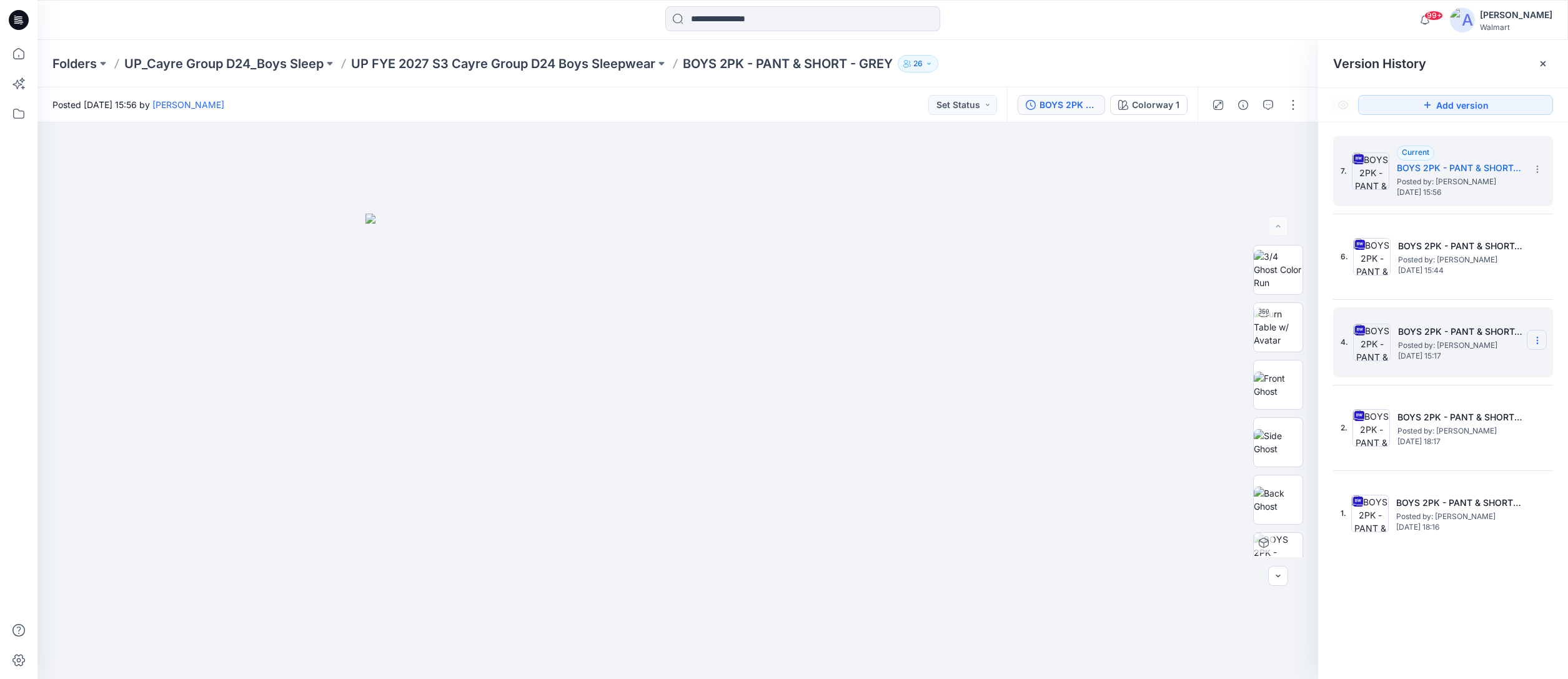
click at [1537, 341] on icon at bounding box center [1537, 341] width 10 height 10
click at [1443, 473] on span "Delete Version" at bounding box center [1451, 470] width 58 height 15
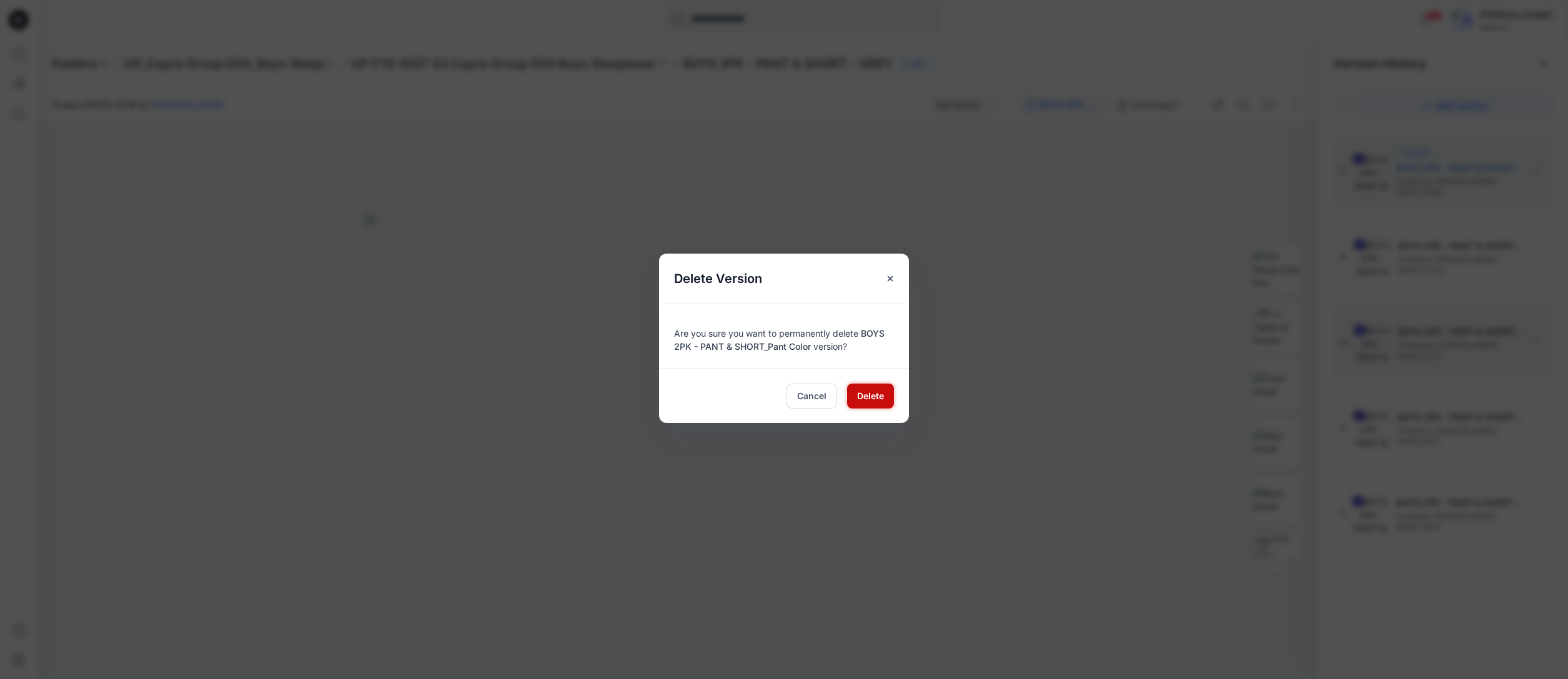
click at [875, 391] on span "Delete" at bounding box center [871, 396] width 27 height 13
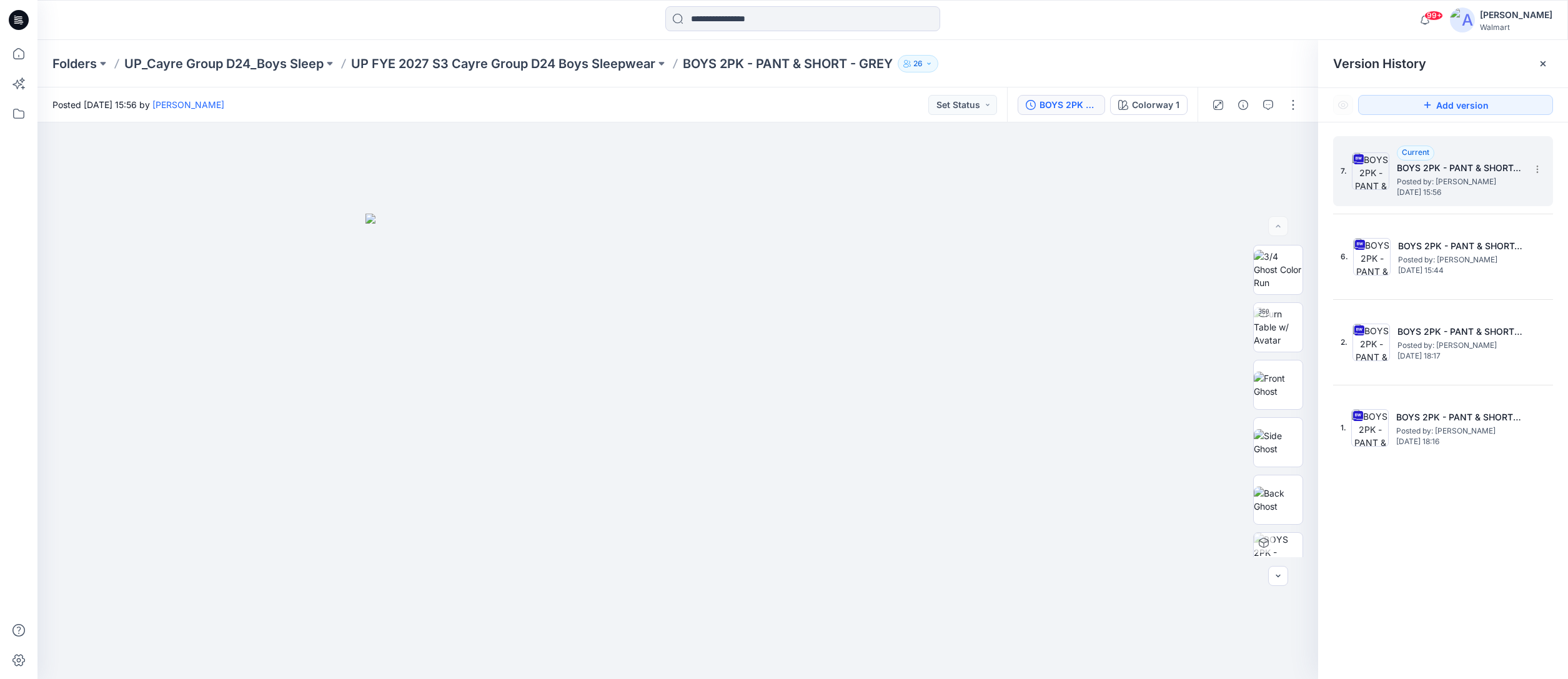
click at [1478, 168] on h5 "BOYS 2PK - PANT & SHORT_Pant Color" at bounding box center [1460, 168] width 125 height 15
click at [1538, 167] on icon at bounding box center [1537, 166] width 1 height 1
click at [1292, 100] on button "button" at bounding box center [1293, 104] width 20 height 20
click at [1231, 169] on button "Edit" at bounding box center [1240, 168] width 115 height 23
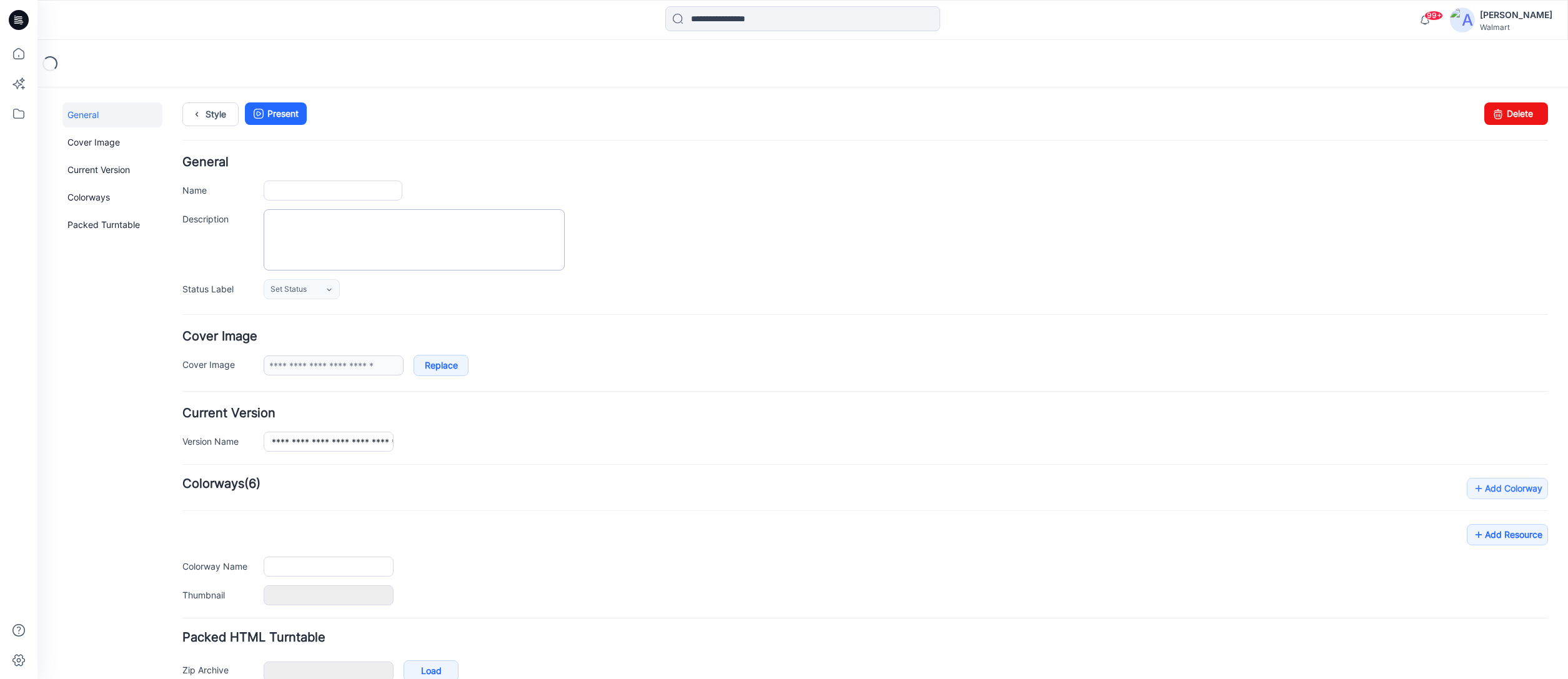
type input "**********"
type textarea "**********"
type input "**********"
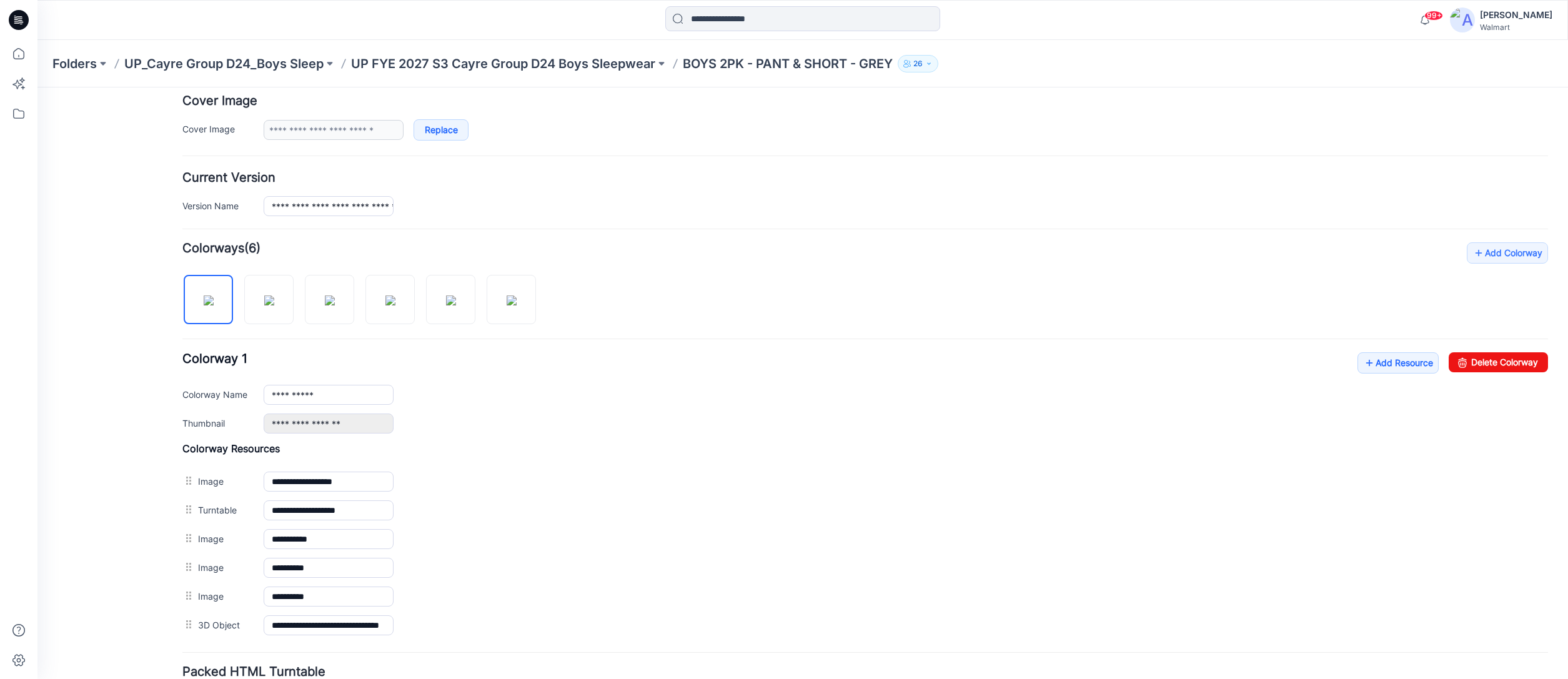
scroll to position [340, 0]
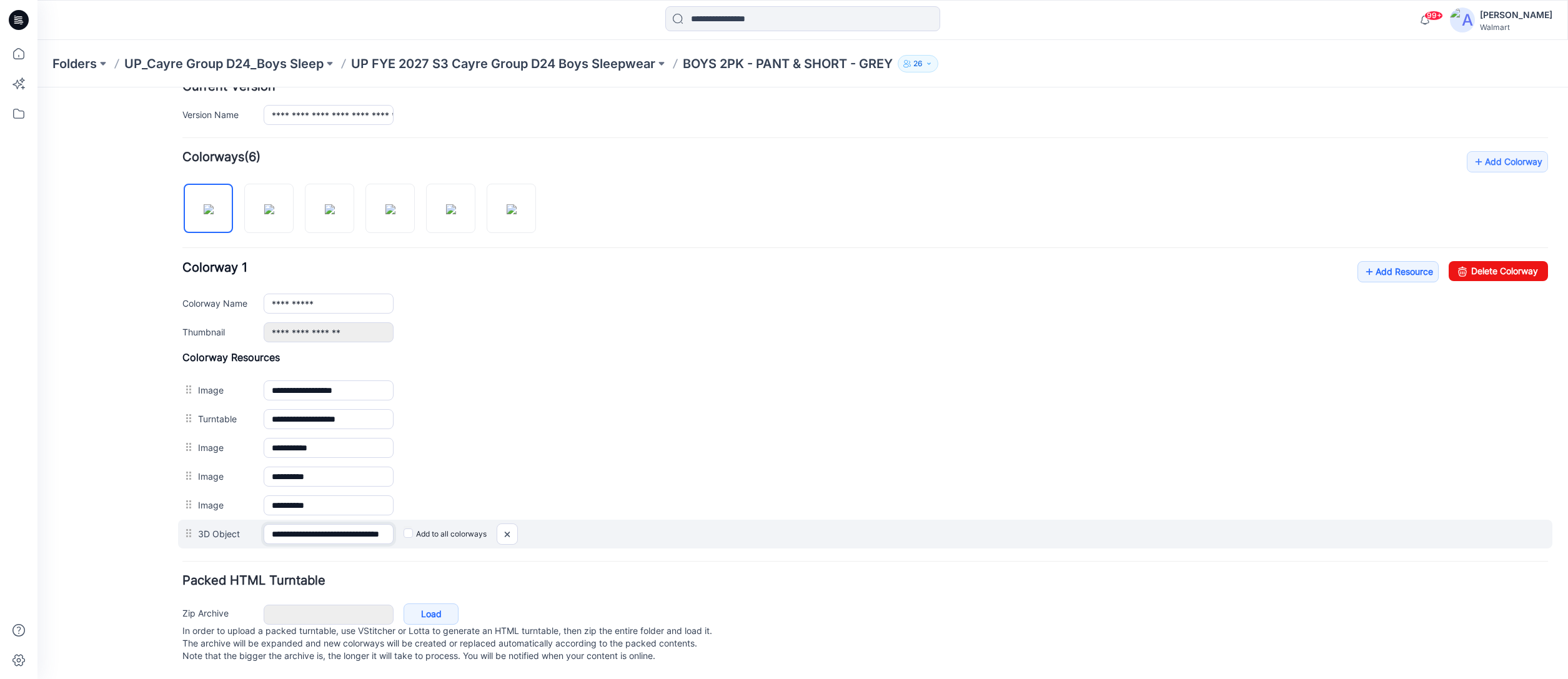
click at [360, 524] on input "**********" at bounding box center [329, 534] width 130 height 20
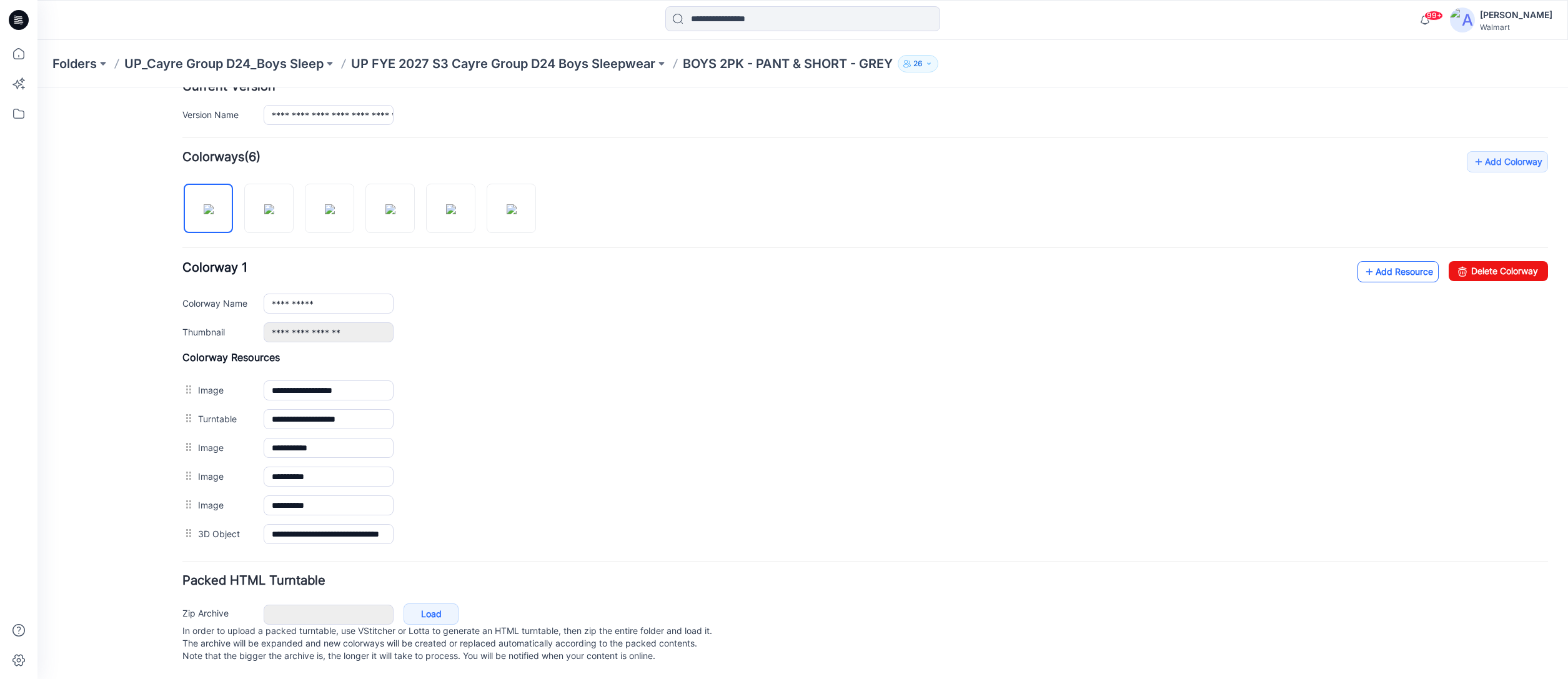
click at [1386, 261] on link "Add Resource" at bounding box center [1398, 271] width 81 height 21
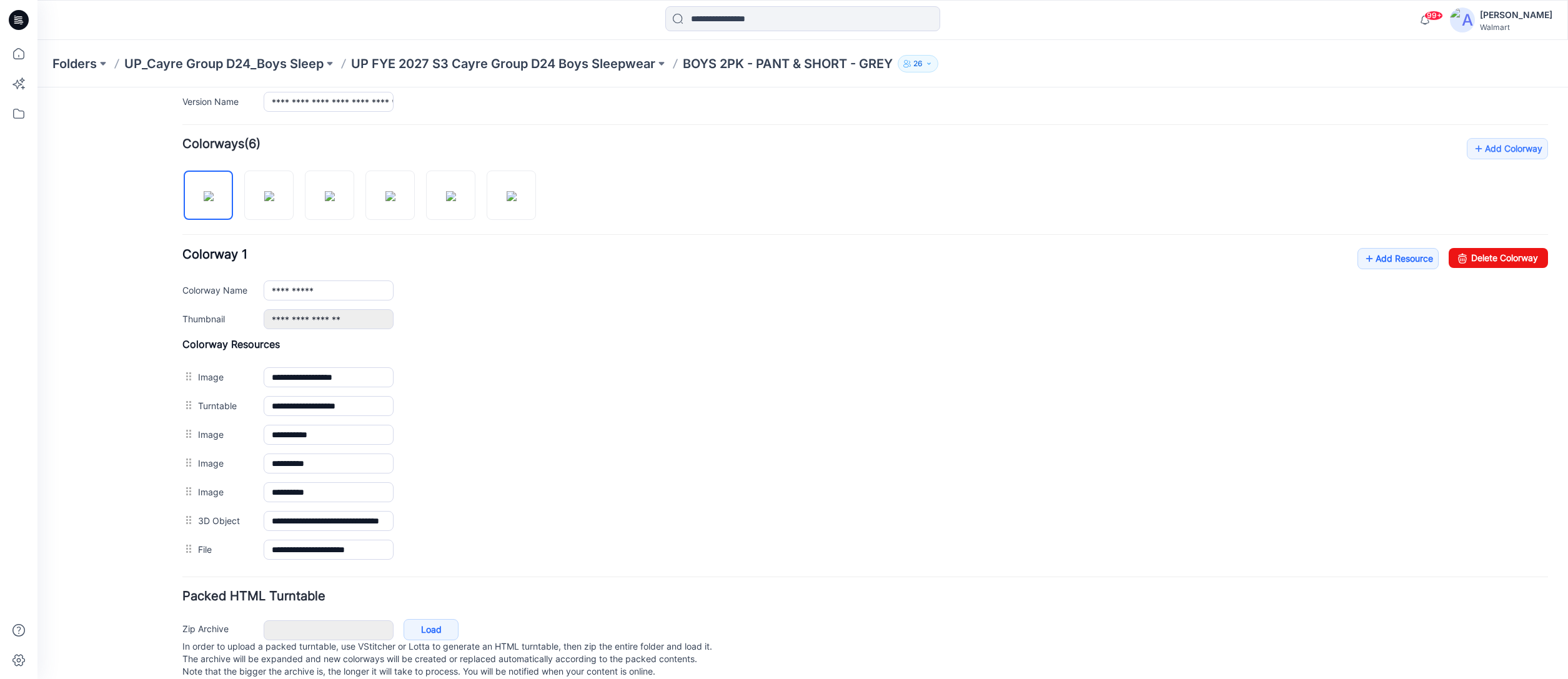
click at [618, 62] on p "UP FYE 2027 S3 Cayre Group D24 Boys Sleepwear" at bounding box center [503, 64] width 304 height 17
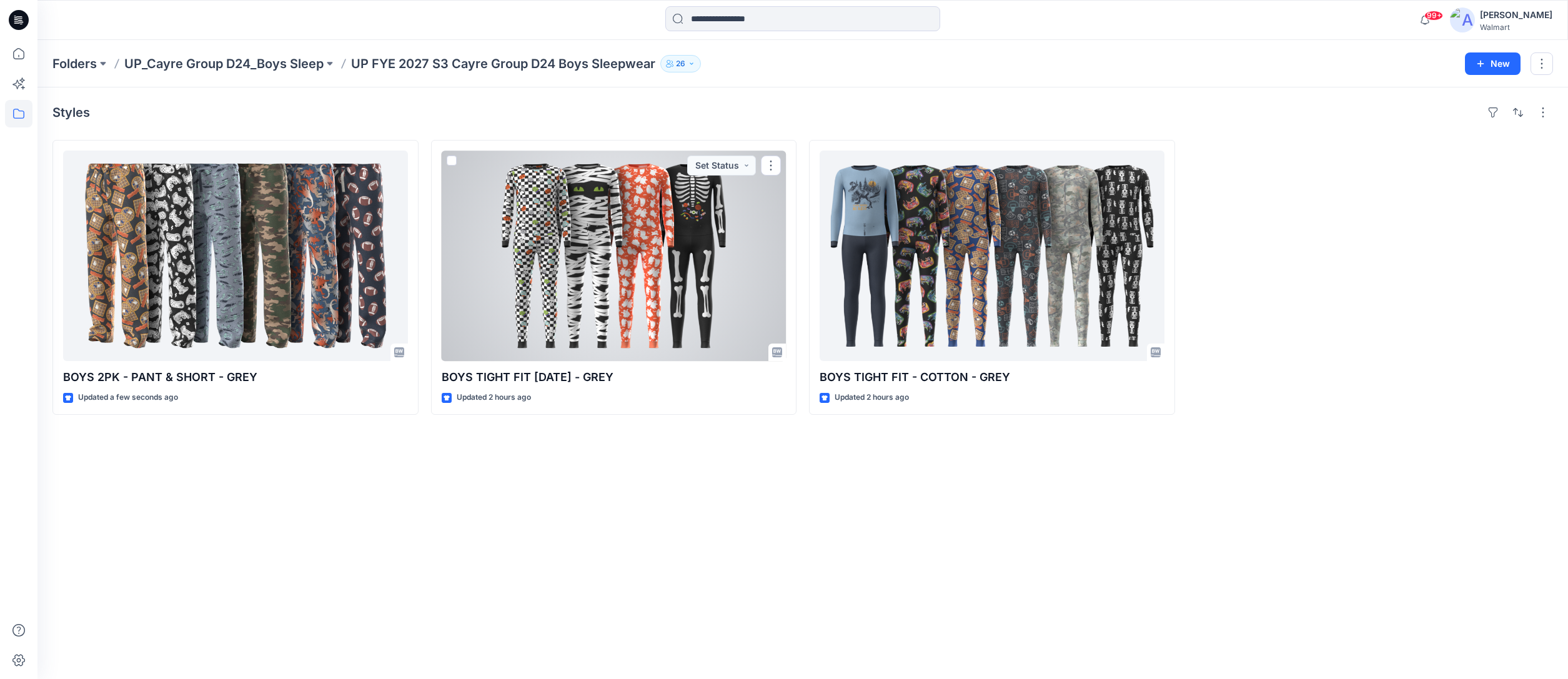
click at [699, 262] on div at bounding box center [614, 256] width 345 height 210
